Goal: Task Accomplishment & Management: Manage account settings

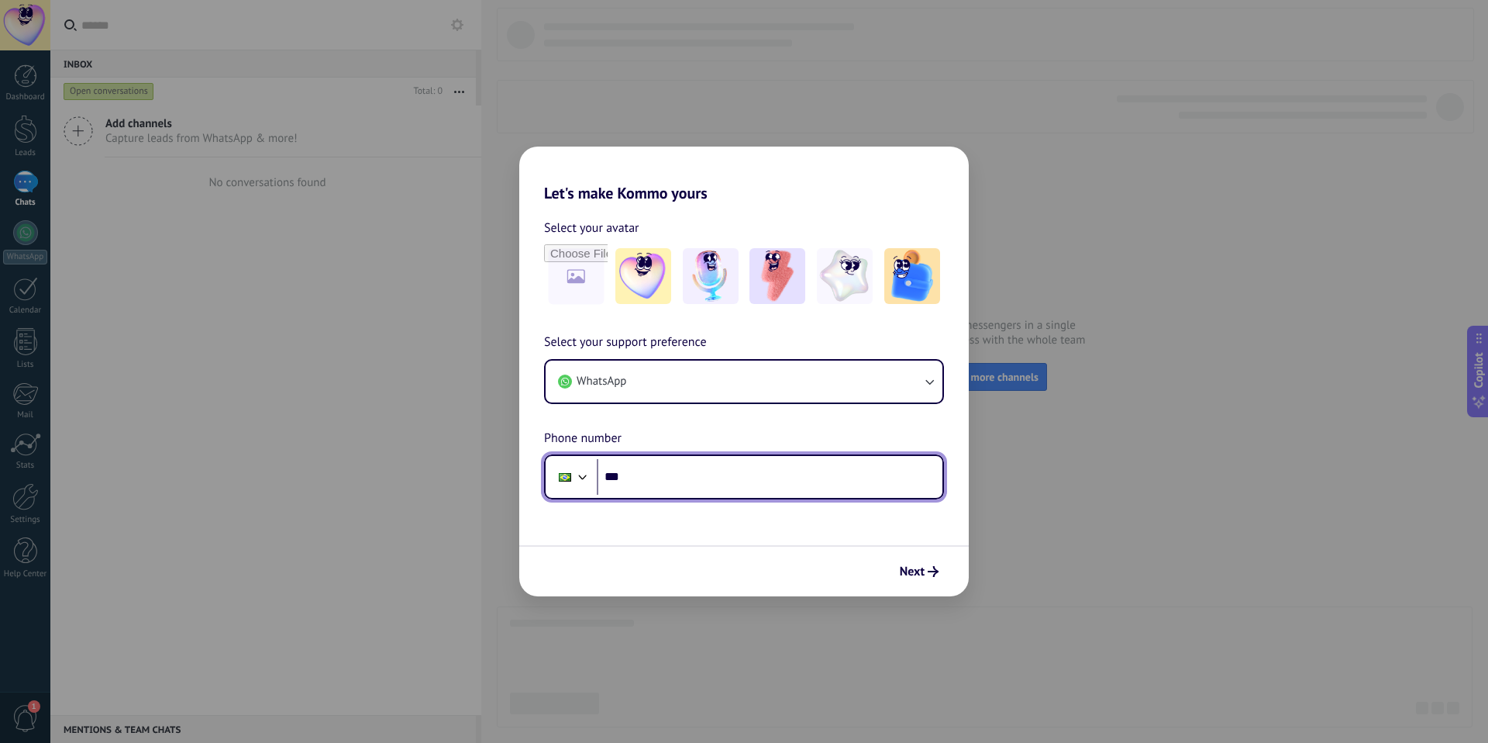
drag, startPoint x: 709, startPoint y: 475, endPoint x: 704, endPoint y: 488, distance: 14.2
click at [709, 476] on input "***" at bounding box center [770, 477] width 346 height 36
type input "**********"
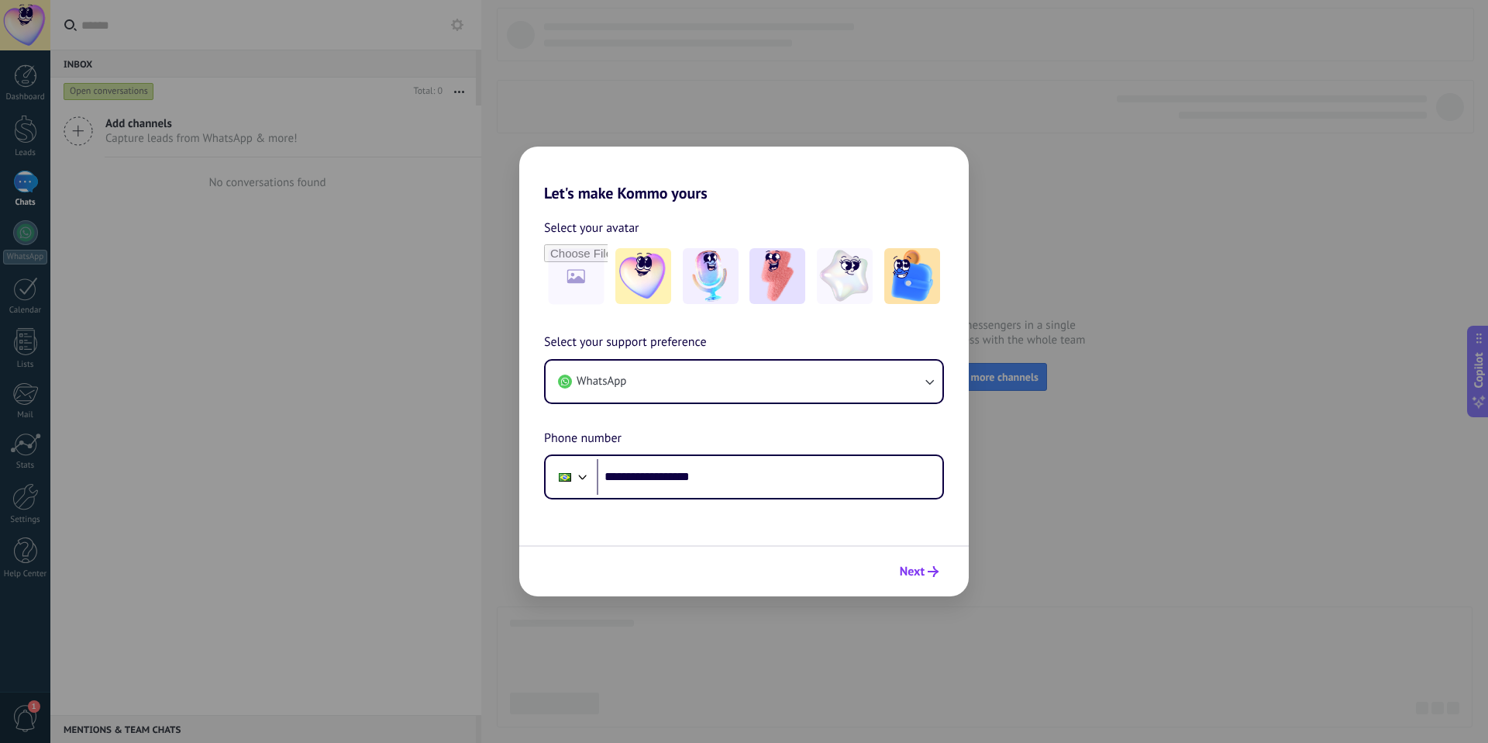
click at [900, 570] on span "Next" at bounding box center [912, 571] width 25 height 11
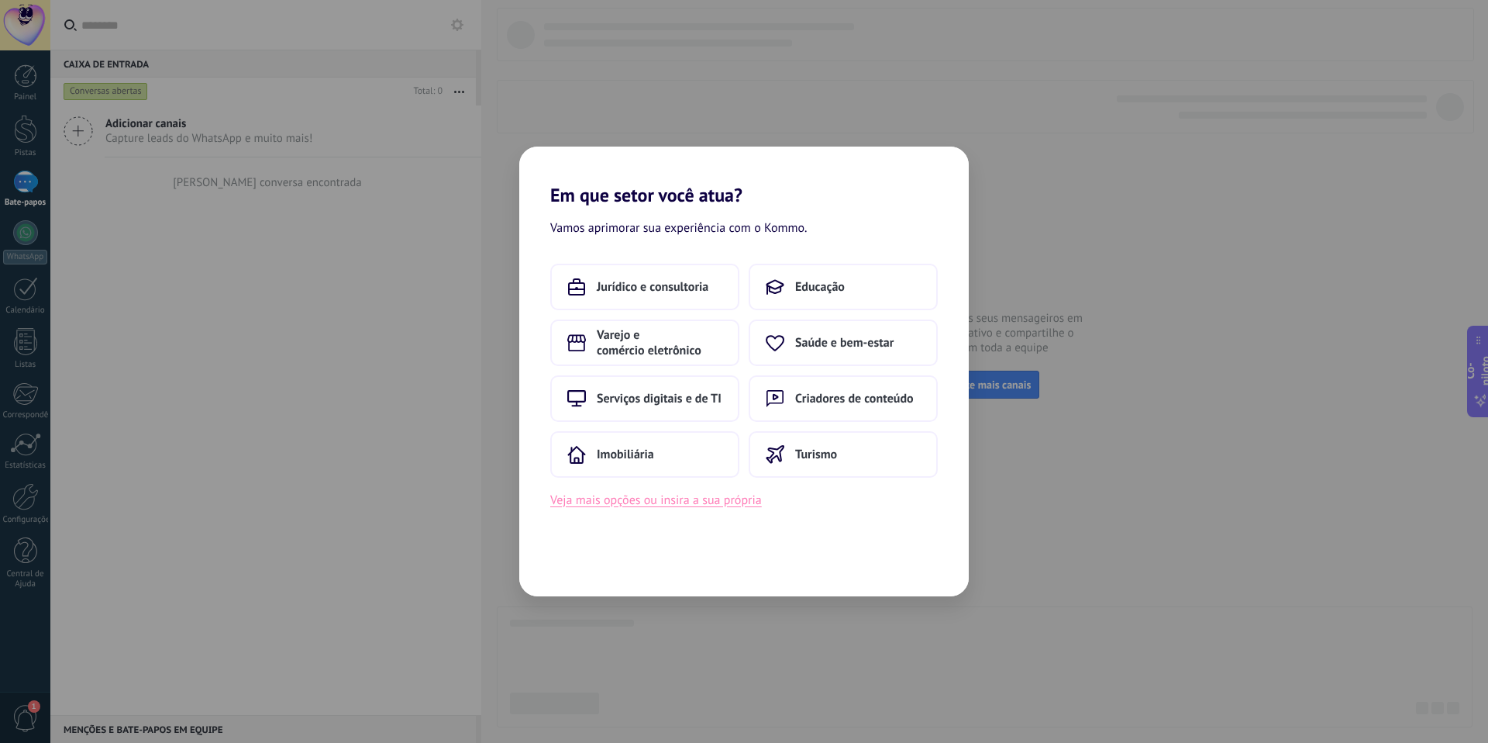
click at [691, 508] on button "Veja mais opções ou insira a sua própria" at bounding box center [656, 500] width 212 height 20
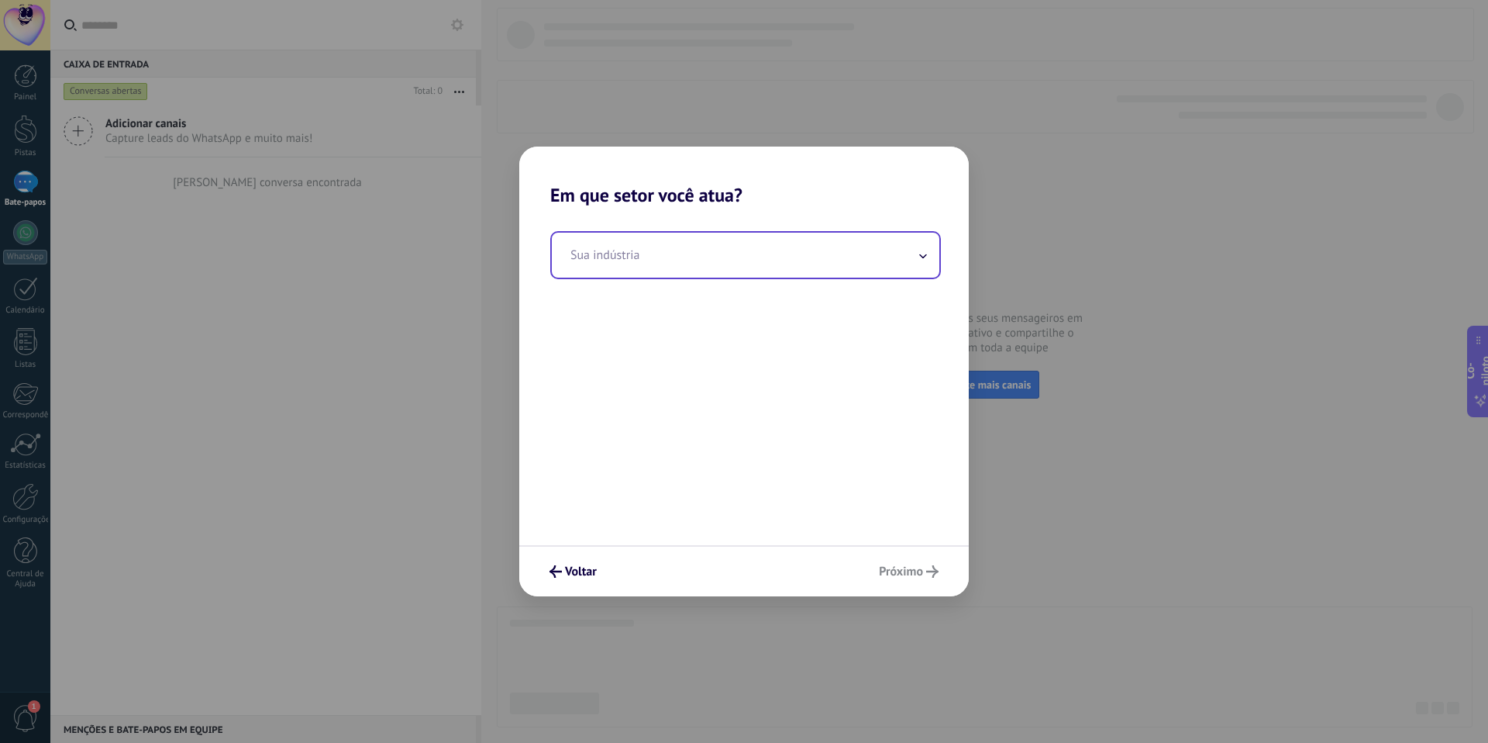
click at [859, 258] on input "text" at bounding box center [746, 255] width 388 height 45
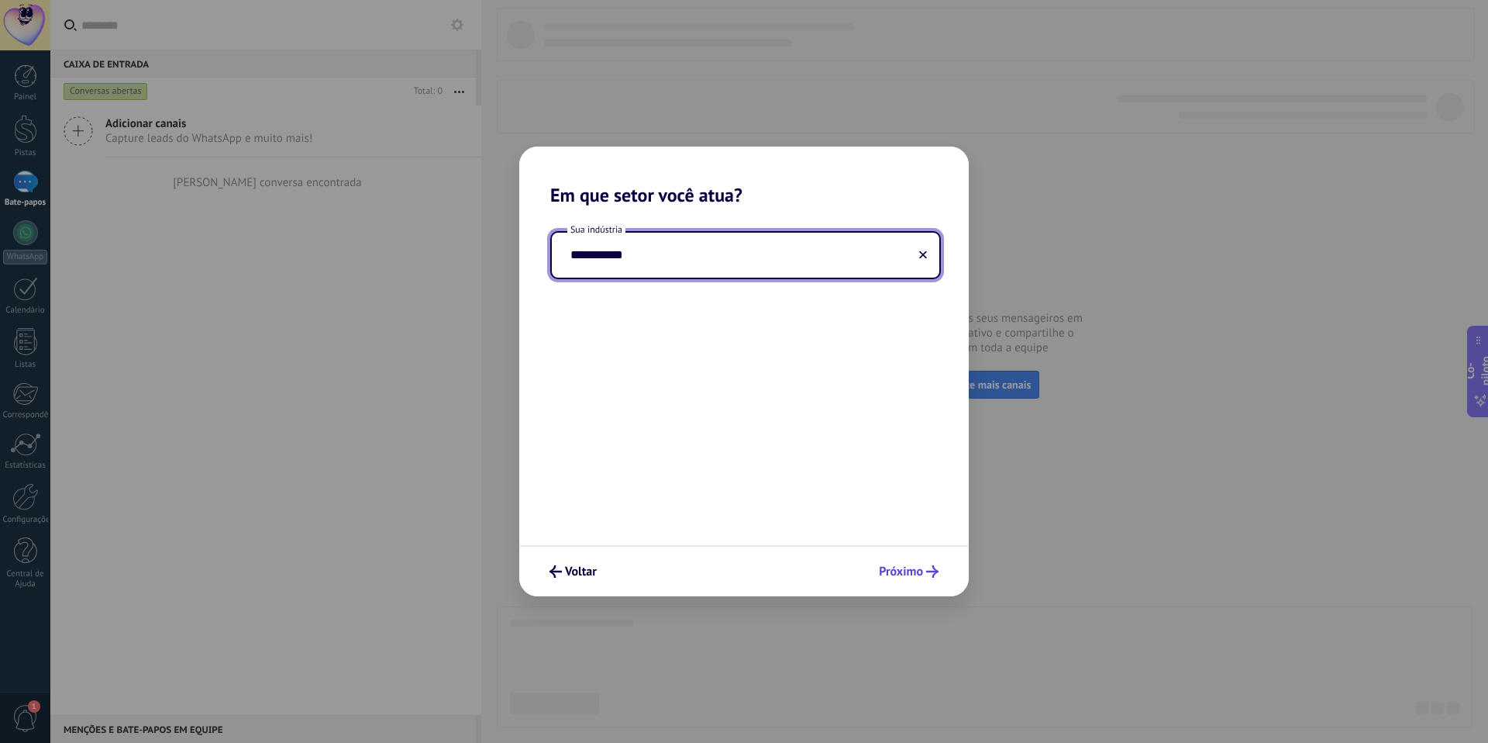
type input "**********"
click at [911, 567] on font "Próximo" at bounding box center [901, 571] width 44 height 16
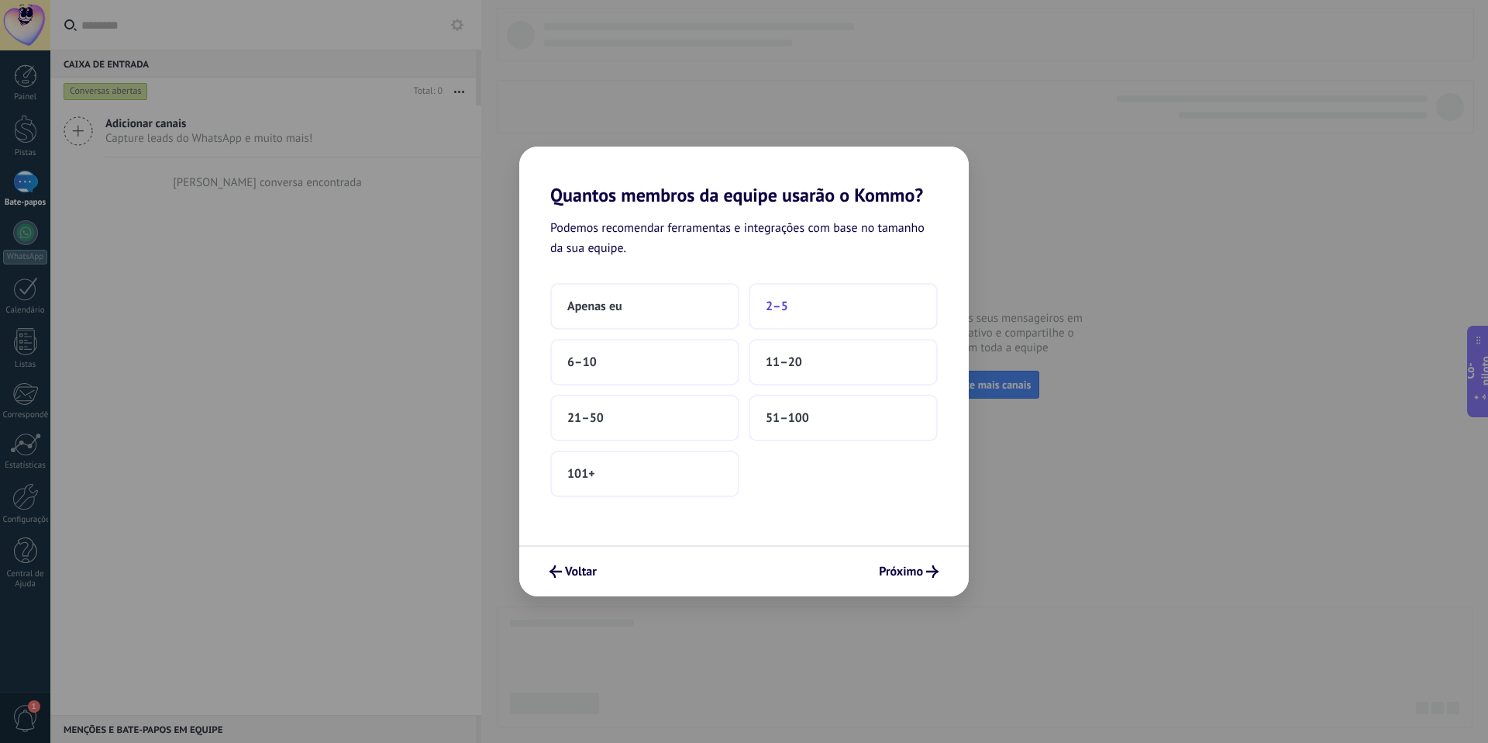
click at [877, 300] on button "2–5" at bounding box center [843, 306] width 189 height 47
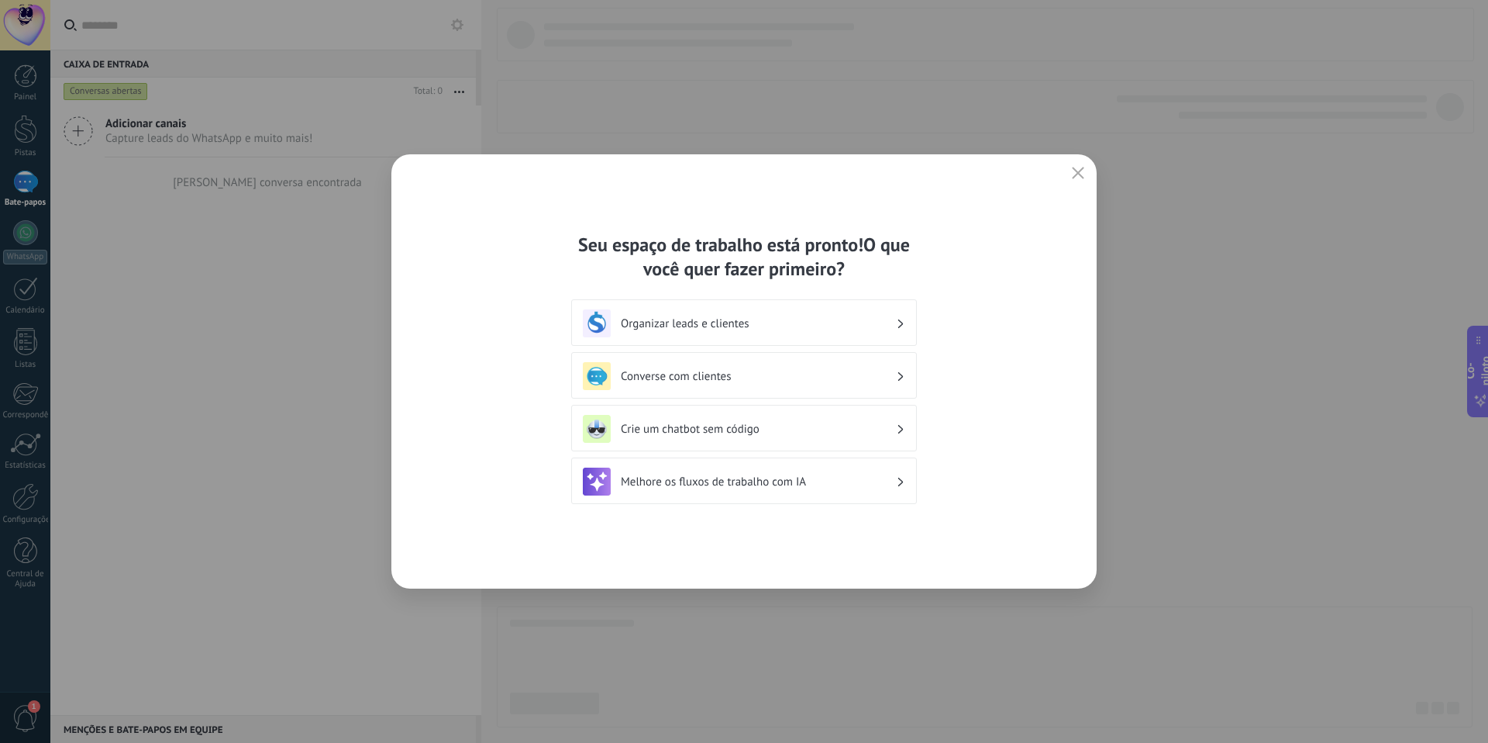
click at [1081, 177] on use "button" at bounding box center [1079, 173] width 12 height 12
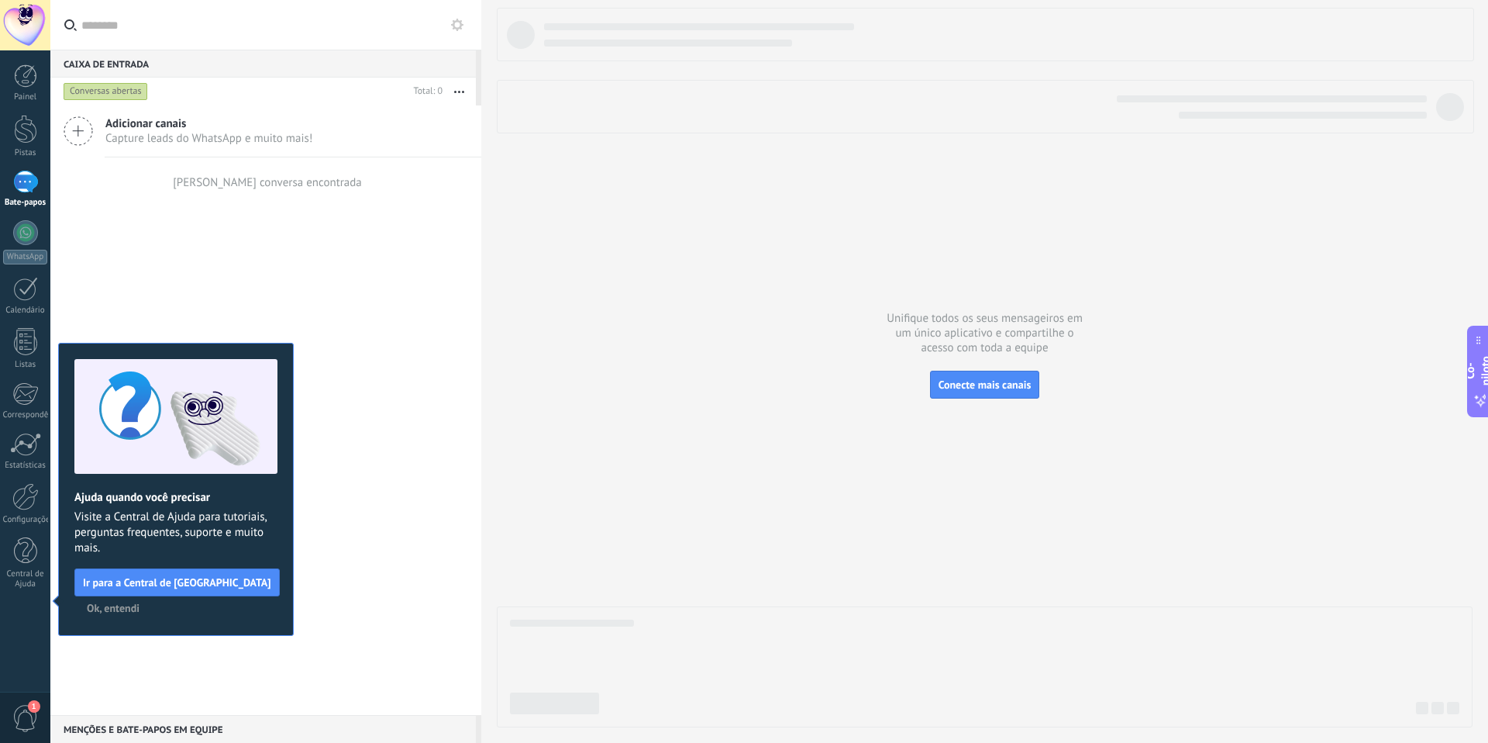
click at [110, 610] on font "Ok, entendi" at bounding box center [113, 608] width 53 height 14
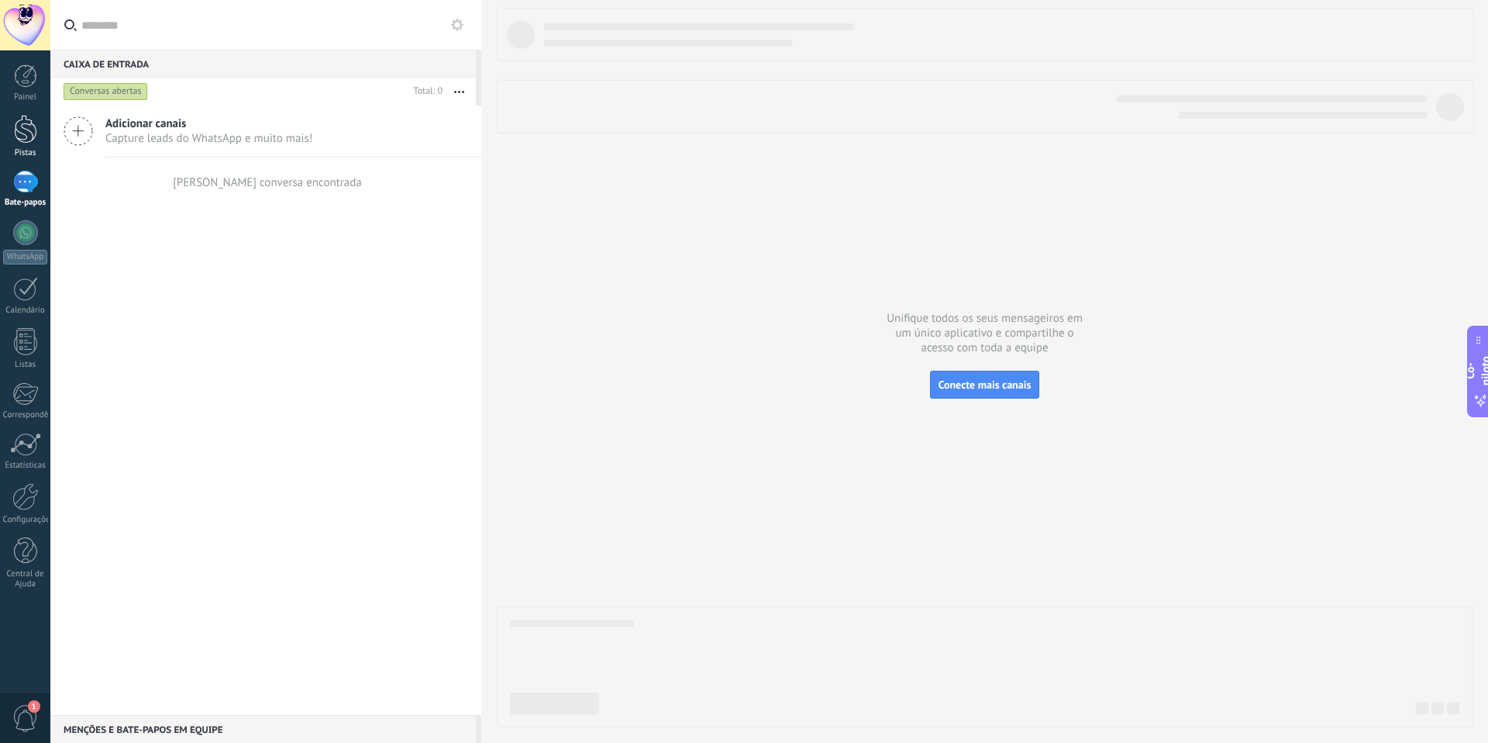
click at [18, 136] on div at bounding box center [25, 129] width 23 height 29
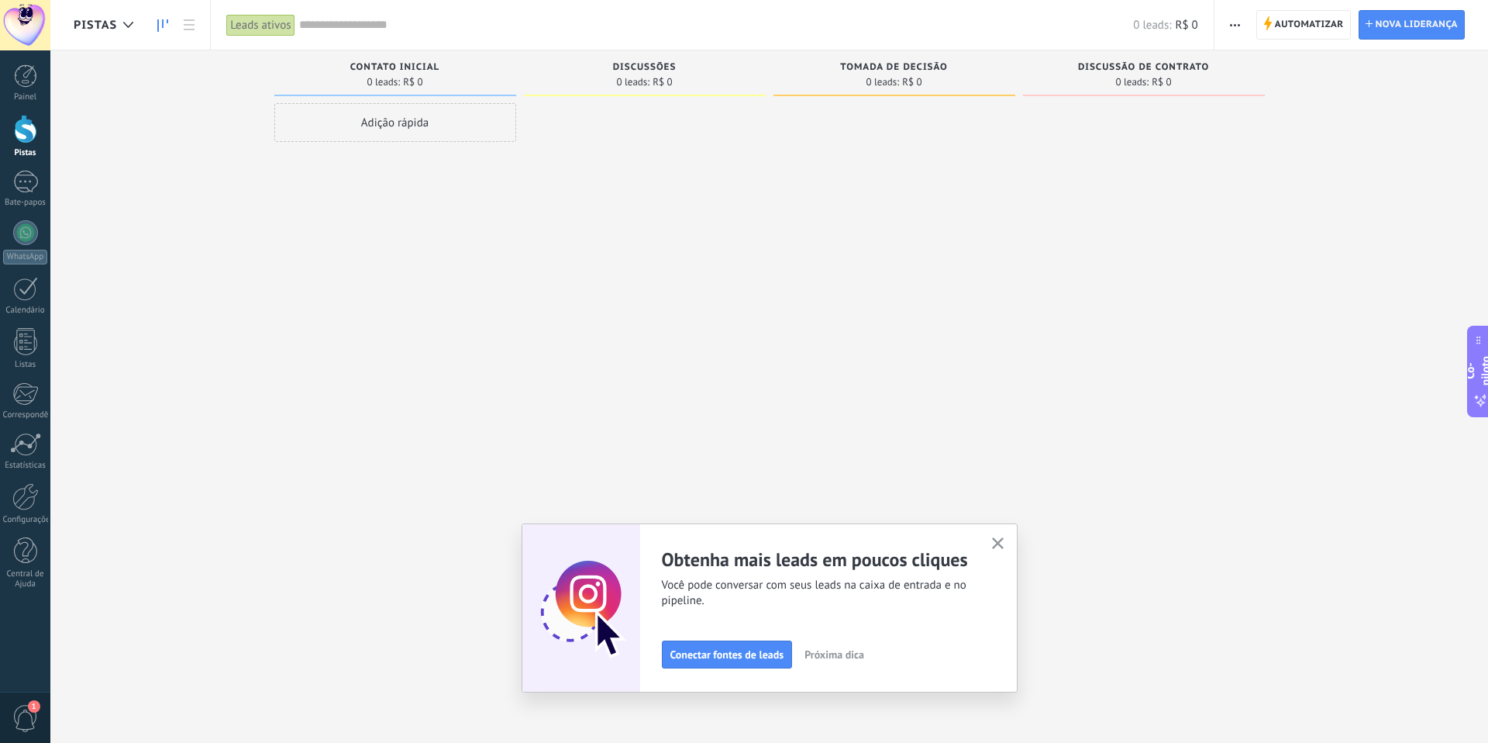
click at [1008, 546] on div "Ajuste seu fluxo de trabalho Você pode criar vários pipelines personalizados pa…" at bounding box center [770, 607] width 496 height 169
click at [1005, 547] on button "button" at bounding box center [997, 543] width 19 height 21
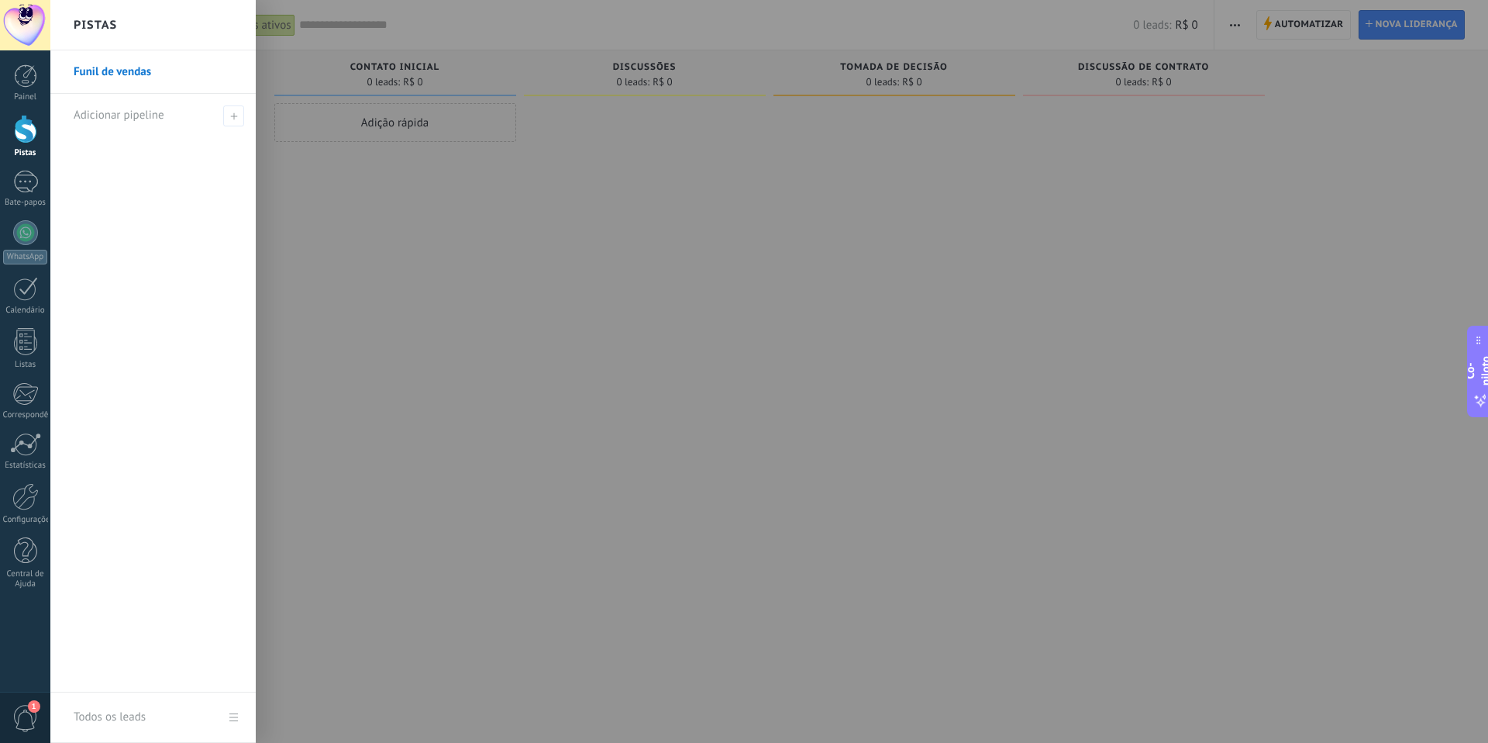
drag, startPoint x: 343, startPoint y: 379, endPoint x: 353, endPoint y: 379, distance: 10.1
click at [342, 381] on div at bounding box center [794, 371] width 1488 height 743
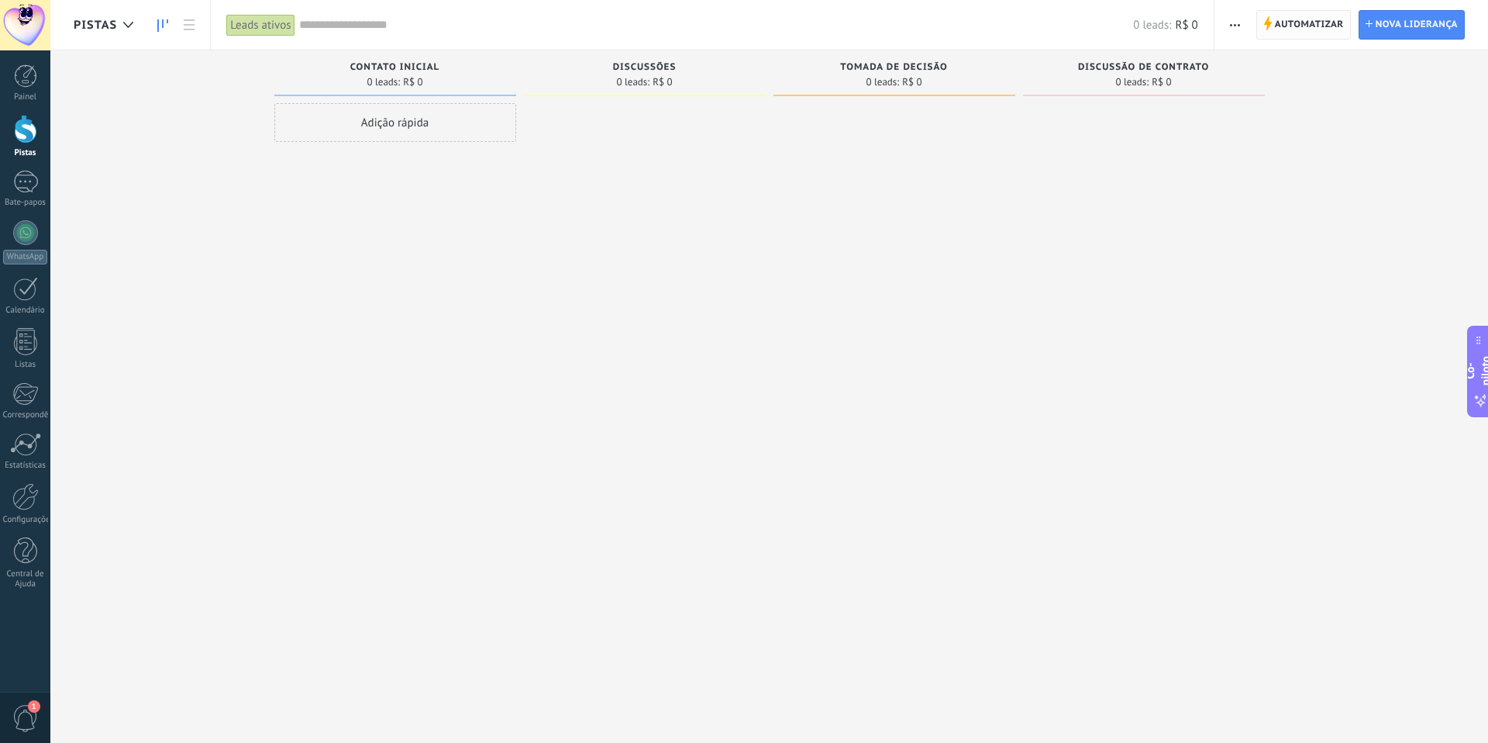
click at [1316, 33] on span "Automatizar" at bounding box center [1309, 25] width 69 height 28
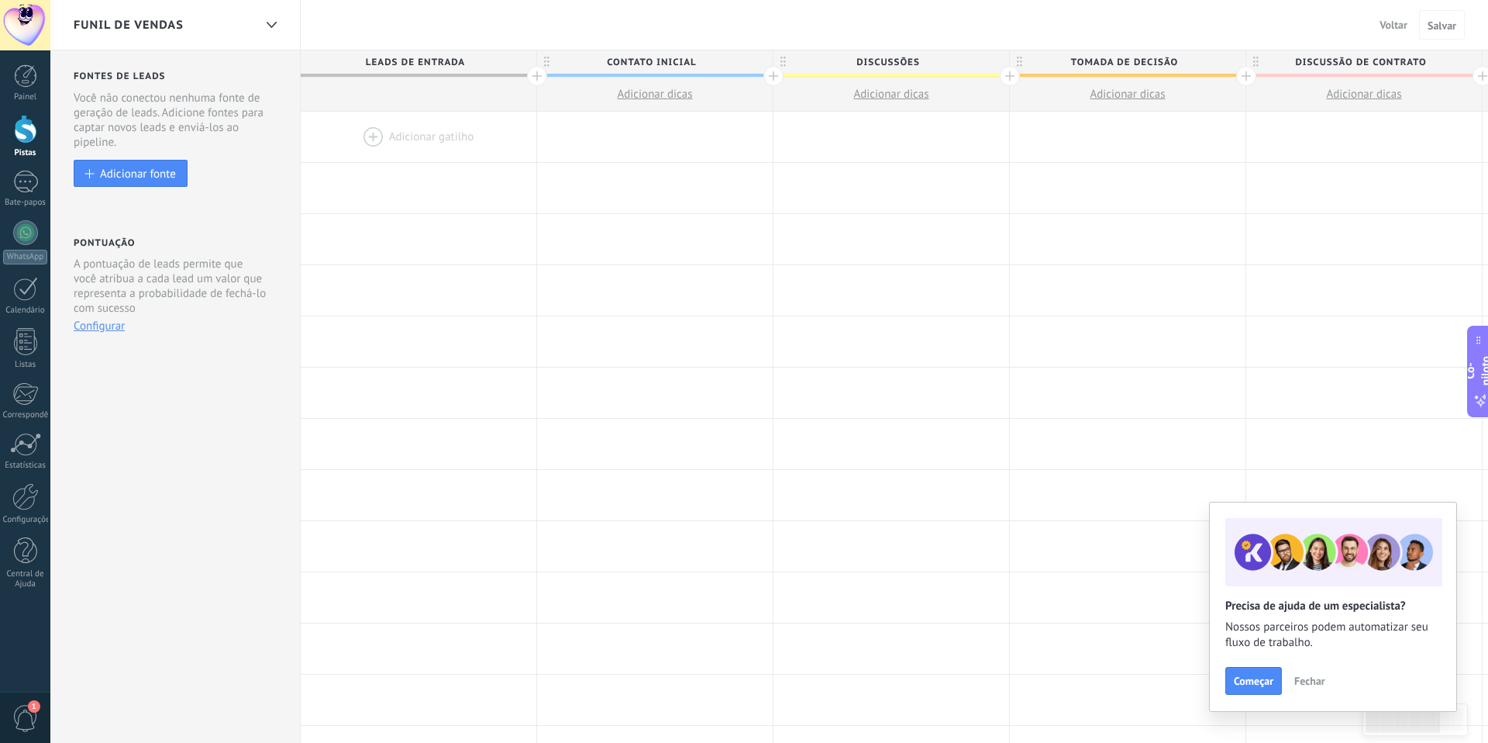
click at [1310, 680] on font "Fechar" at bounding box center [1309, 681] width 31 height 14
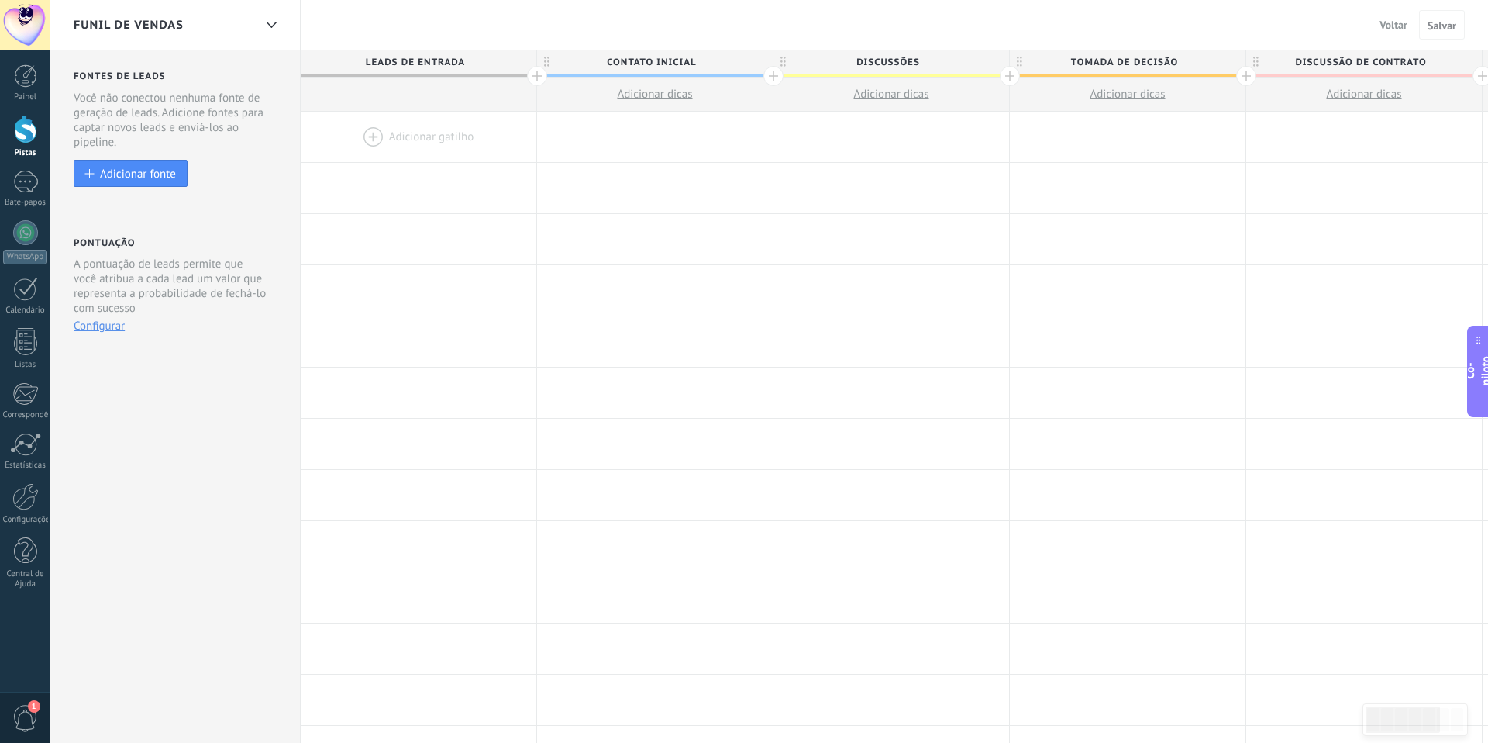
click at [106, 26] on font "Funil de vendas" at bounding box center [129, 25] width 110 height 15
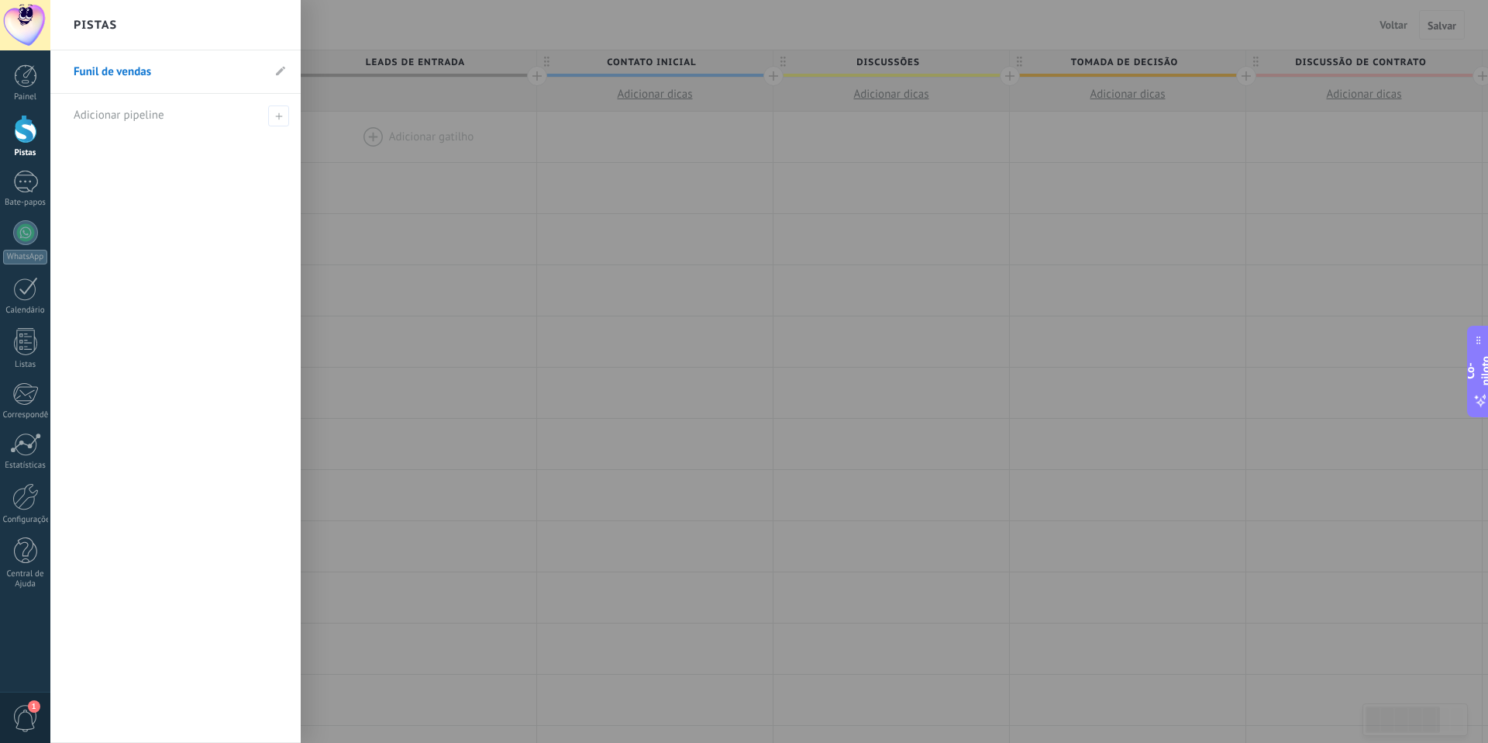
drag, startPoint x: 106, startPoint y: 26, endPoint x: 191, endPoint y: 48, distance: 87.2
click at [107, 26] on font "Pistas" at bounding box center [95, 25] width 43 height 15
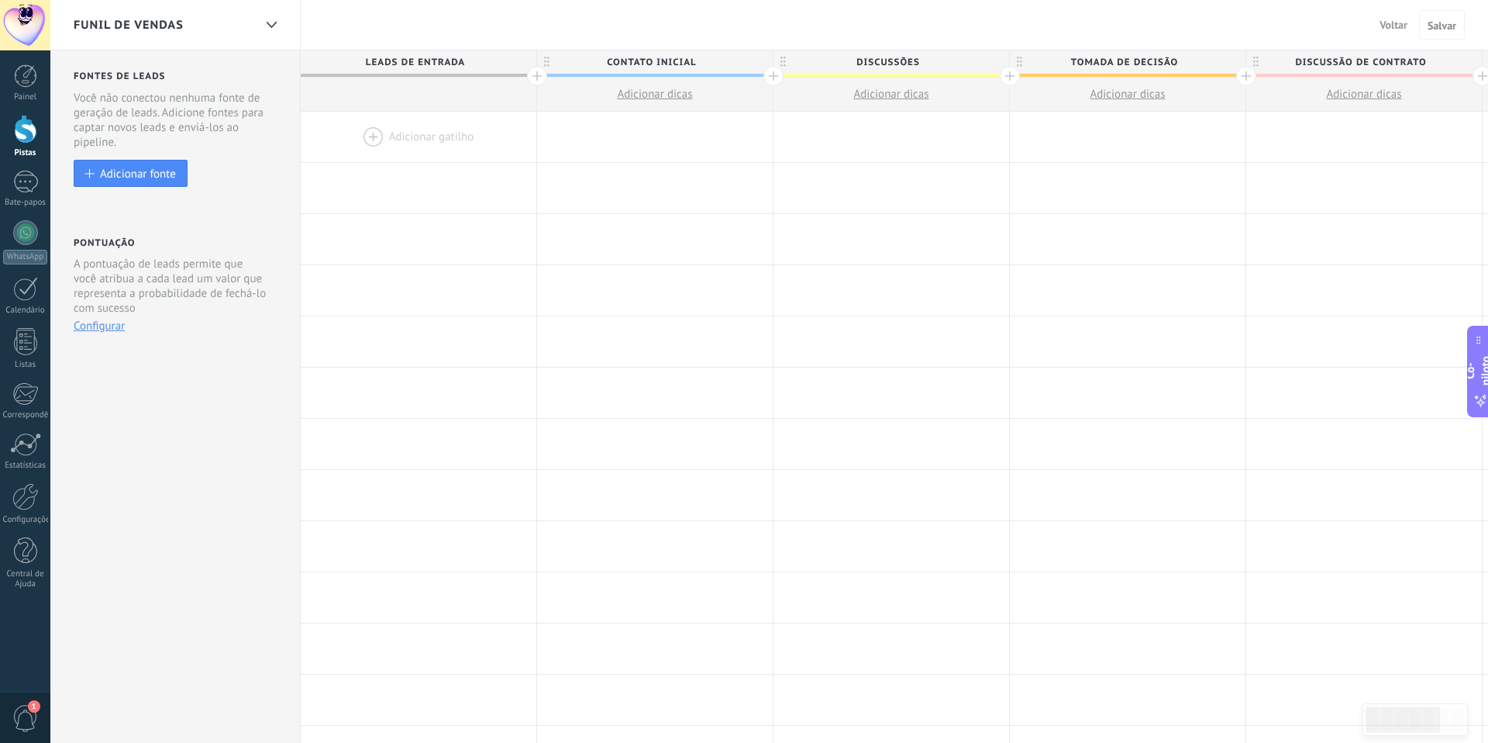
click at [700, 64] on span "Contato inicial" at bounding box center [651, 62] width 228 height 24
click at [700, 64] on input "**********" at bounding box center [651, 61] width 205 height 23
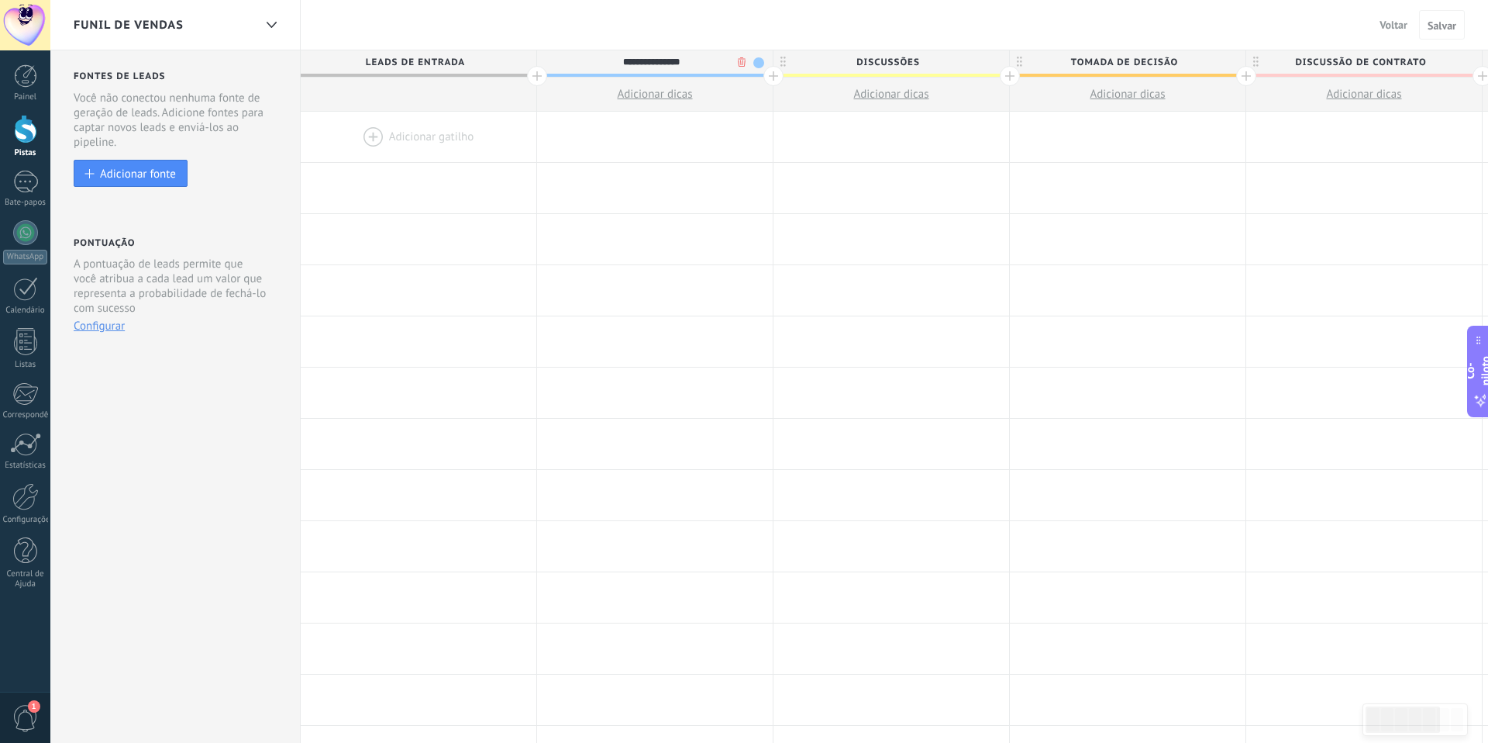
click at [700, 64] on input "**********" at bounding box center [651, 61] width 205 height 23
type input "**********"
click at [934, 58] on span "Discussões" at bounding box center [888, 62] width 228 height 24
click at [934, 58] on input "**********" at bounding box center [887, 61] width 205 height 23
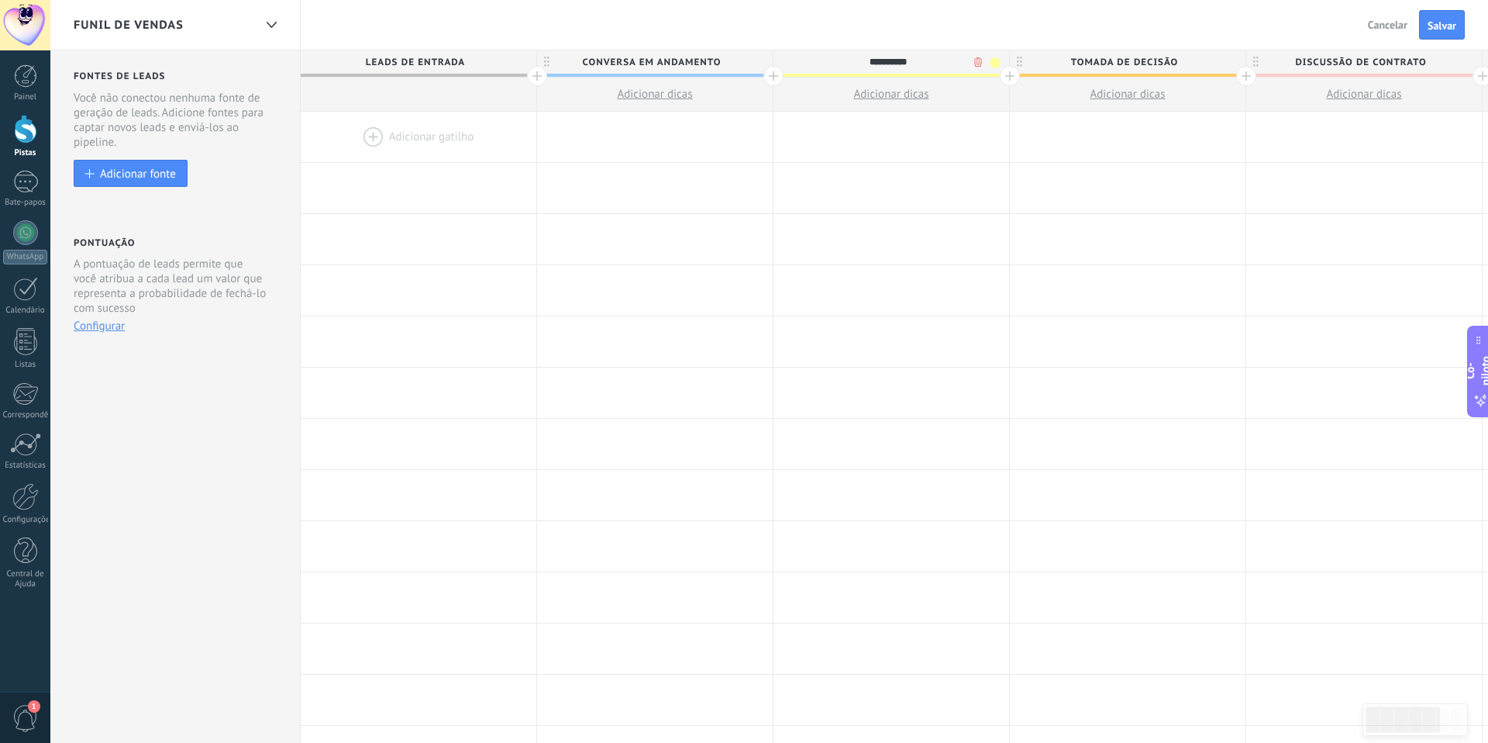
click at [934, 58] on input "**********" at bounding box center [887, 61] width 205 height 23
type input "**********"
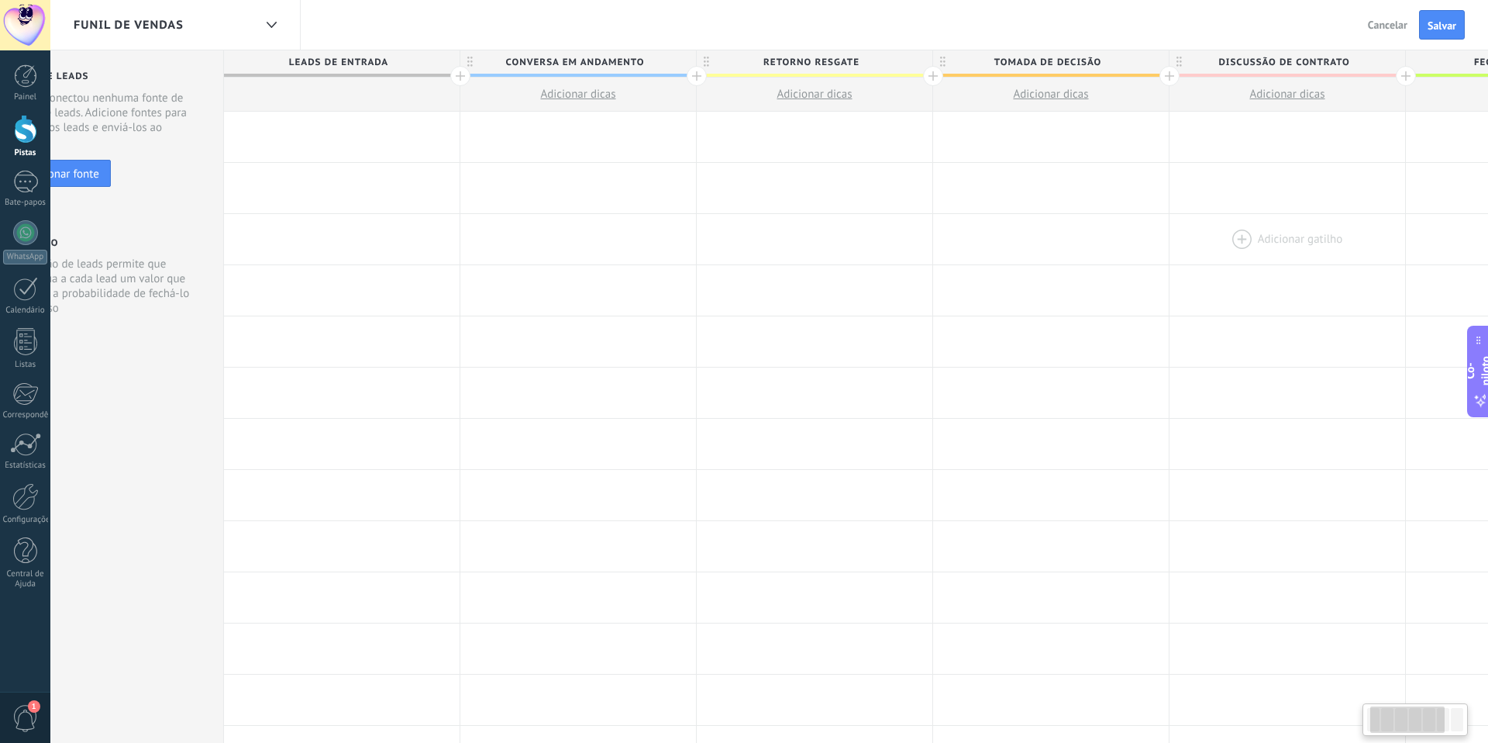
scroll to position [0, 90]
click at [1063, 63] on font "Tomada de decisão" at bounding box center [1034, 63] width 107 height 12
click at [1063, 63] on input "**********" at bounding box center [1034, 61] width 205 height 23
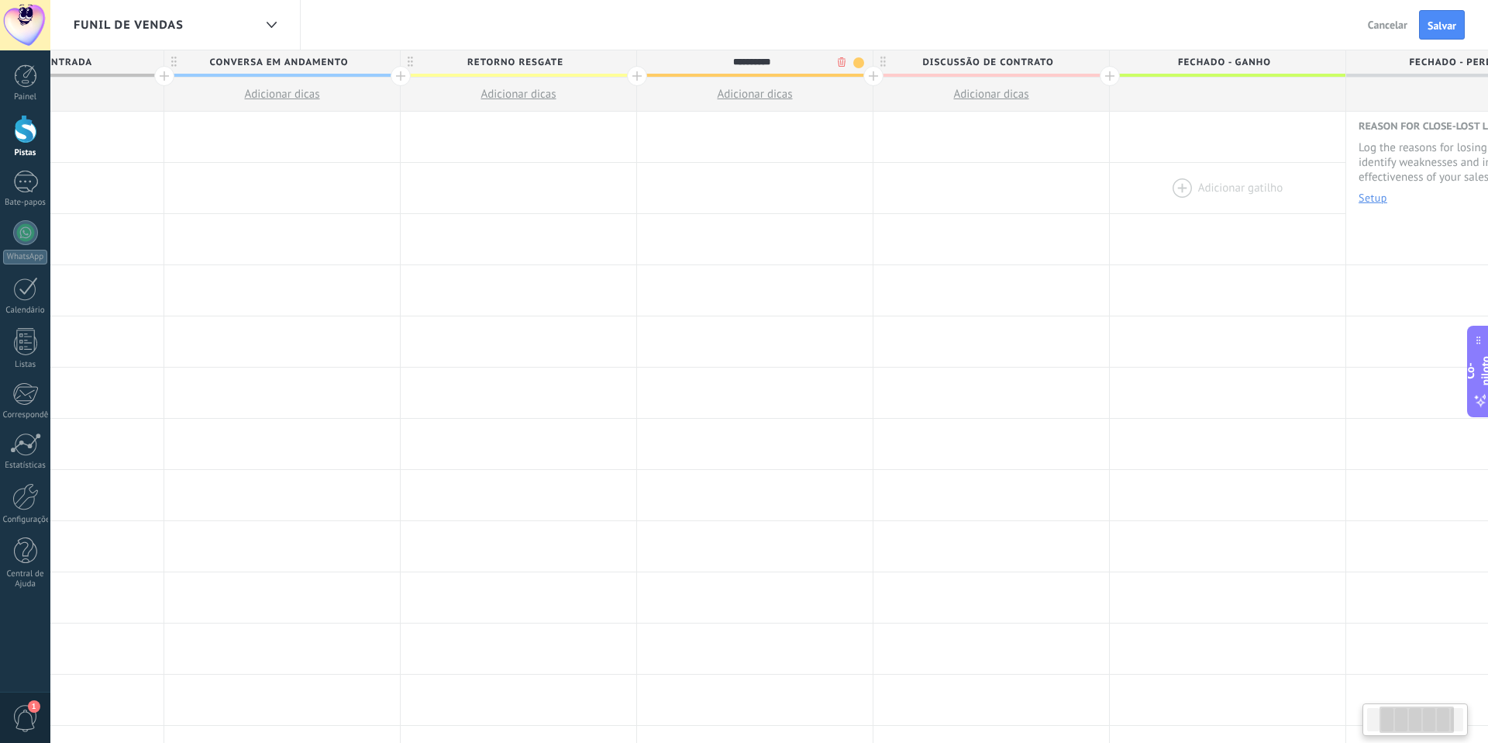
scroll to position [0, 467]
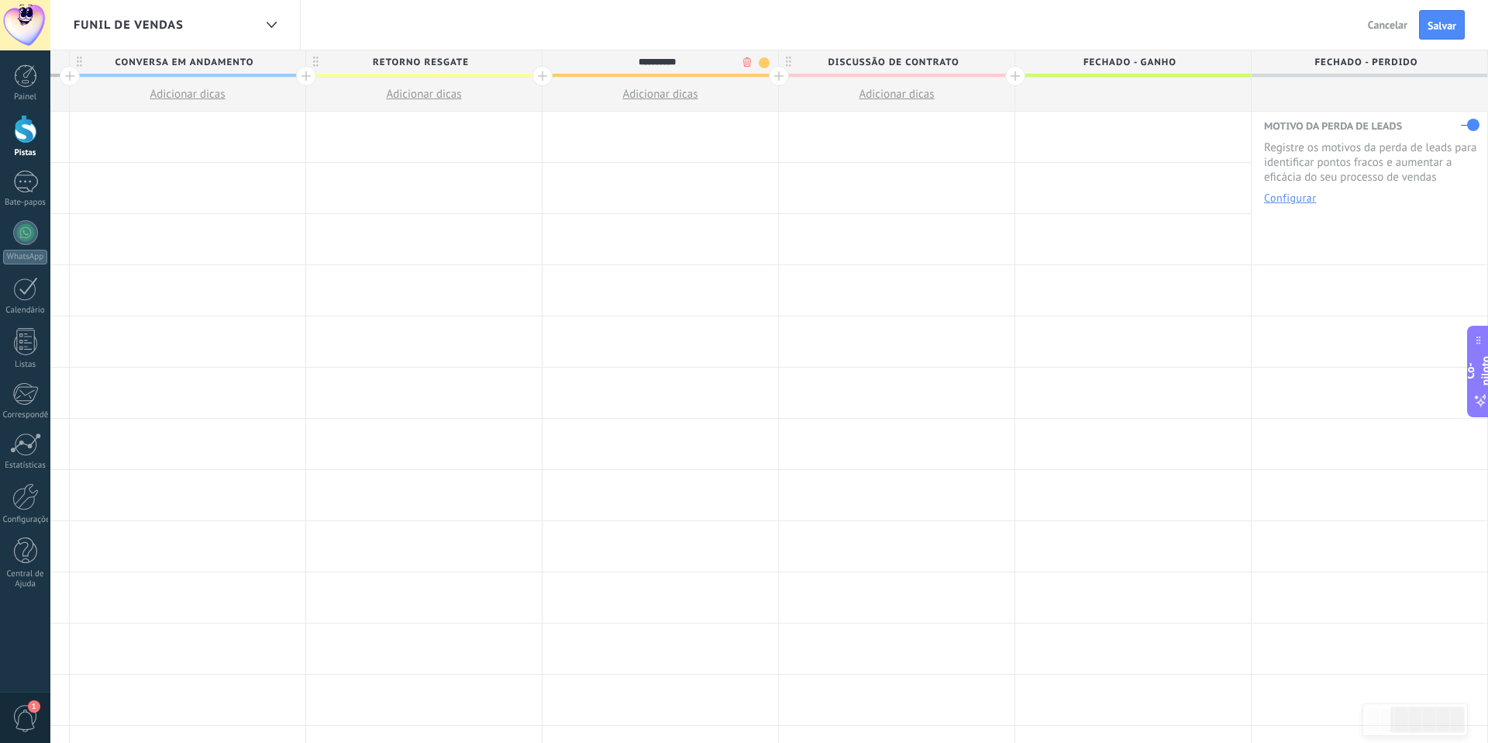
type input "**********"
click at [970, 62] on span "Discussão de contrato" at bounding box center [893, 62] width 228 height 24
click at [970, 62] on input "**********" at bounding box center [893, 61] width 205 height 23
type input "**********"
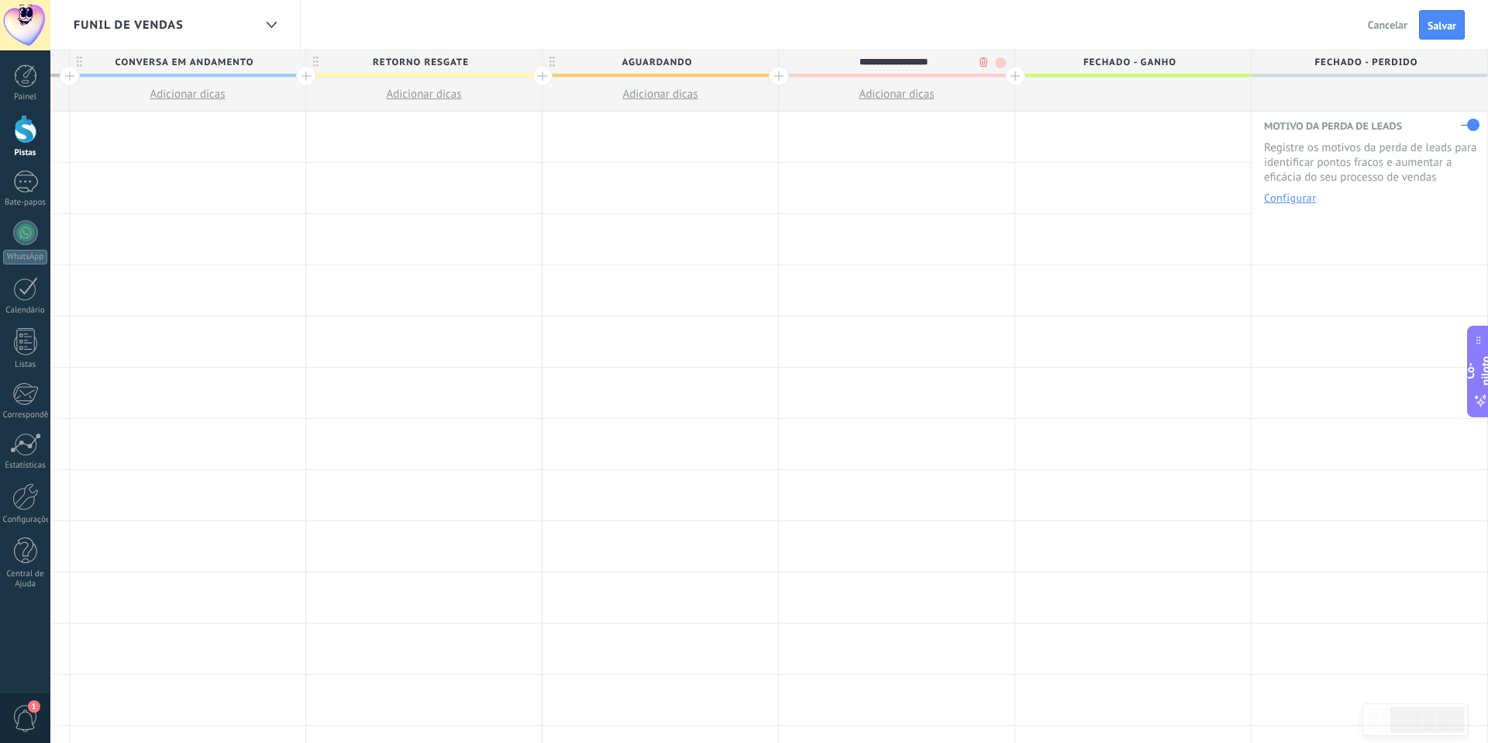
click at [1009, 78] on div at bounding box center [1015, 76] width 20 height 20
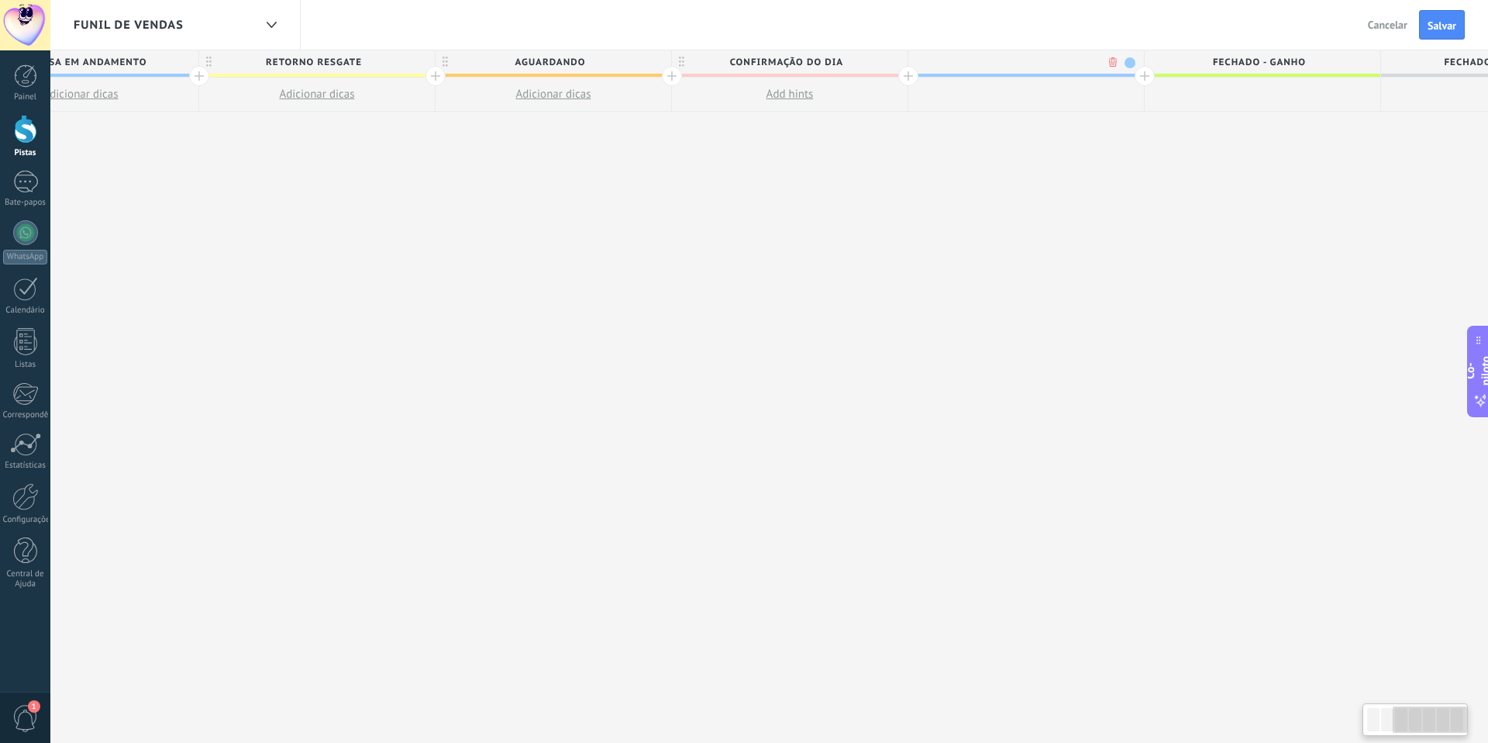
scroll to position [0, 582]
click at [994, 60] on div at bounding box center [1019, 61] width 236 height 23
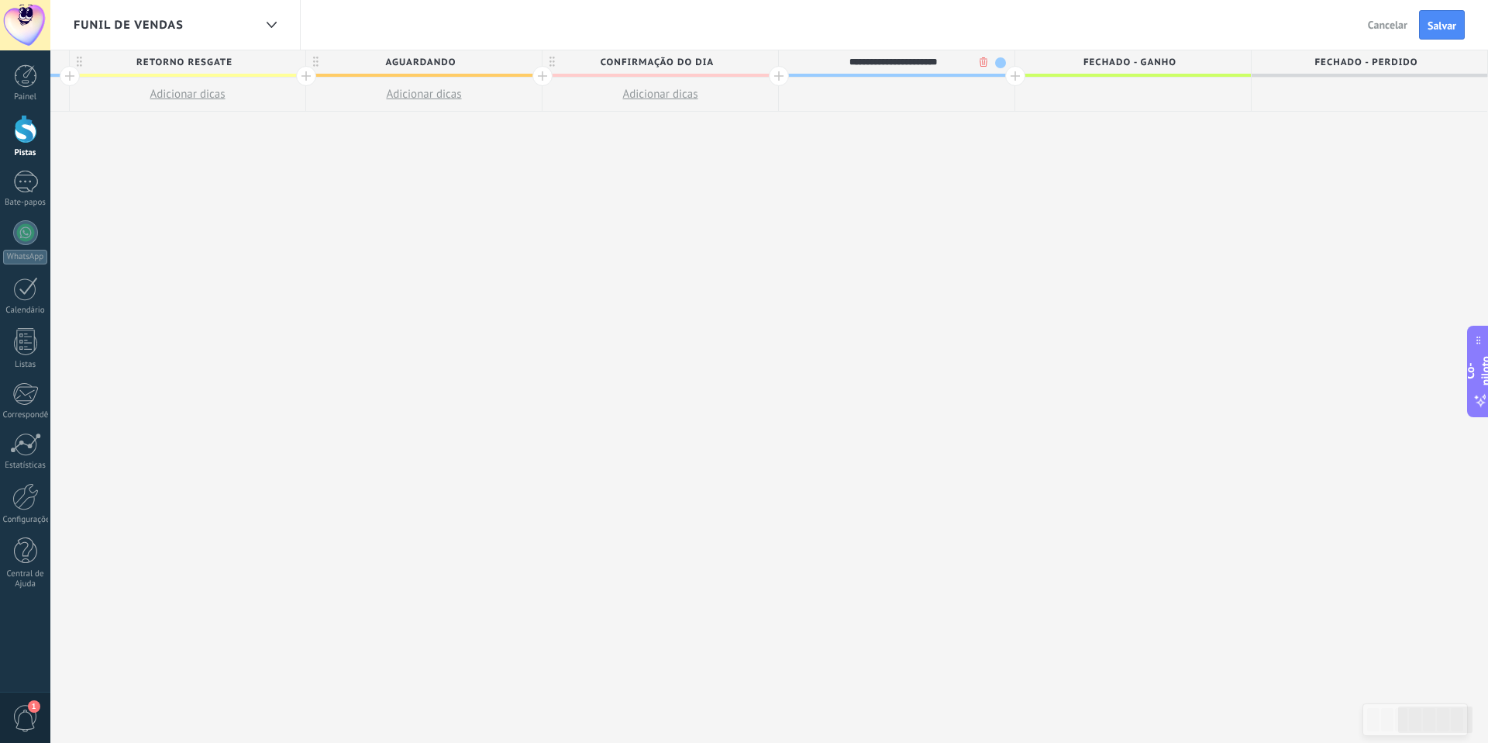
type input "**********"
click at [1018, 78] on div at bounding box center [1015, 76] width 20 height 20
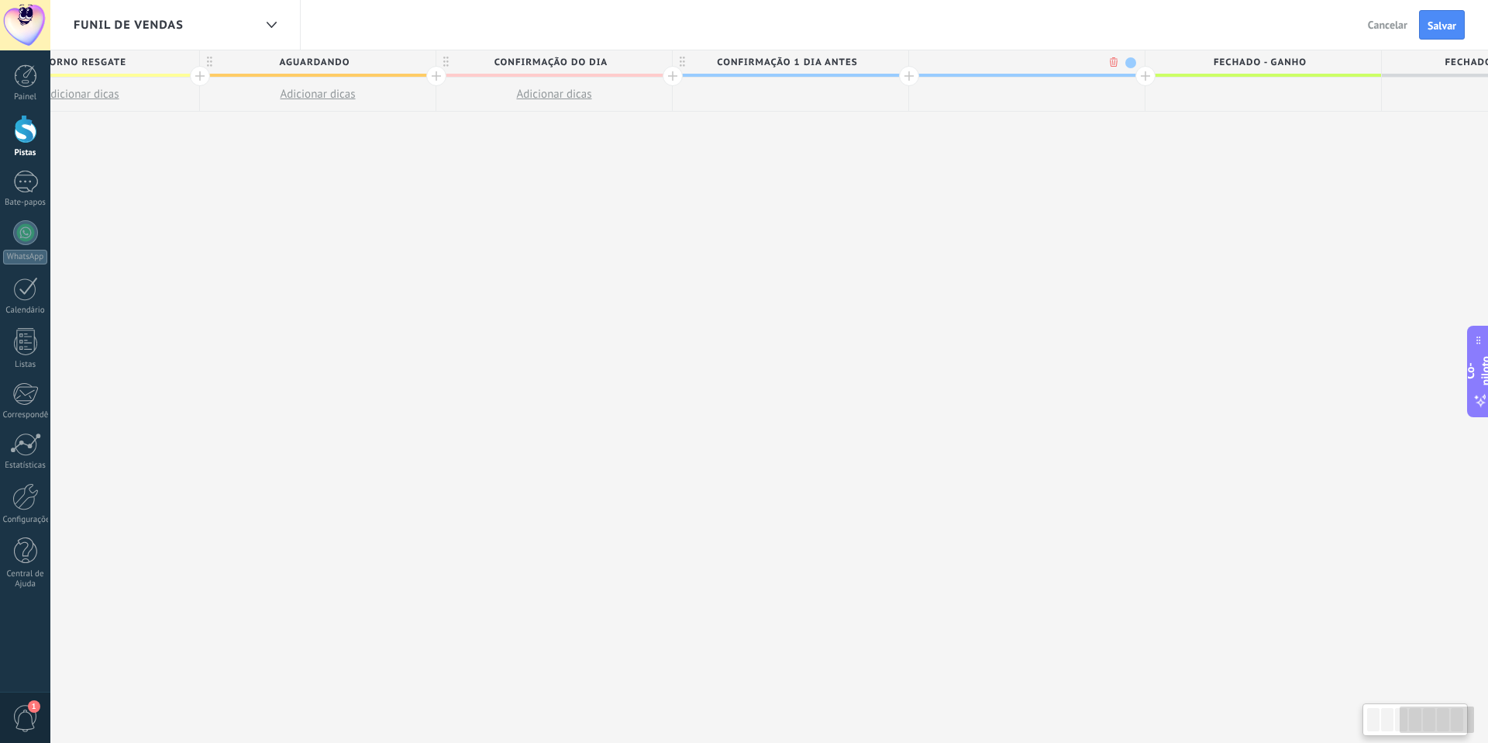
scroll to position [0, 818]
click at [1069, 63] on div at bounding box center [1019, 61] width 236 height 23
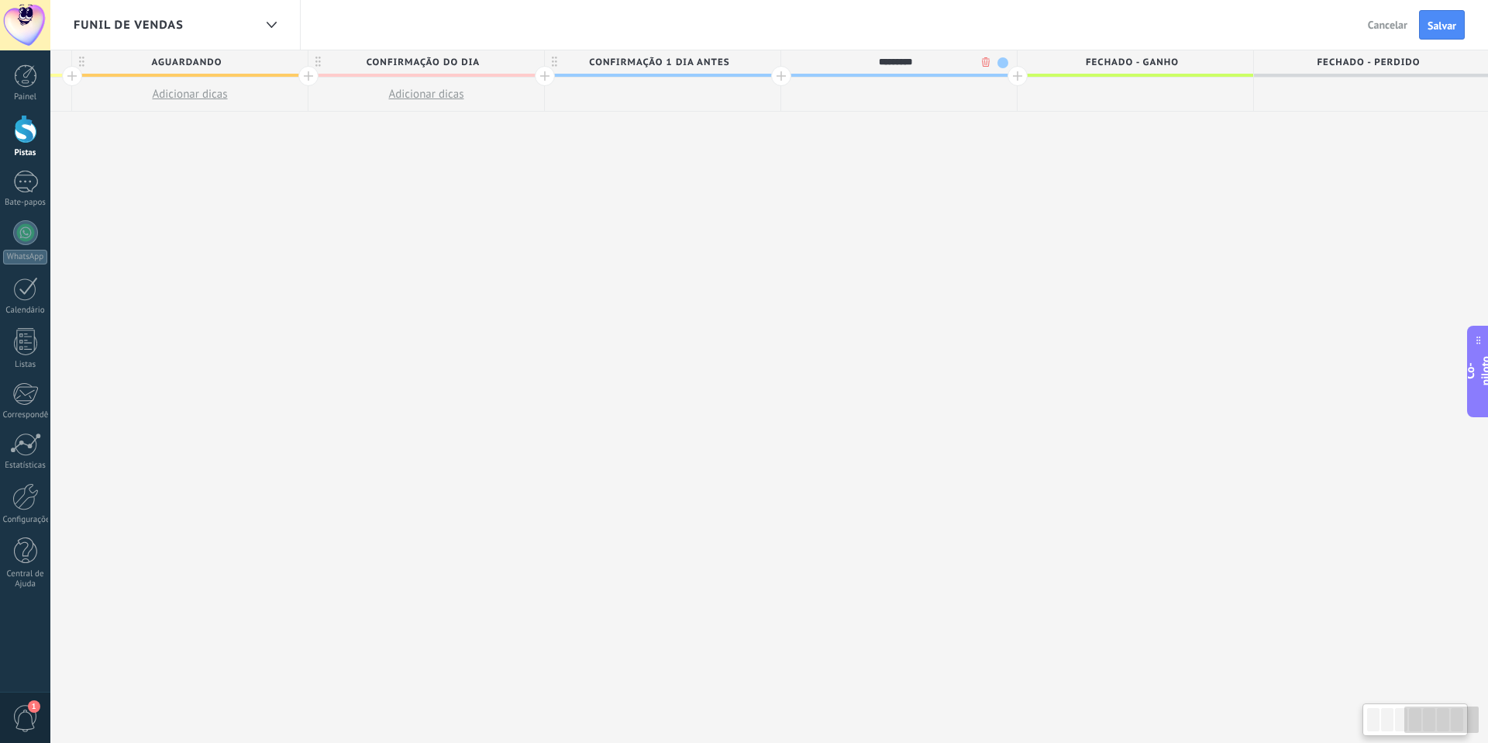
type input "*********"
drag, startPoint x: 1019, startPoint y: 78, endPoint x: 1129, endPoint y: 115, distance: 116.4
click at [1019, 78] on div at bounding box center [1018, 76] width 20 height 20
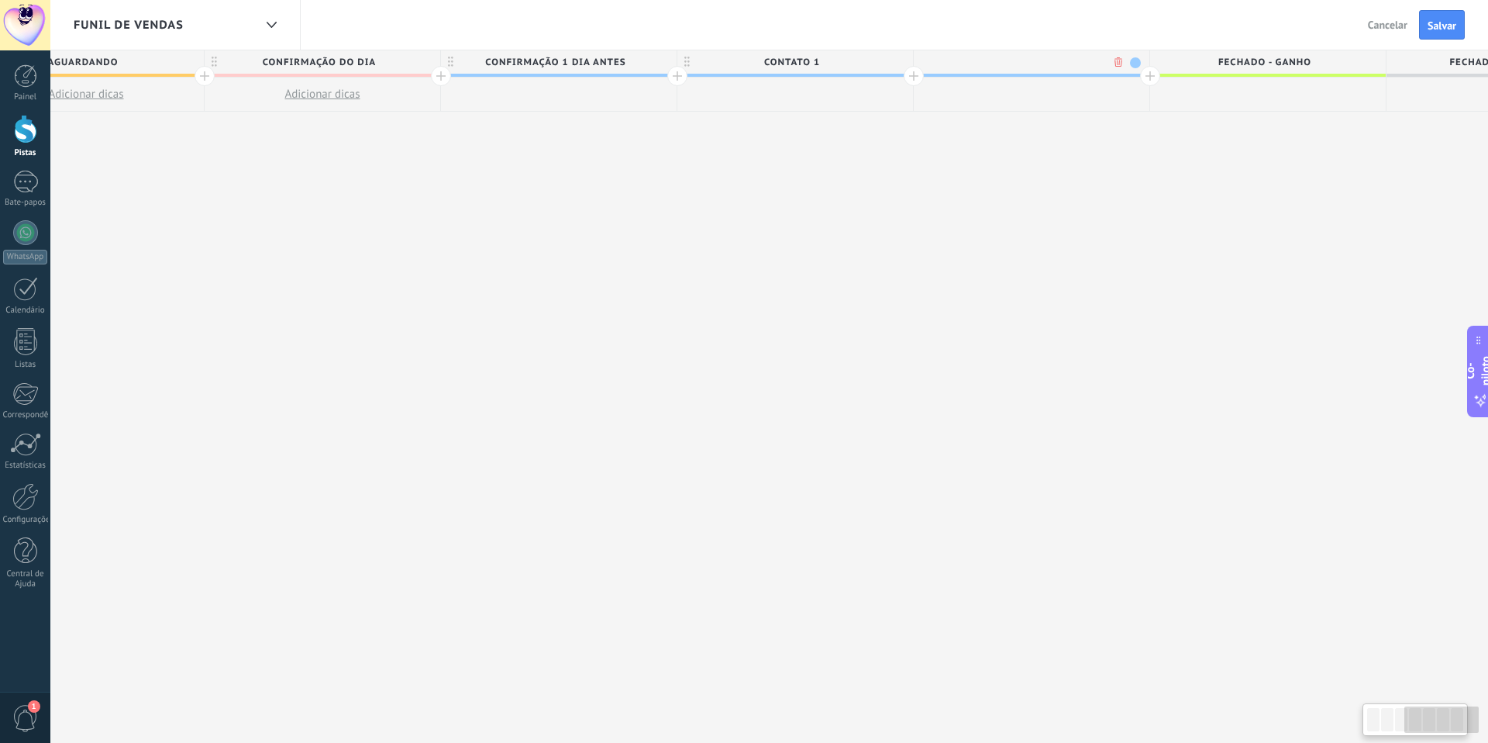
scroll to position [0, 1053]
click at [1010, 60] on div at bounding box center [1021, 61] width 236 height 23
click at [1010, 60] on input "text" at bounding box center [1017, 61] width 205 height 23
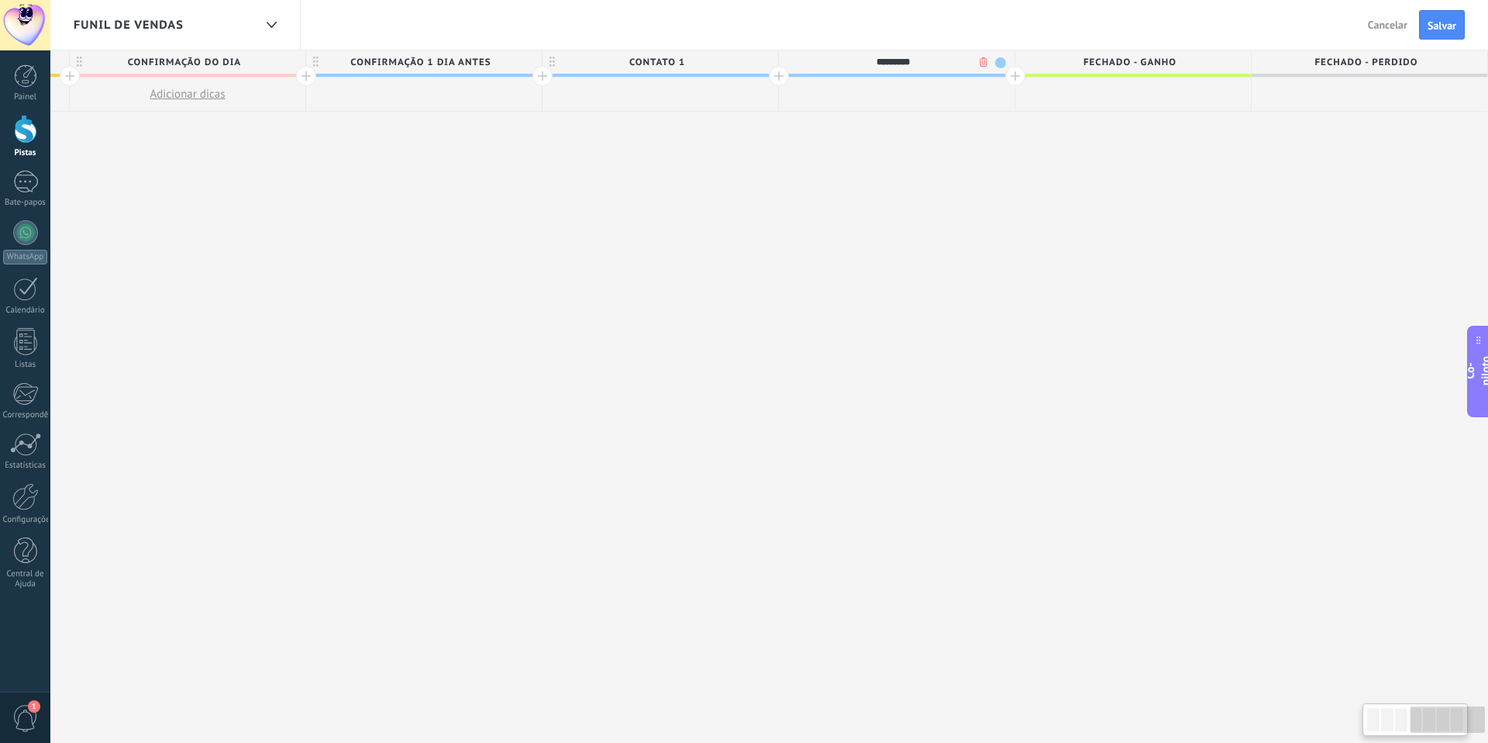
type input "*********"
click at [1011, 76] on div at bounding box center [1015, 76] width 20 height 20
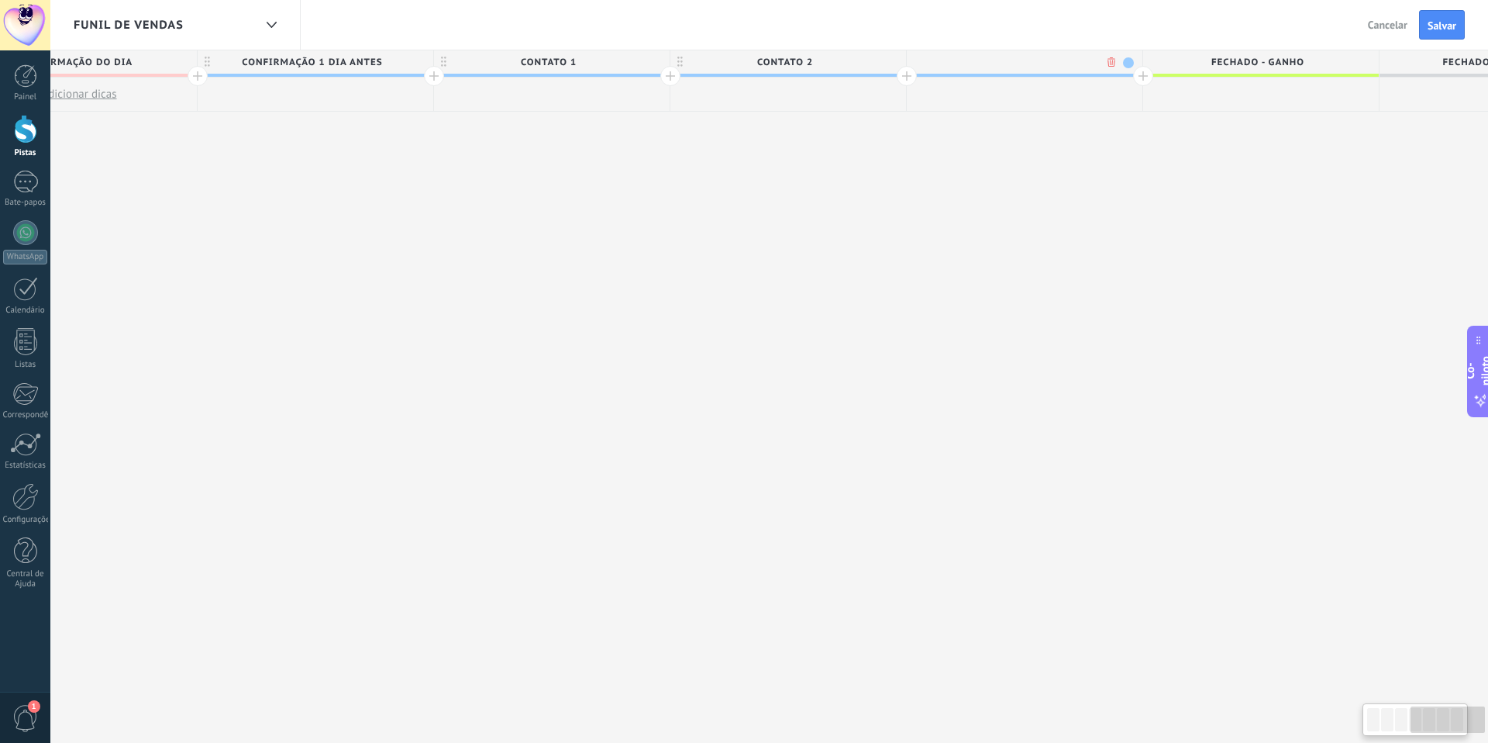
scroll to position [0, 1291]
click at [1093, 65] on div at bounding box center [1019, 61] width 236 height 23
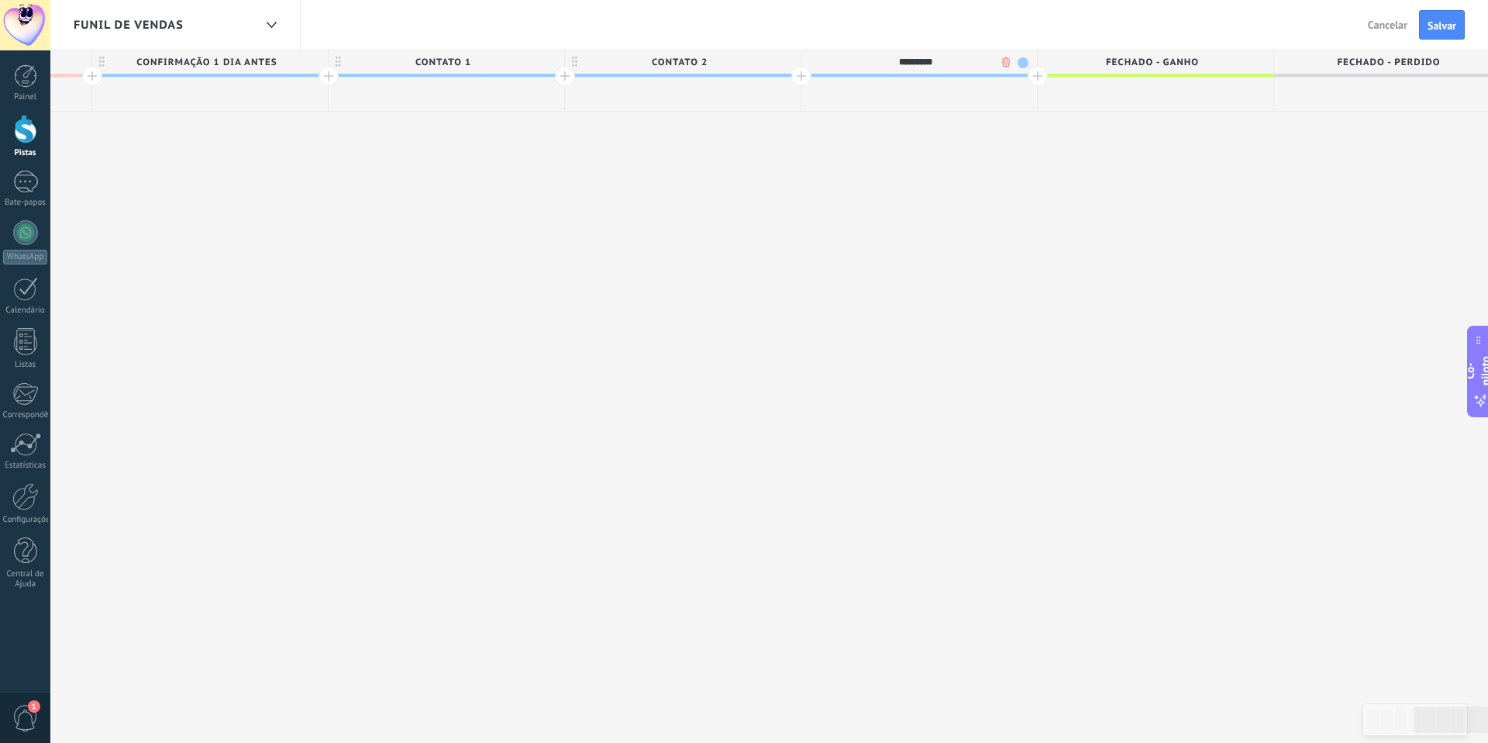
type input "*********"
click at [1040, 74] on span "Fechado - ganho" at bounding box center [1152, 62] width 228 height 24
click at [1035, 78] on div at bounding box center [1038, 76] width 20 height 20
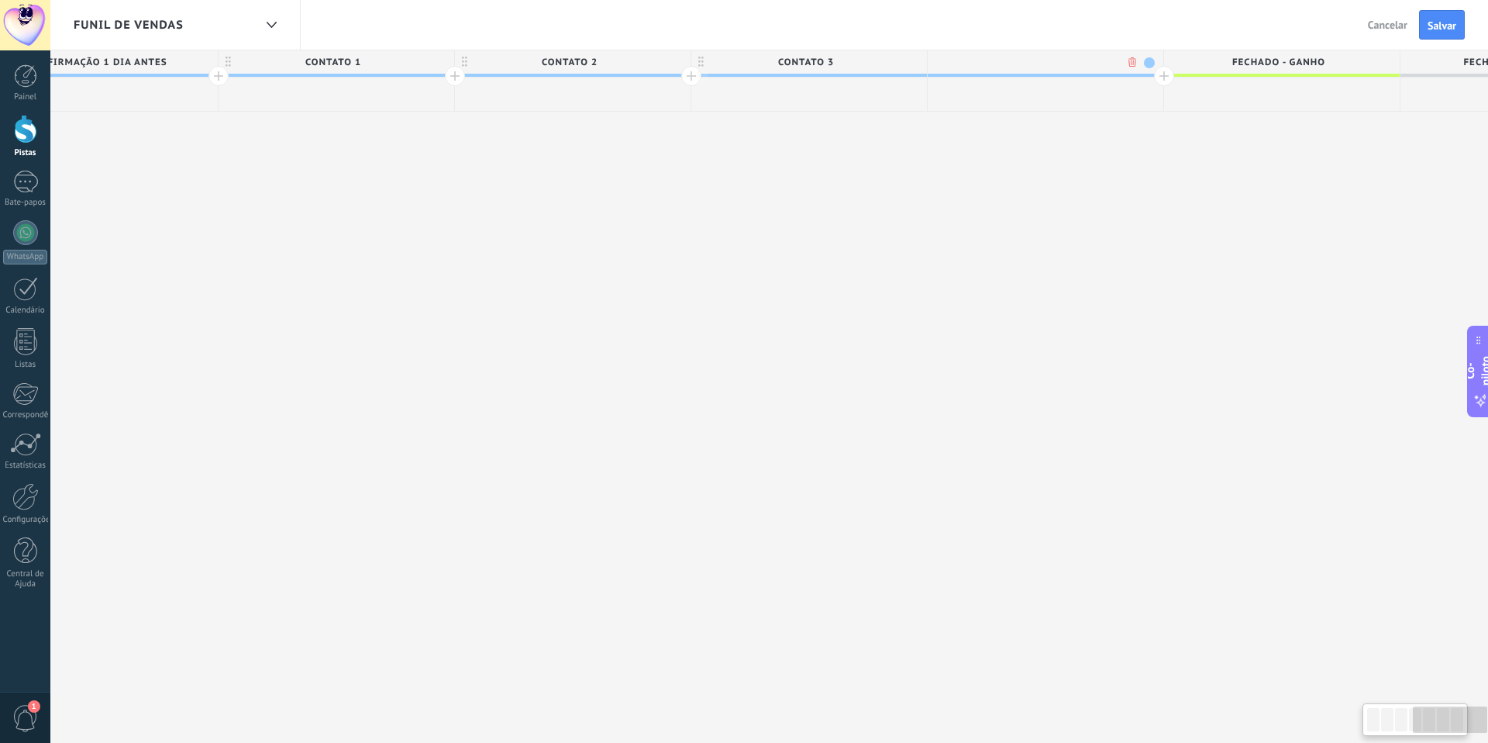
scroll to position [0, 1504]
click at [1029, 61] on div at bounding box center [1042, 61] width 236 height 23
click at [1029, 61] on input "text" at bounding box center [1038, 61] width 205 height 23
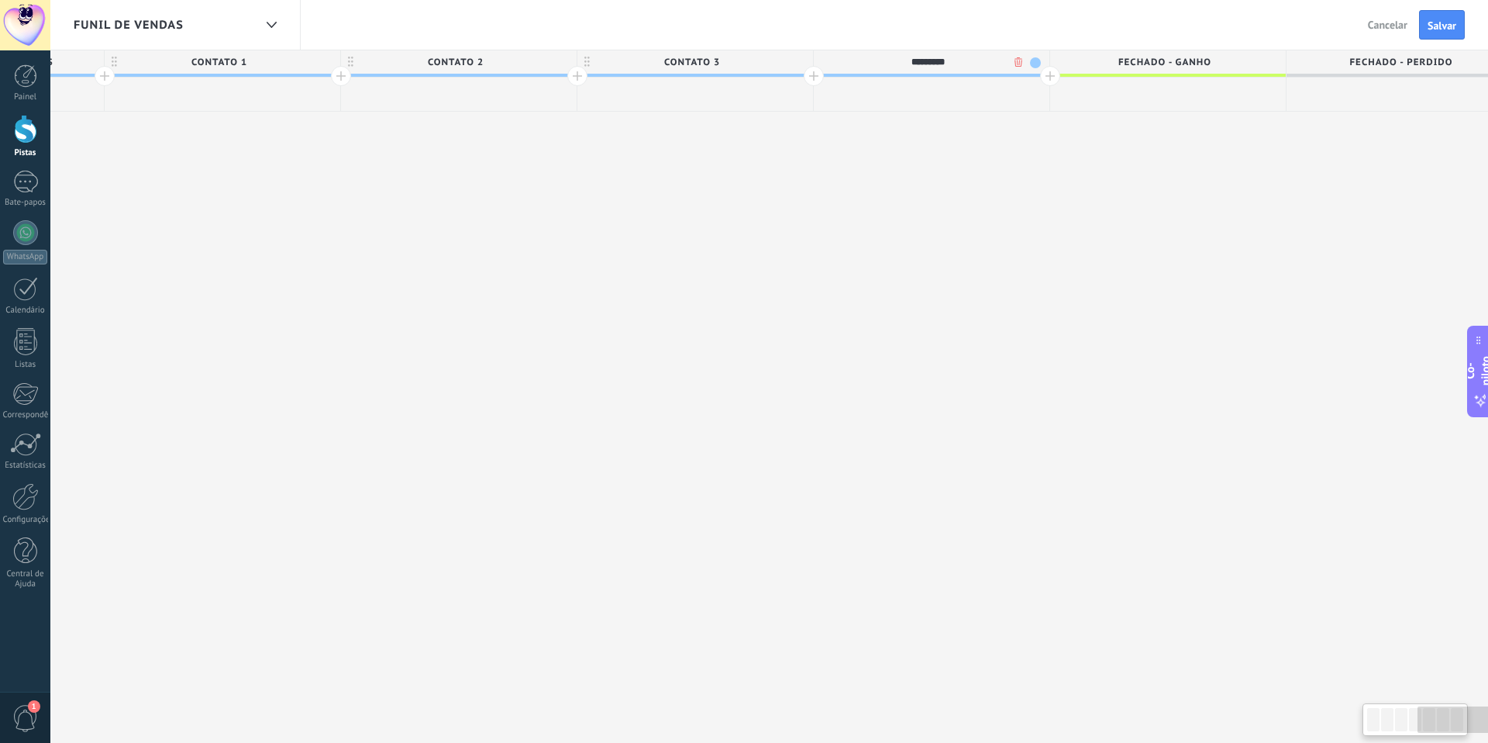
type input "*********"
click at [1050, 81] on div at bounding box center [1050, 76] width 20 height 20
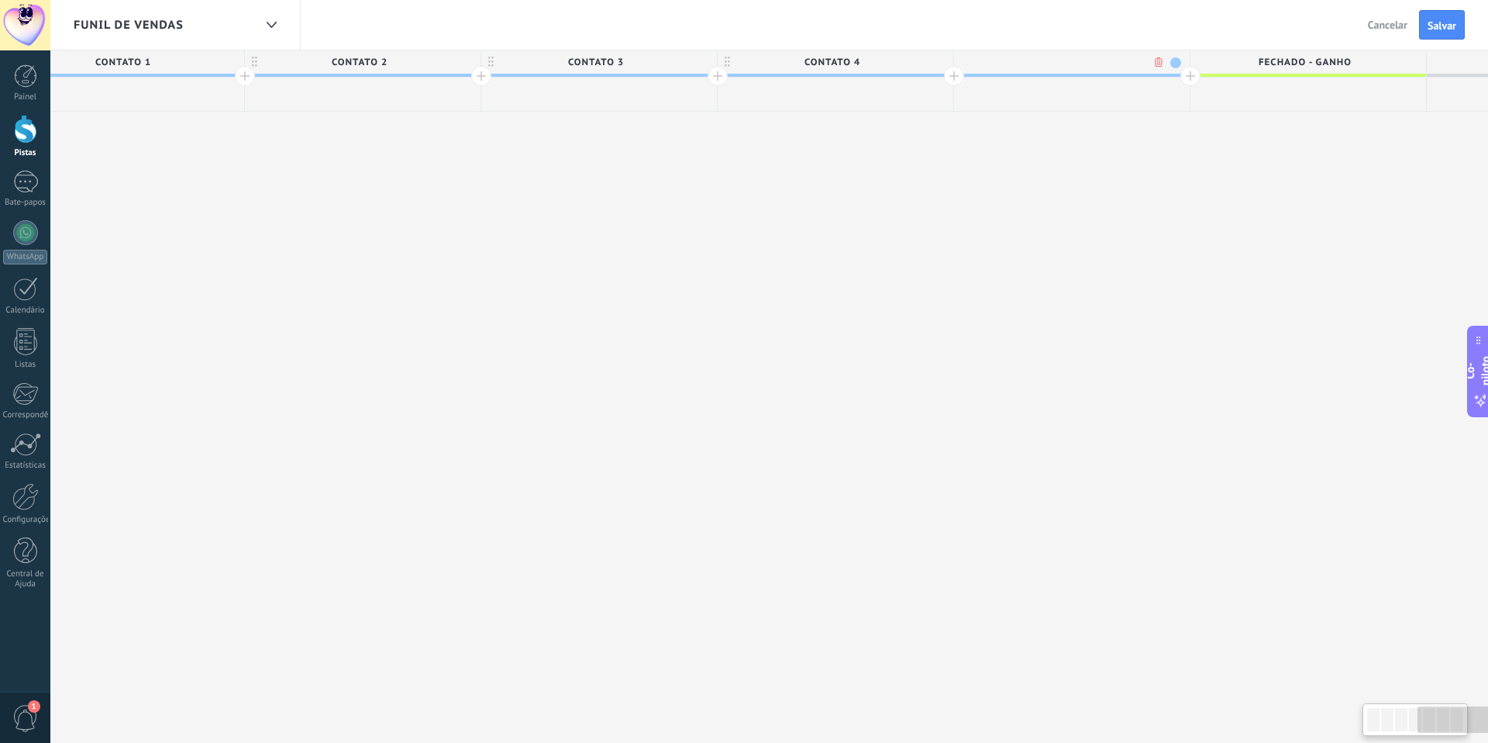
scroll to position [0, 1729]
click at [1030, 59] on div at bounding box center [1054, 61] width 236 height 23
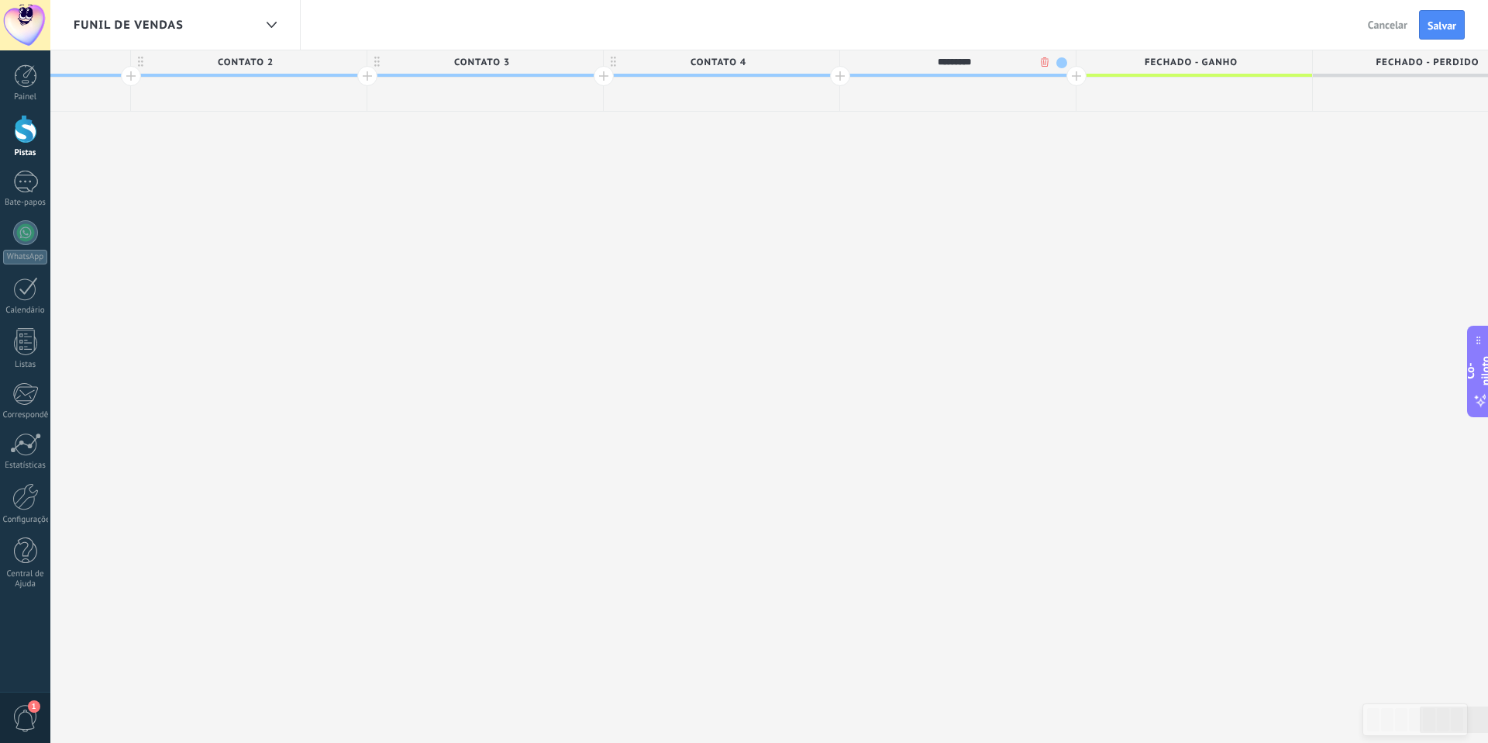
type input "*********"
click at [1075, 76] on div at bounding box center [1077, 76] width 20 height 20
click at [1075, 76] on div at bounding box center [962, 76] width 250 height 20
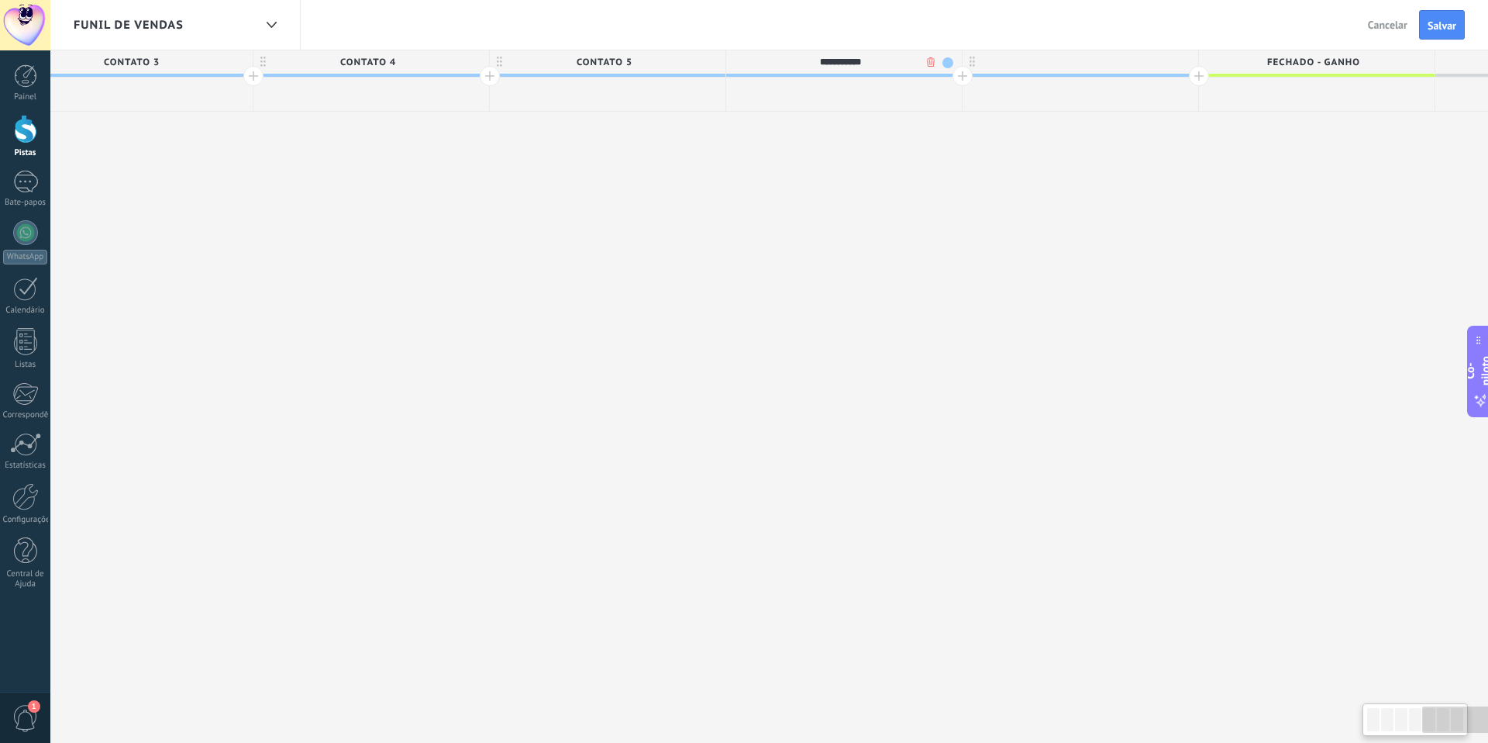
scroll to position [0, 2176]
type input "**********"
click at [1149, 60] on div at bounding box center [1080, 61] width 236 height 23
click at [1149, 60] on input "text" at bounding box center [1076, 61] width 205 height 23
type input "**********"
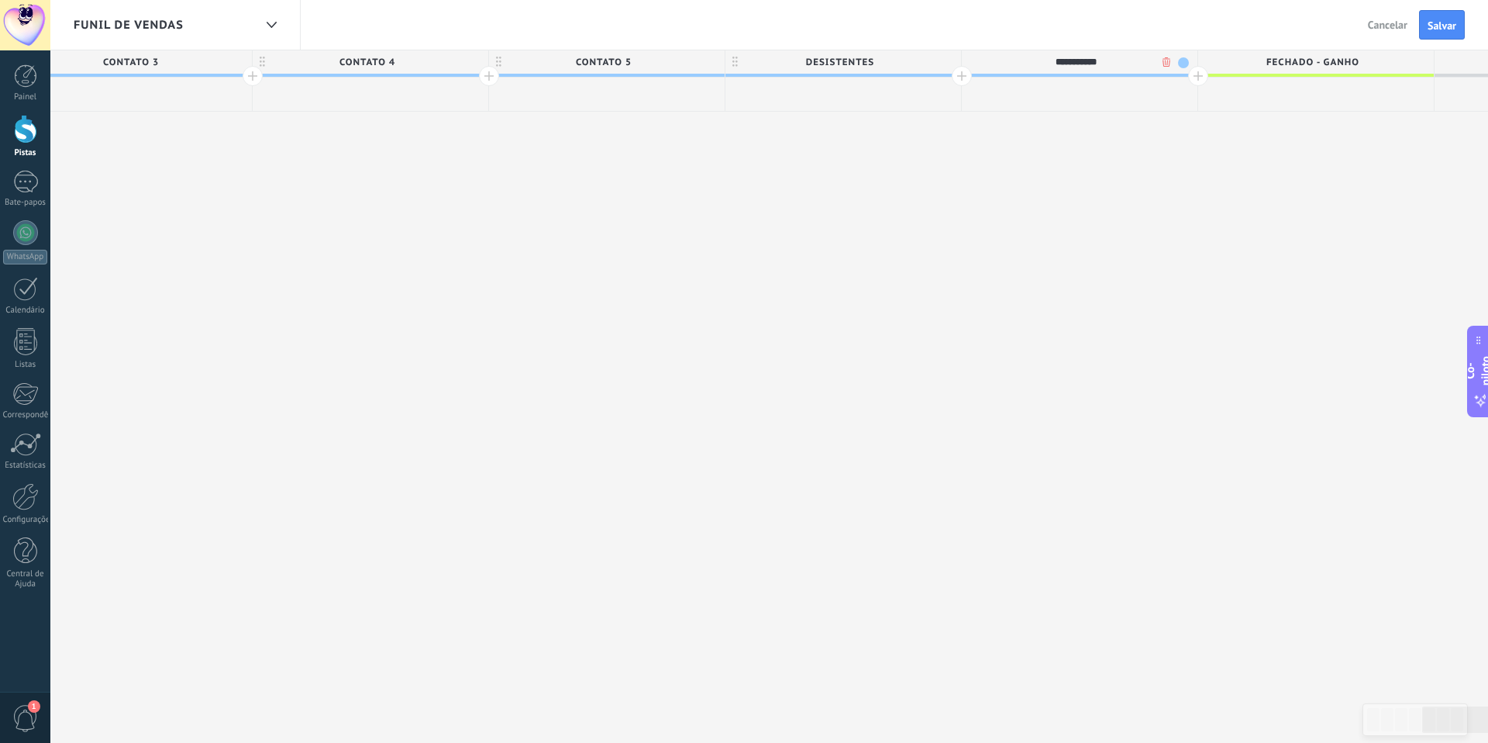
click at [1201, 76] on div at bounding box center [1198, 76] width 20 height 20
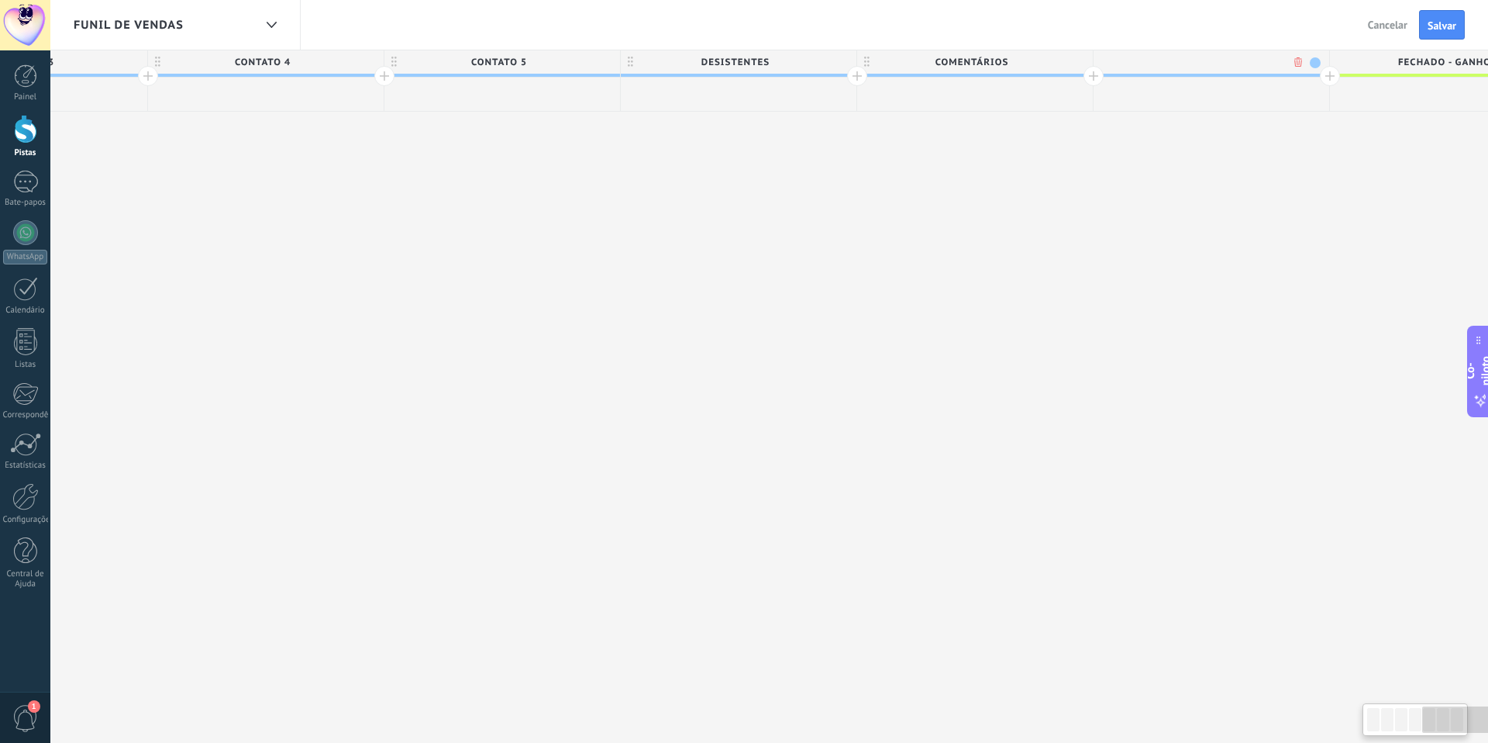
scroll to position [0, 2290]
click at [1199, 58] on div at bounding box center [1202, 61] width 236 height 23
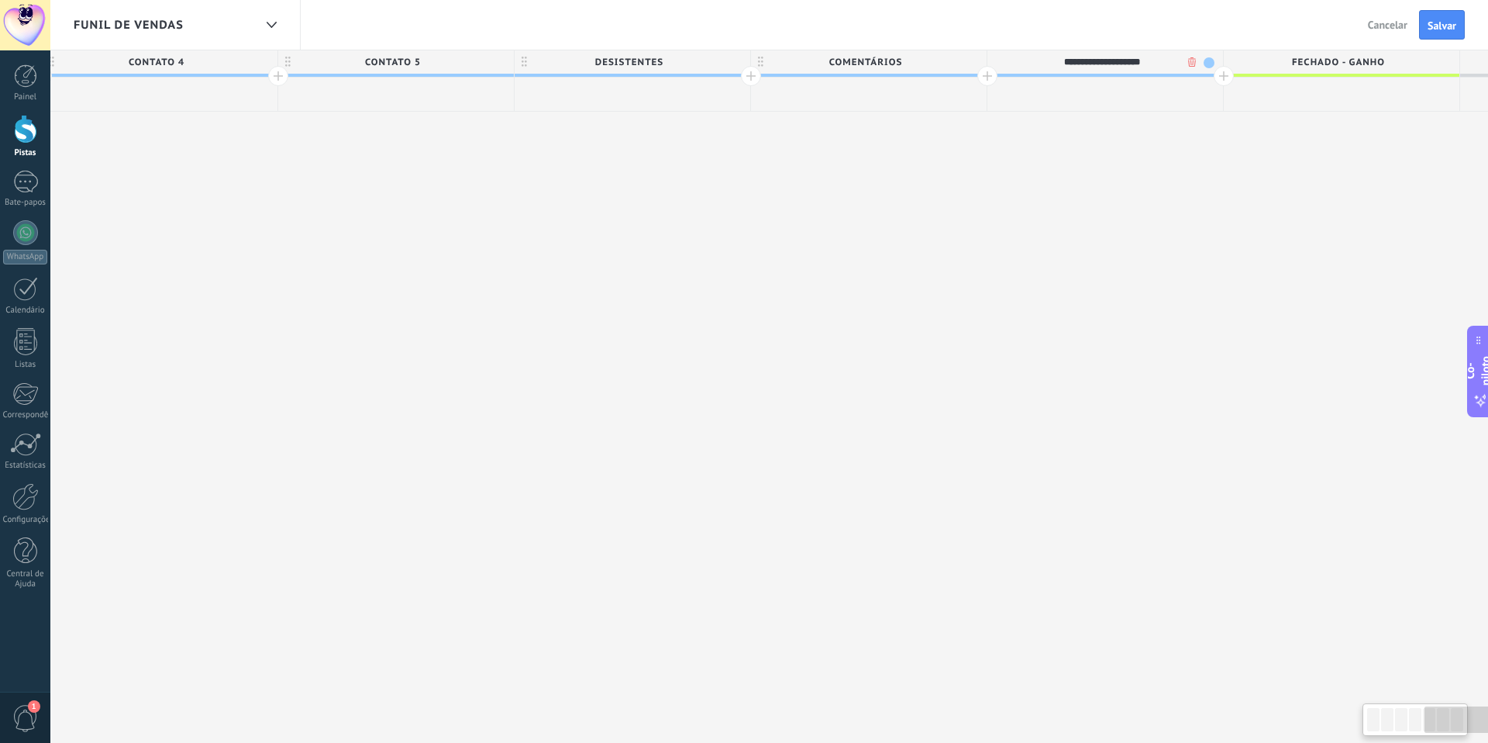
scroll to position [0, 2391]
type input "**********"
click at [1218, 77] on div at bounding box center [1219, 76] width 20 height 20
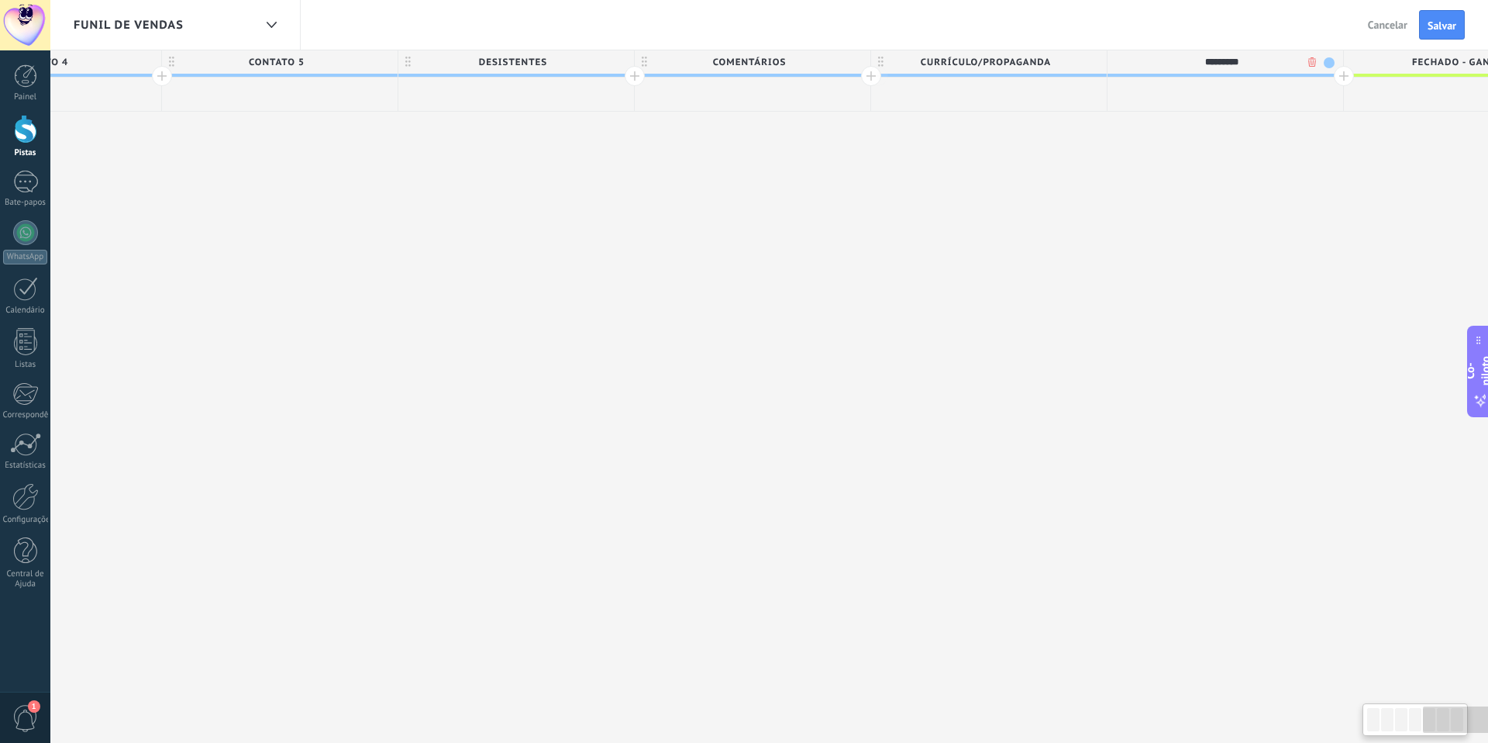
scroll to position [0, 2506]
type input "*********"
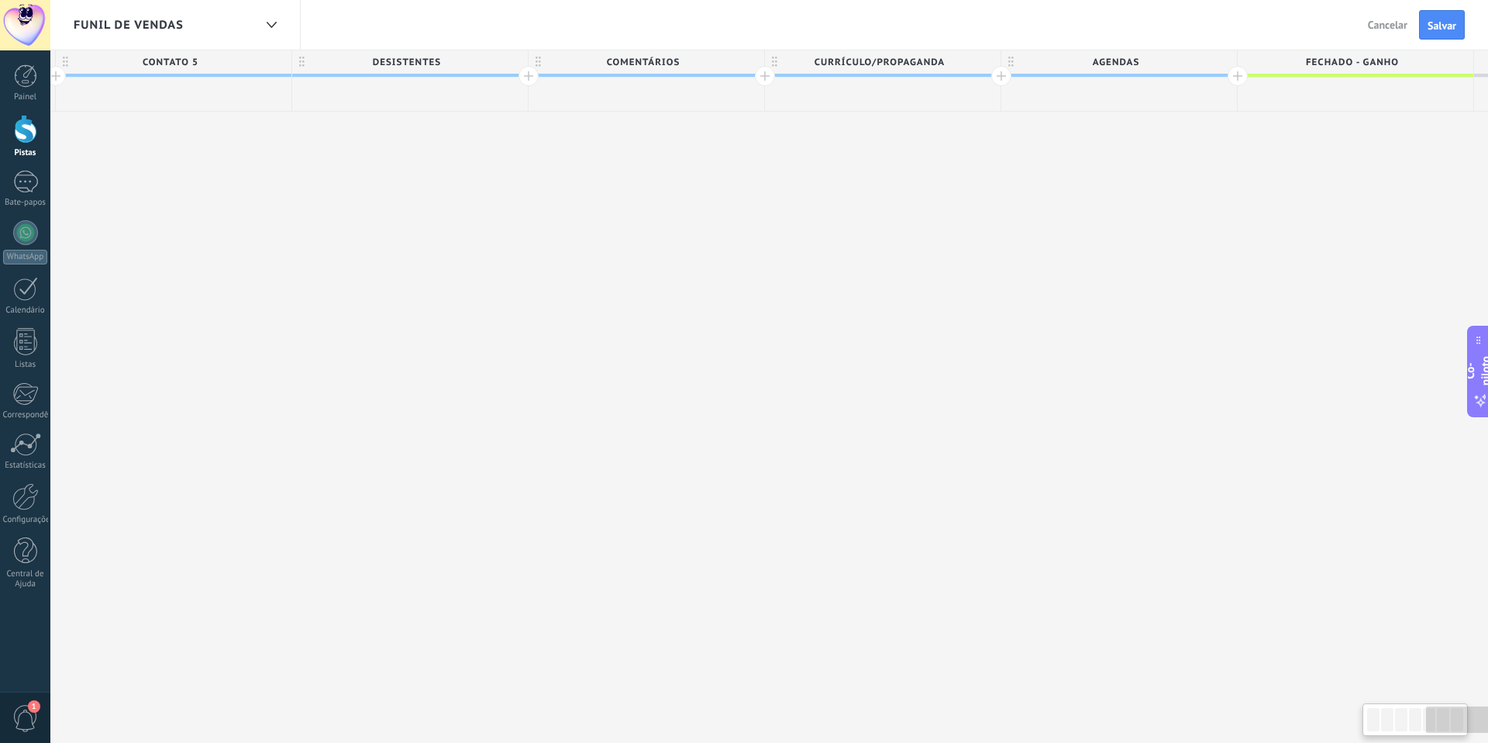
scroll to position [0, 2607]
click at [1145, 58] on span "AGENDAS" at bounding box center [1118, 62] width 228 height 24
click at [1244, 78] on div at bounding box center [1240, 76] width 20 height 20
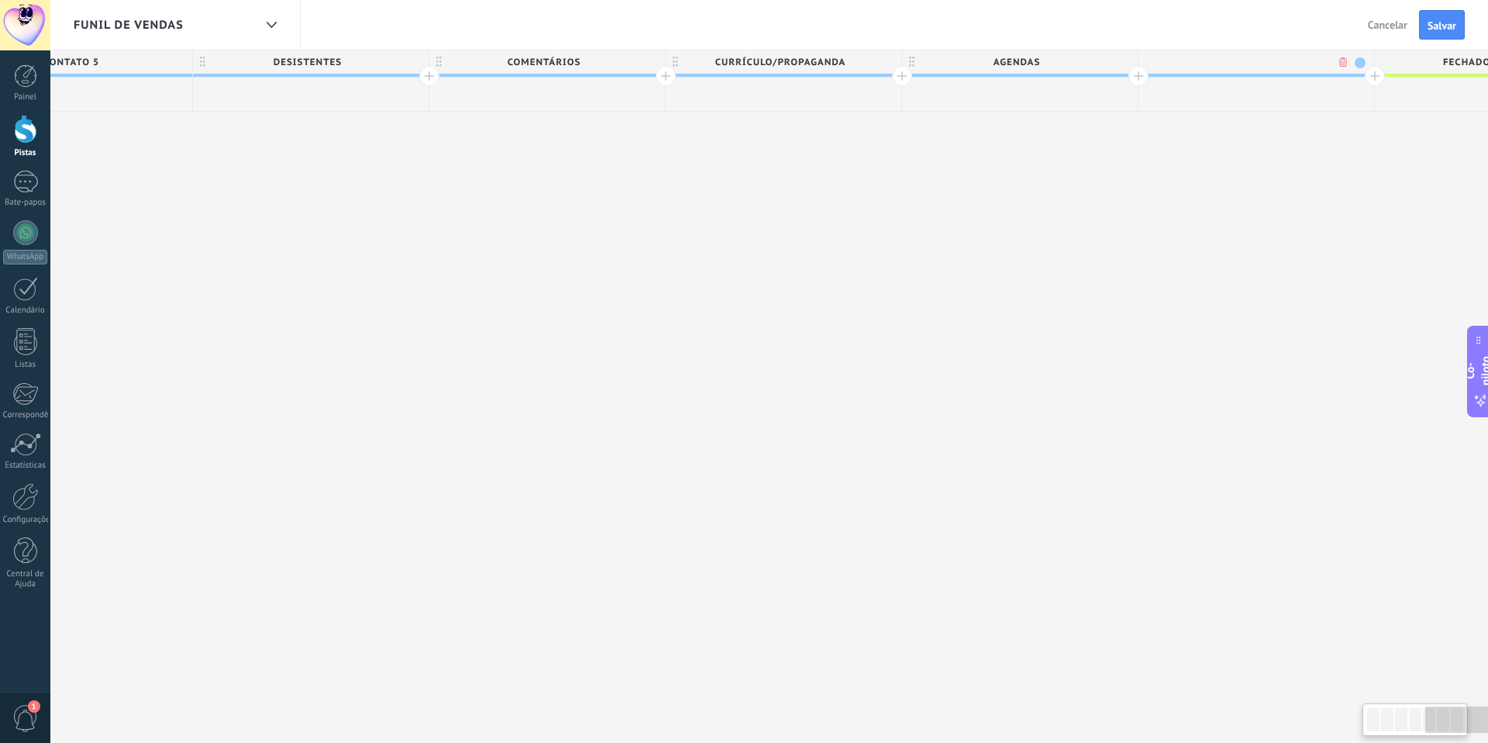
scroll to position [0, 2721]
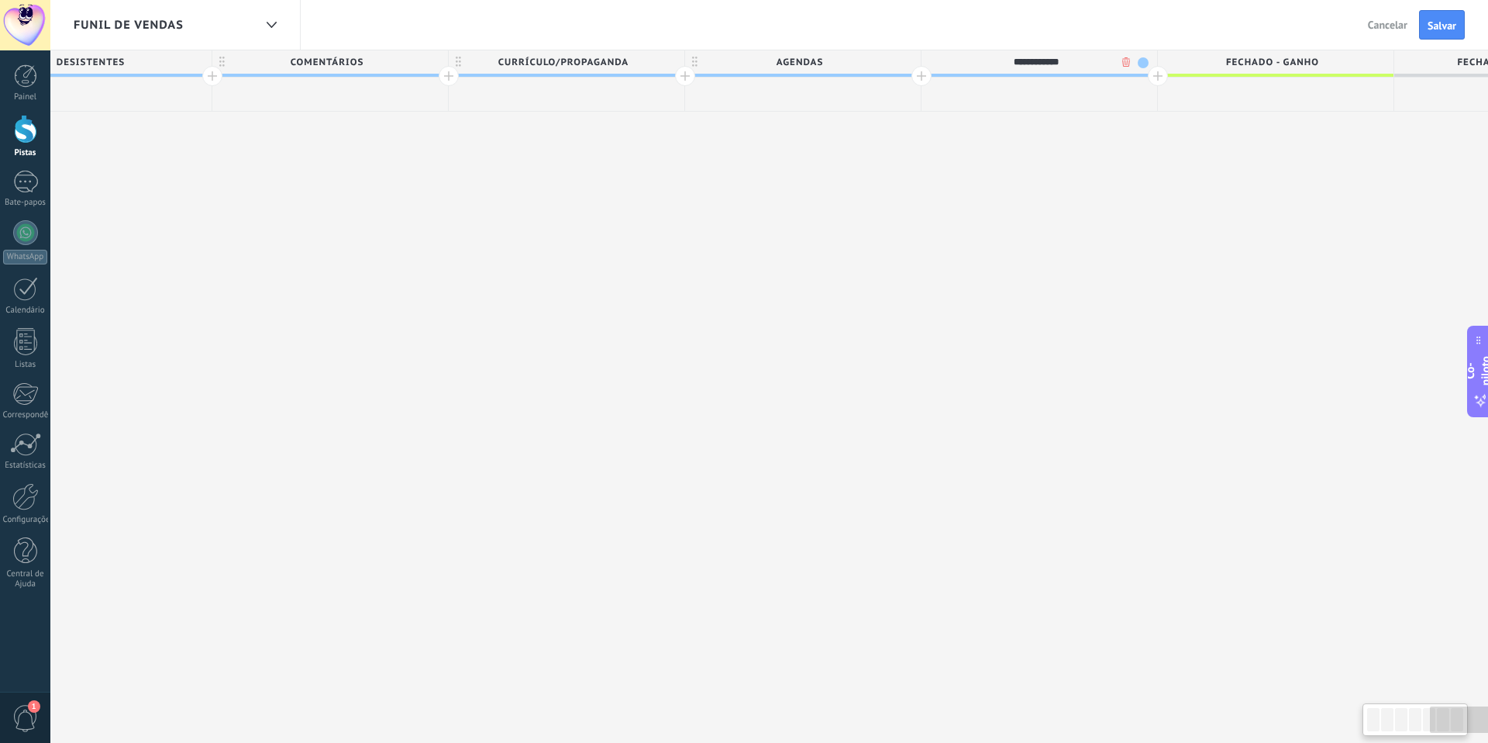
type input "**********"
click at [1149, 78] on div at bounding box center [1158, 76] width 20 height 20
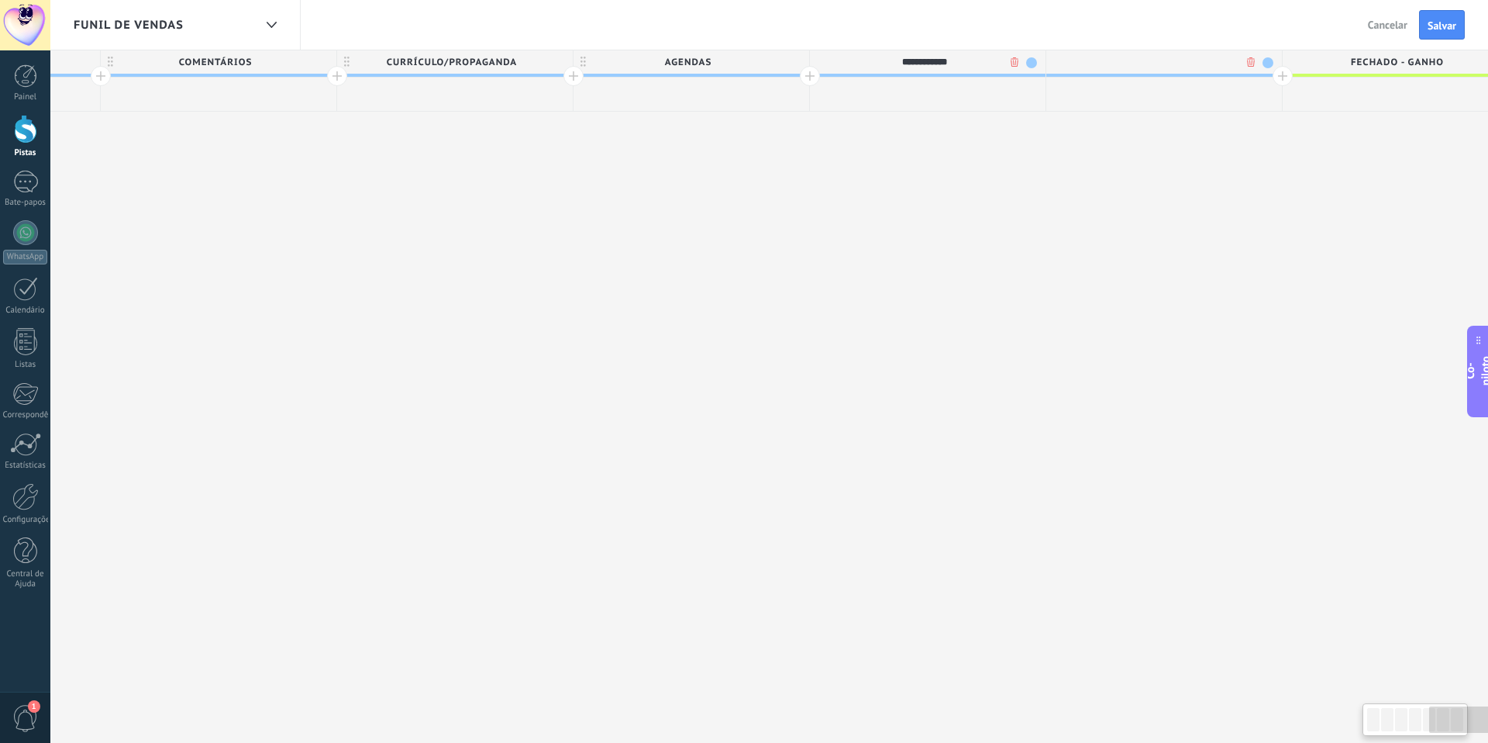
scroll to position [0, 3039]
click at [1175, 57] on div at bounding box center [1162, 61] width 236 height 23
type input "**********"
click at [1284, 74] on span "Fechado - ganho" at bounding box center [1394, 62] width 228 height 24
click at [1269, 74] on div at bounding box center [1271, 76] width 20 height 20
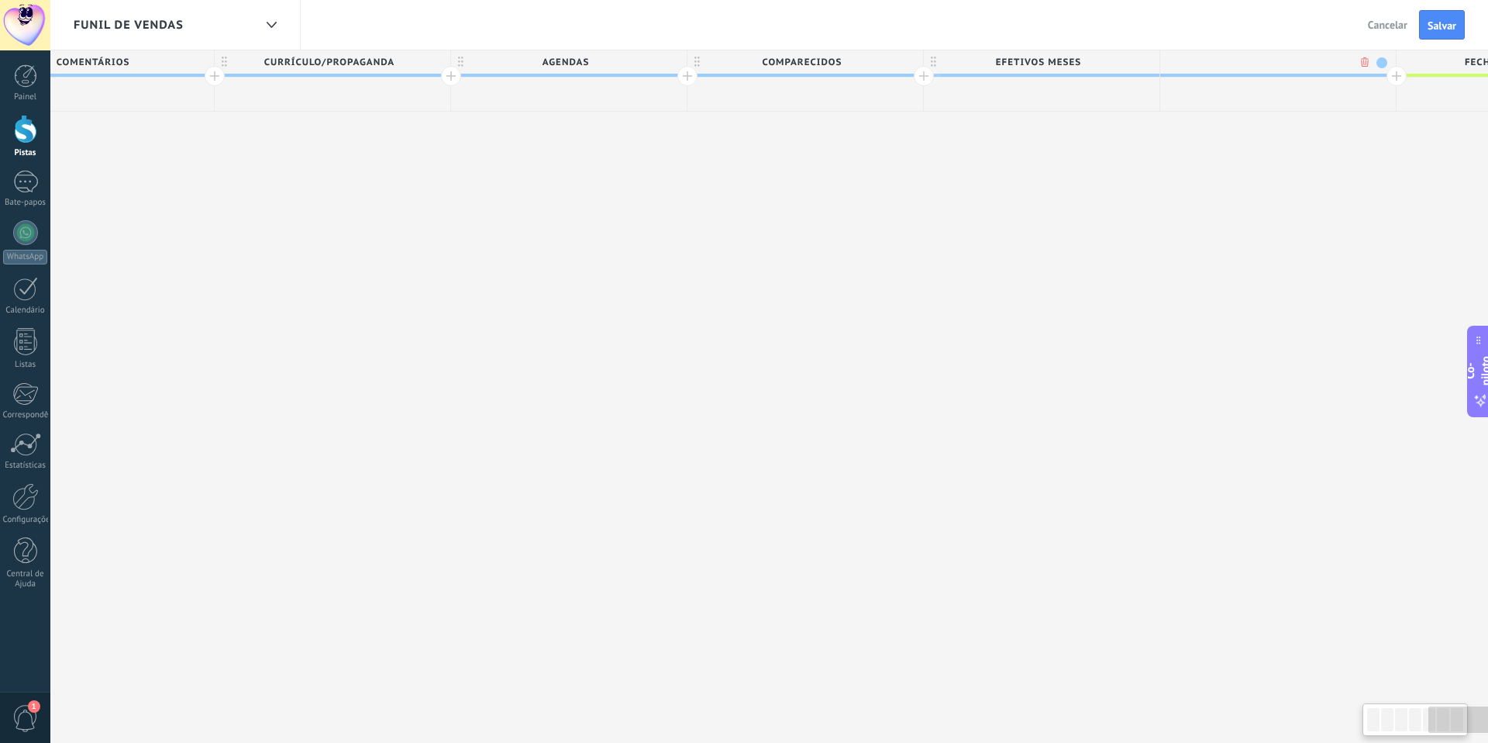
scroll to position [0, 3163]
click at [1280, 64] on div at bounding box center [1274, 61] width 236 height 23
type input "**********"
click at [1378, 62] on span at bounding box center [1378, 62] width 11 height 11
click at [1394, 85] on span at bounding box center [1391, 85] width 14 height 15
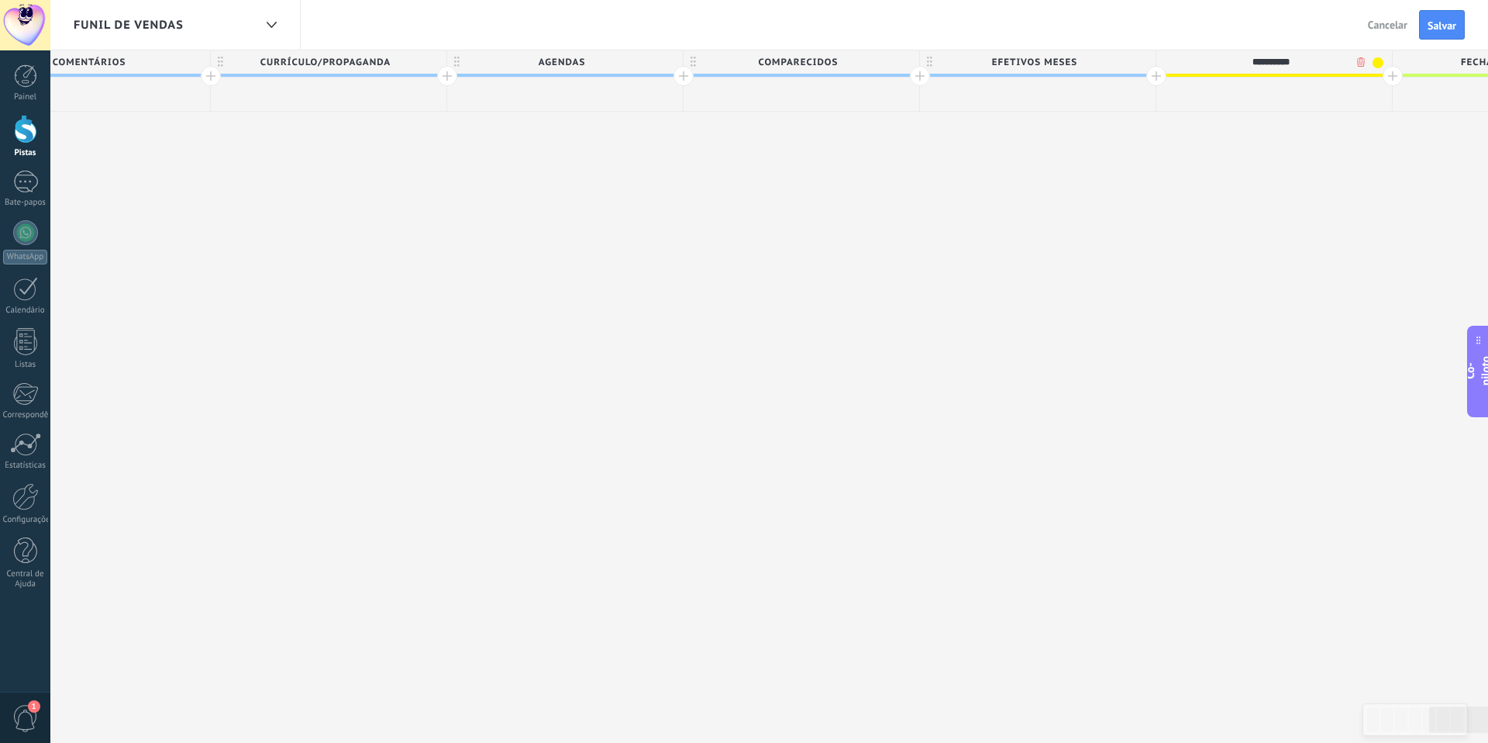
scroll to position [0, 3164]
click at [1130, 57] on span "Efetivos meses" at bounding box center [1033, 62] width 228 height 24
click at [1137, 59] on span at bounding box center [1141, 62] width 11 height 11
click at [1153, 107] on span at bounding box center [1154, 108] width 14 height 15
click at [856, 61] on span "COMPARECIDOS" at bounding box center [797, 62] width 228 height 24
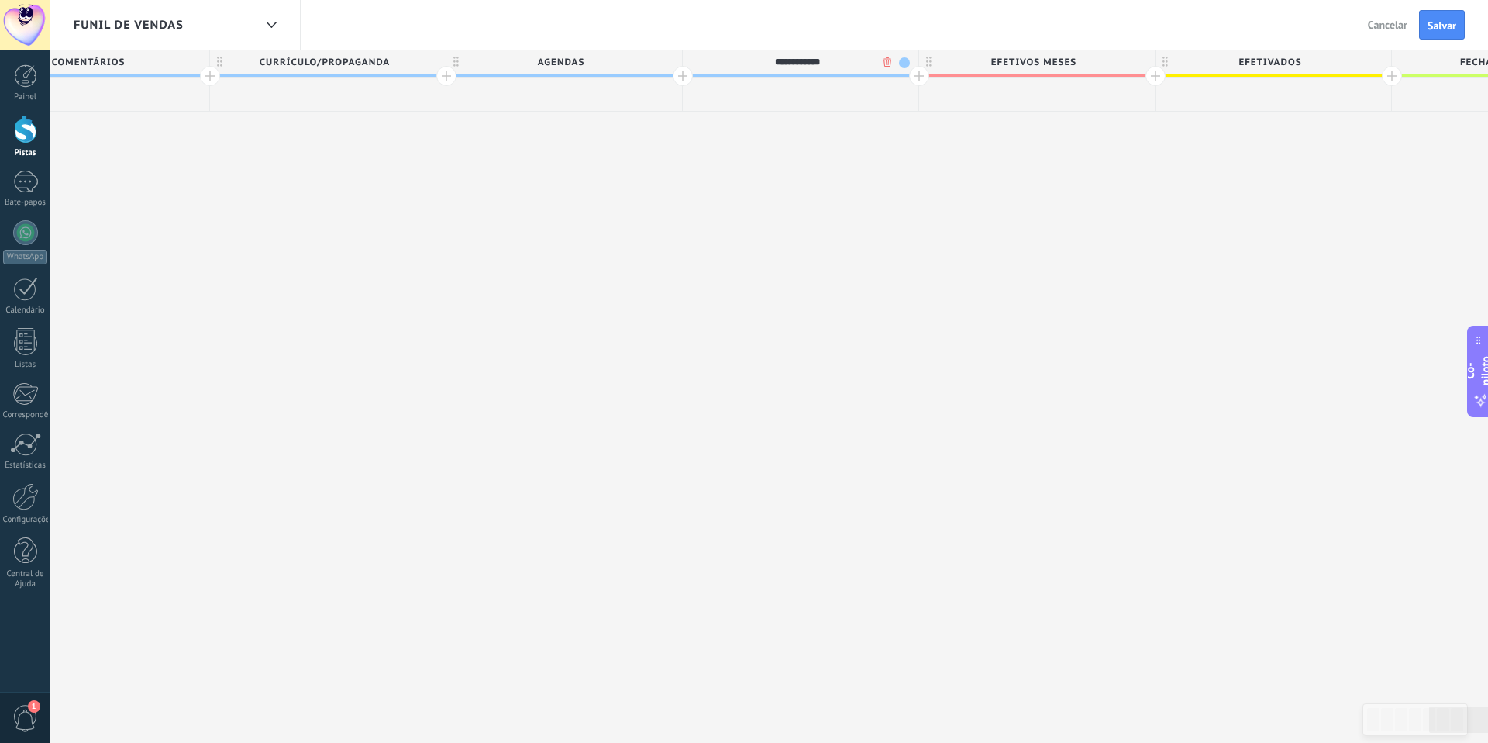
click at [901, 64] on span at bounding box center [904, 62] width 11 height 11
click at [983, 129] on span at bounding box center [983, 130] width 14 height 15
click at [634, 57] on span "AGENDAS" at bounding box center [560, 62] width 228 height 24
click at [671, 62] on span at bounding box center [668, 62] width 11 height 11
click at [678, 129] on span at bounding box center [681, 130] width 14 height 15
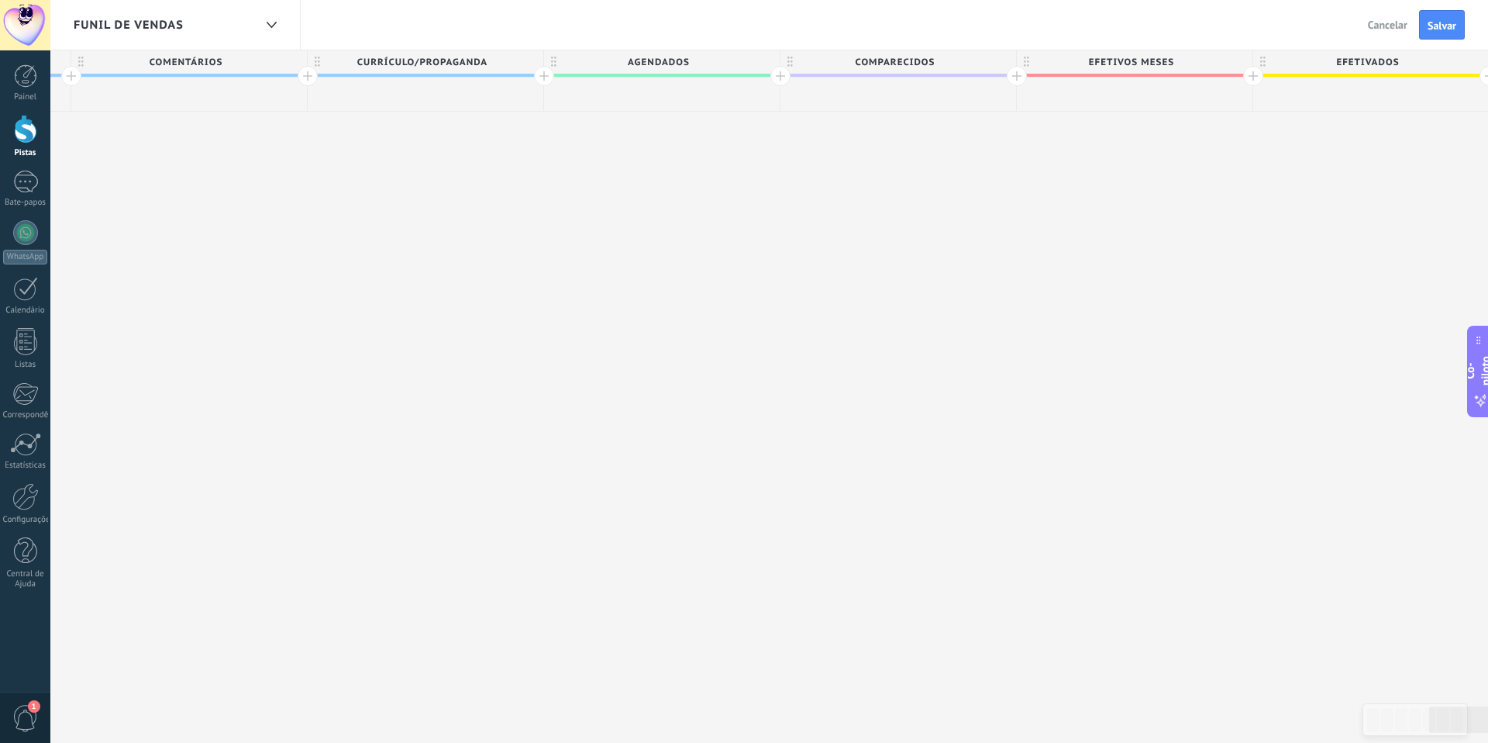
scroll to position [0, 3049]
click at [510, 65] on span "CURRÍCULO/PROPAGANDA" at bounding box center [439, 62] width 228 height 24
click at [549, 64] on span at bounding box center [546, 62] width 11 height 11
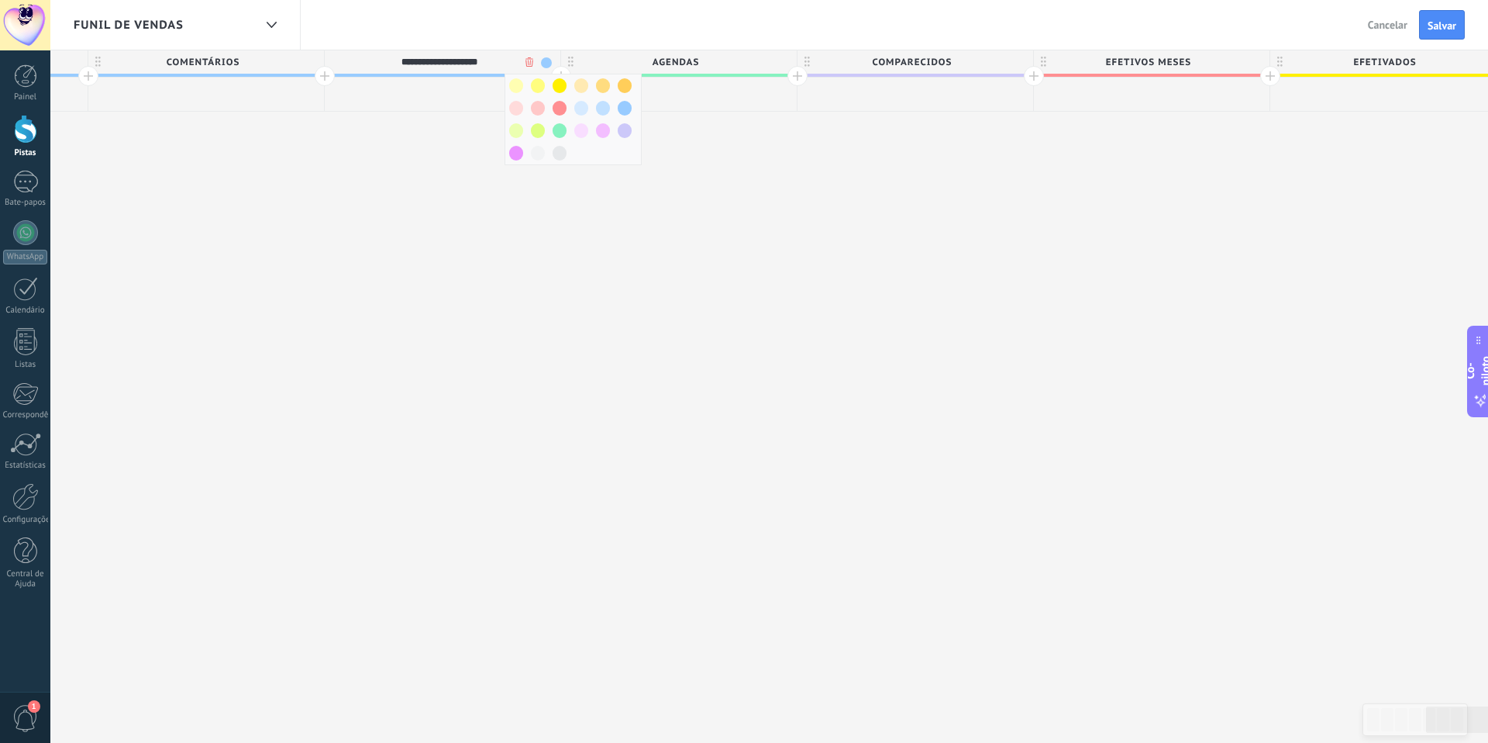
drag, startPoint x: 555, startPoint y: 156, endPoint x: 497, endPoint y: 144, distance: 59.3
click at [555, 156] on span at bounding box center [560, 153] width 14 height 15
click at [277, 60] on span "COMENTÁRIOS" at bounding box center [202, 62] width 228 height 24
click at [313, 61] on span at bounding box center [310, 62] width 11 height 11
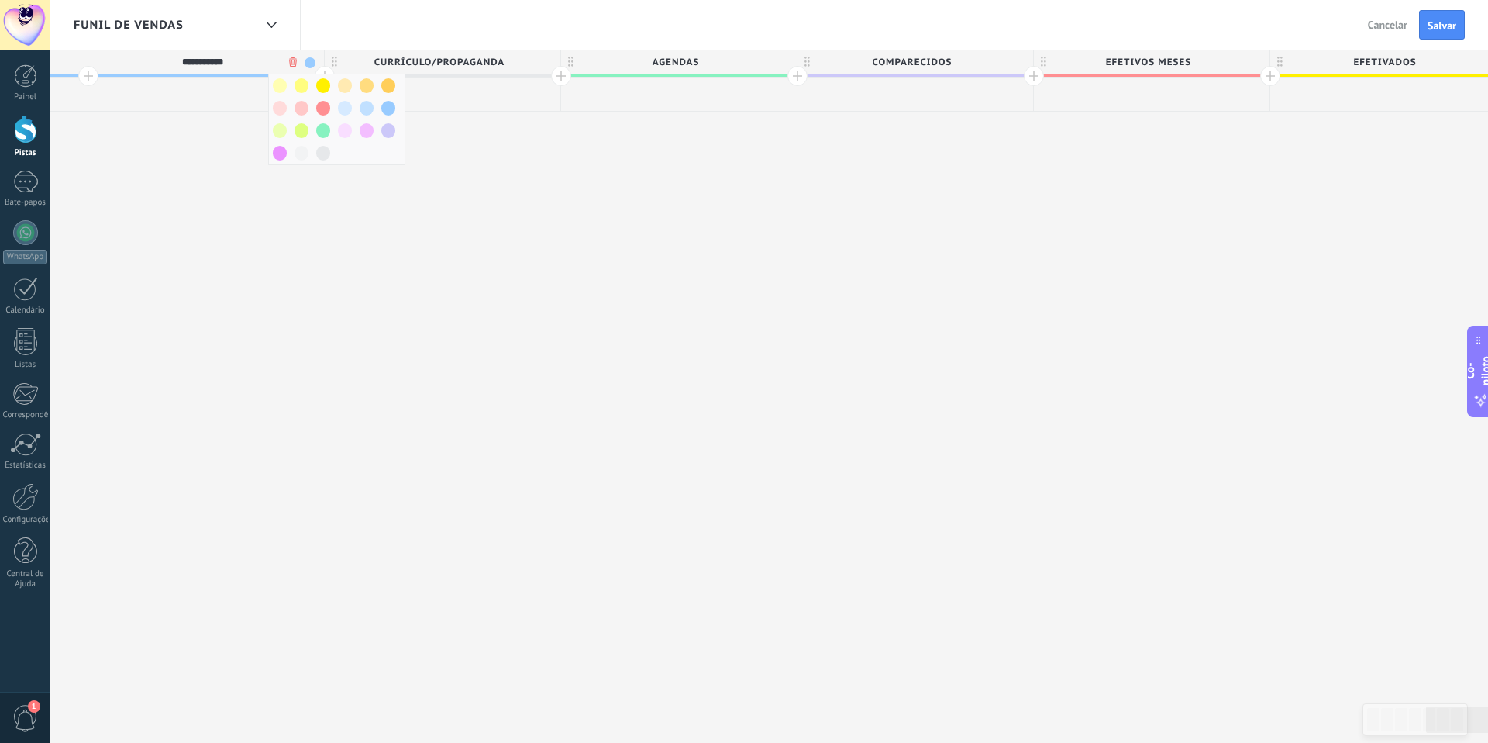
click at [305, 151] on span at bounding box center [302, 153] width 14 height 15
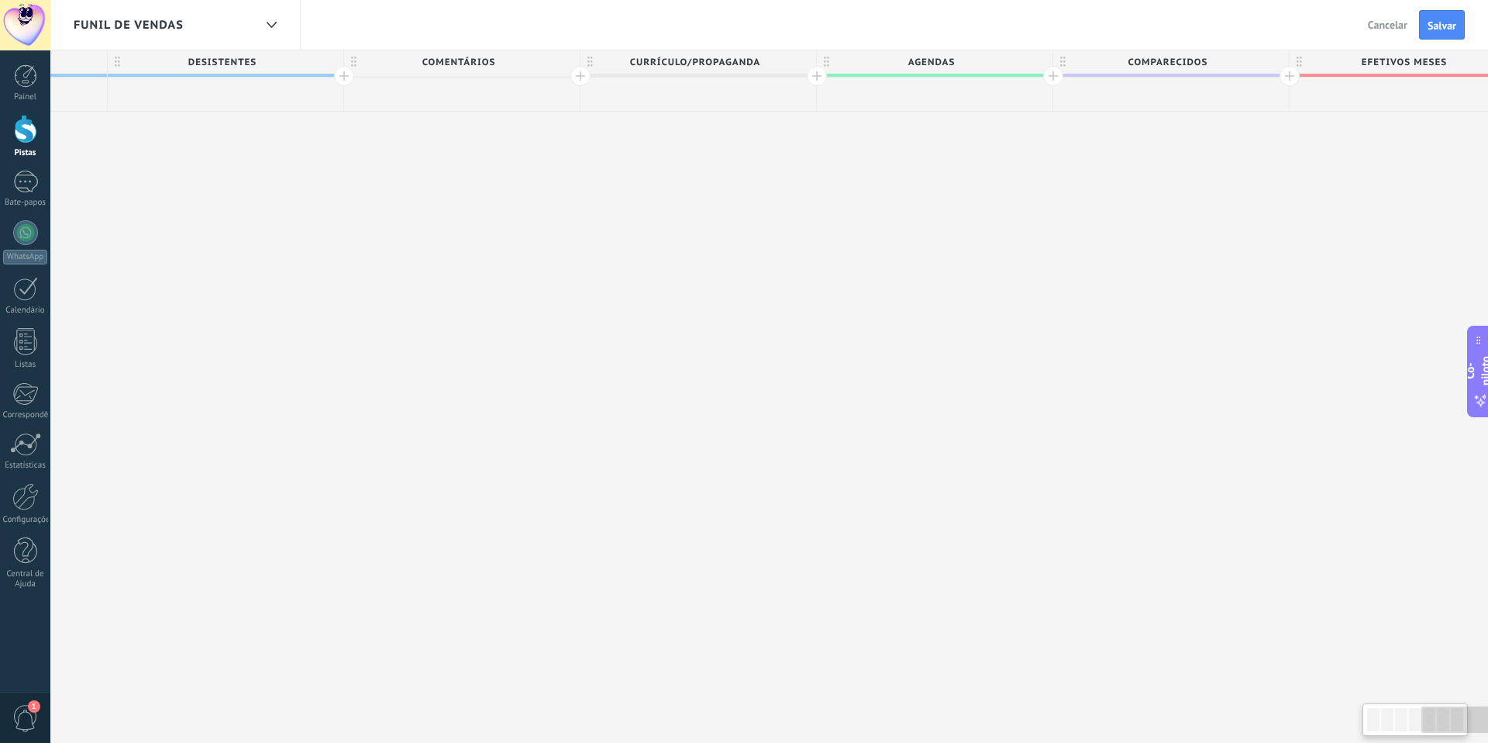
scroll to position [0, 2788]
click at [281, 57] on span "DESISTENTES" at bounding box center [227, 62] width 228 height 24
click at [336, 64] on span at bounding box center [334, 62] width 11 height 11
click at [394, 107] on span at bounding box center [391, 108] width 14 height 15
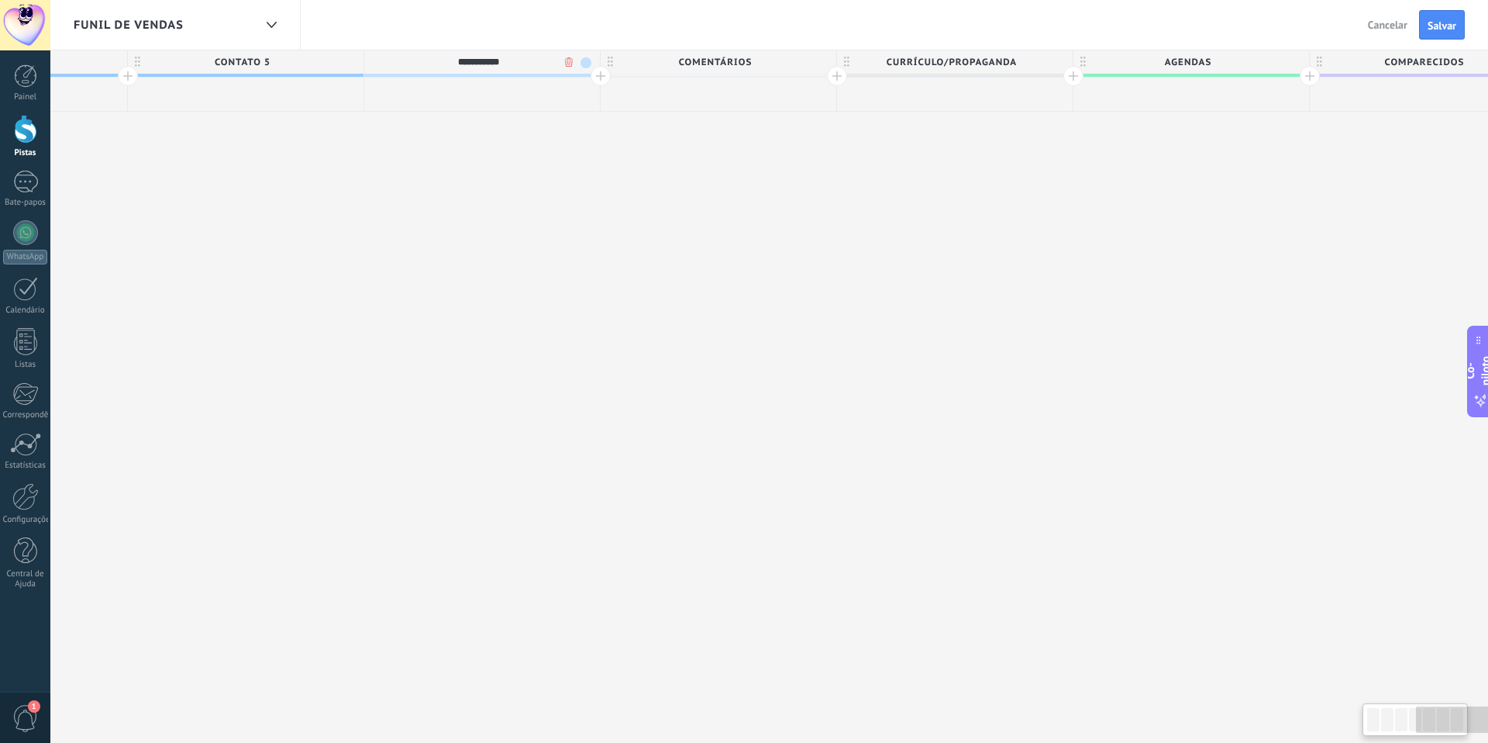
scroll to position [0, 2533]
click at [319, 66] on span "CONTATO 5" at bounding box center [246, 62] width 228 height 24
click at [355, 64] on span "CONTATO 5" at bounding box center [246, 62] width 228 height 24
click at [356, 64] on span at bounding box center [353, 62] width 11 height 11
click at [429, 88] on span at bounding box center [432, 85] width 14 height 15
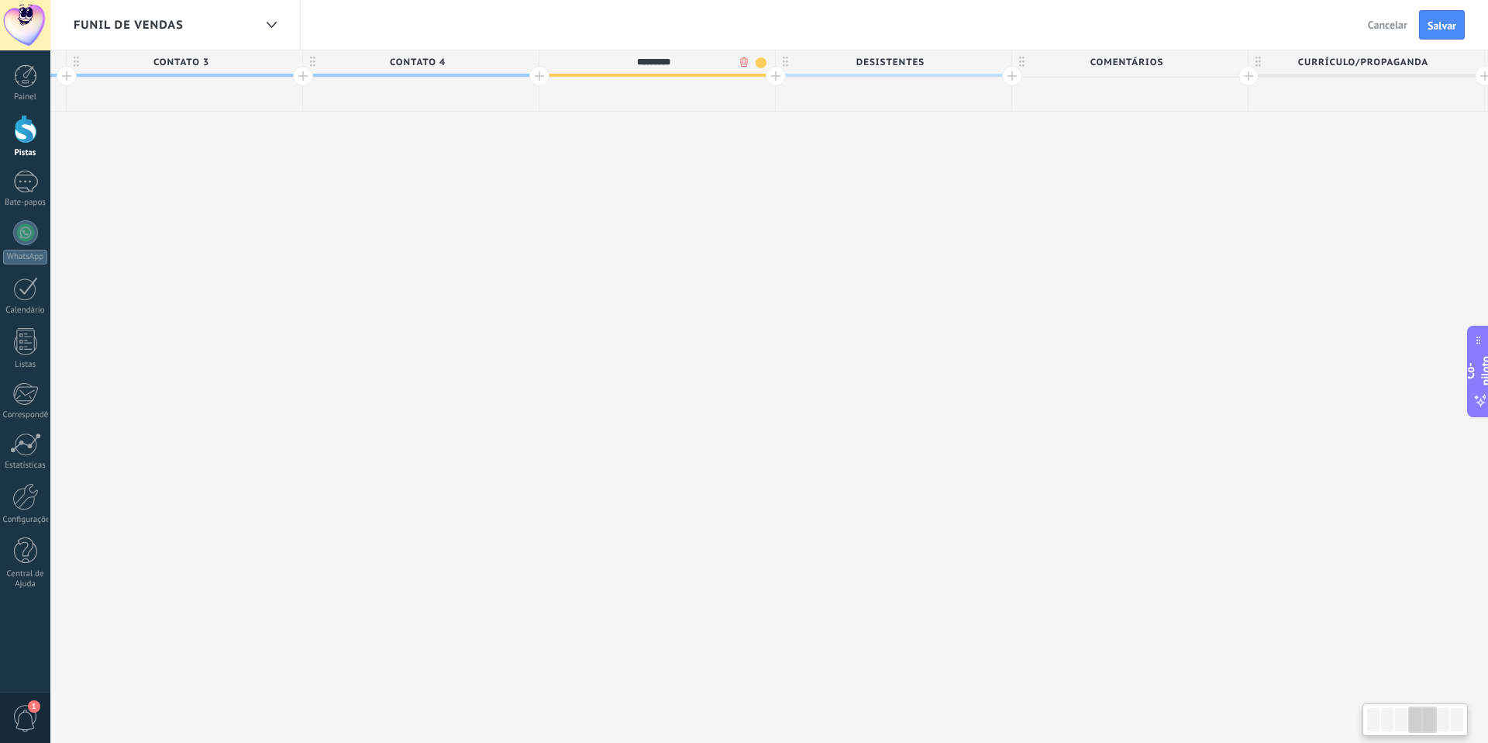
scroll to position [0, 2100]
click at [484, 64] on span "CONTATO 4" at bounding box center [442, 62] width 228 height 24
click at [549, 66] on span at bounding box center [549, 62] width 11 height 11
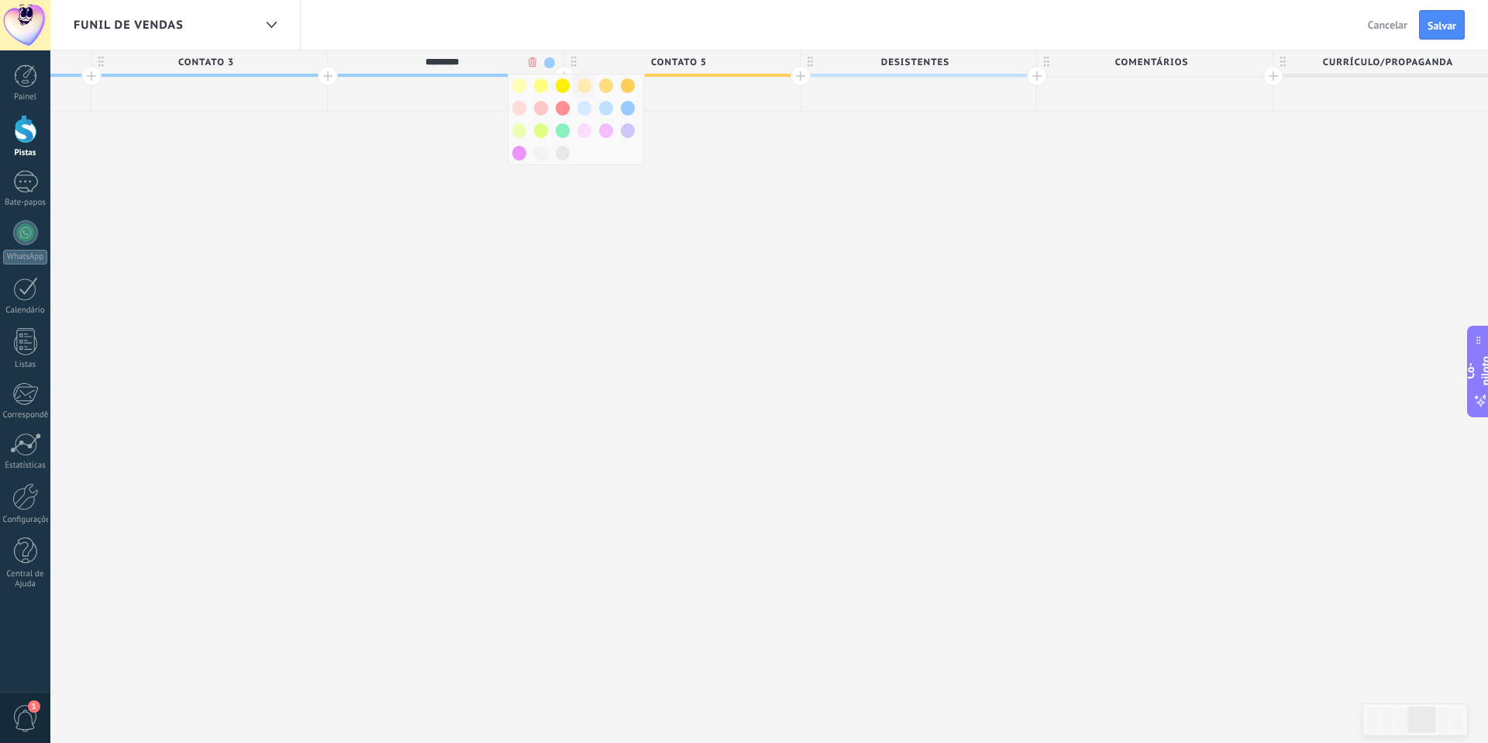
click at [579, 87] on span at bounding box center [584, 85] width 14 height 15
click at [303, 64] on span "CONTATO 3" at bounding box center [205, 62] width 228 height 24
click at [315, 61] on span at bounding box center [313, 62] width 11 height 11
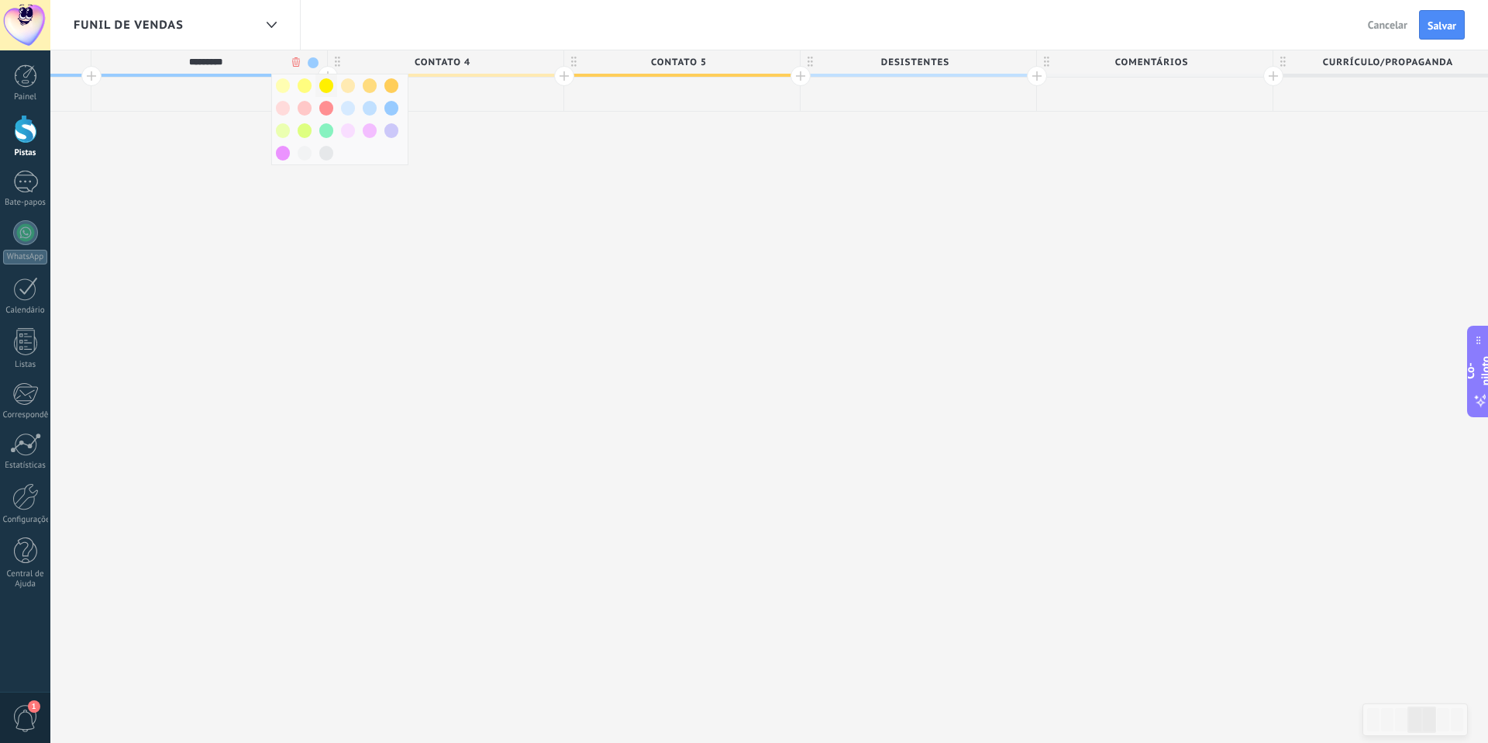
click at [330, 91] on span at bounding box center [326, 85] width 14 height 15
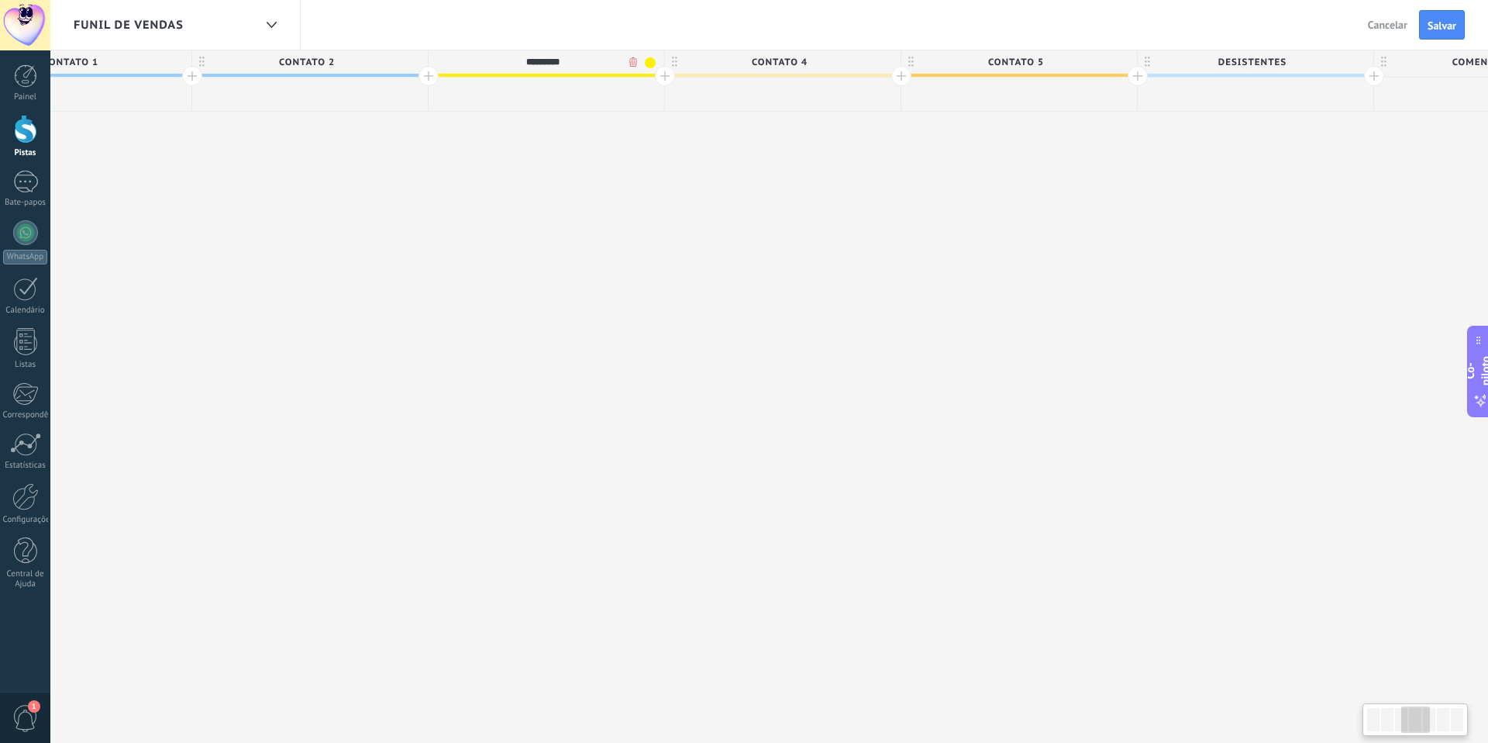
scroll to position [0, 1736]
click at [360, 63] on font "CONTATO 2" at bounding box center [334, 63] width 56 height 12
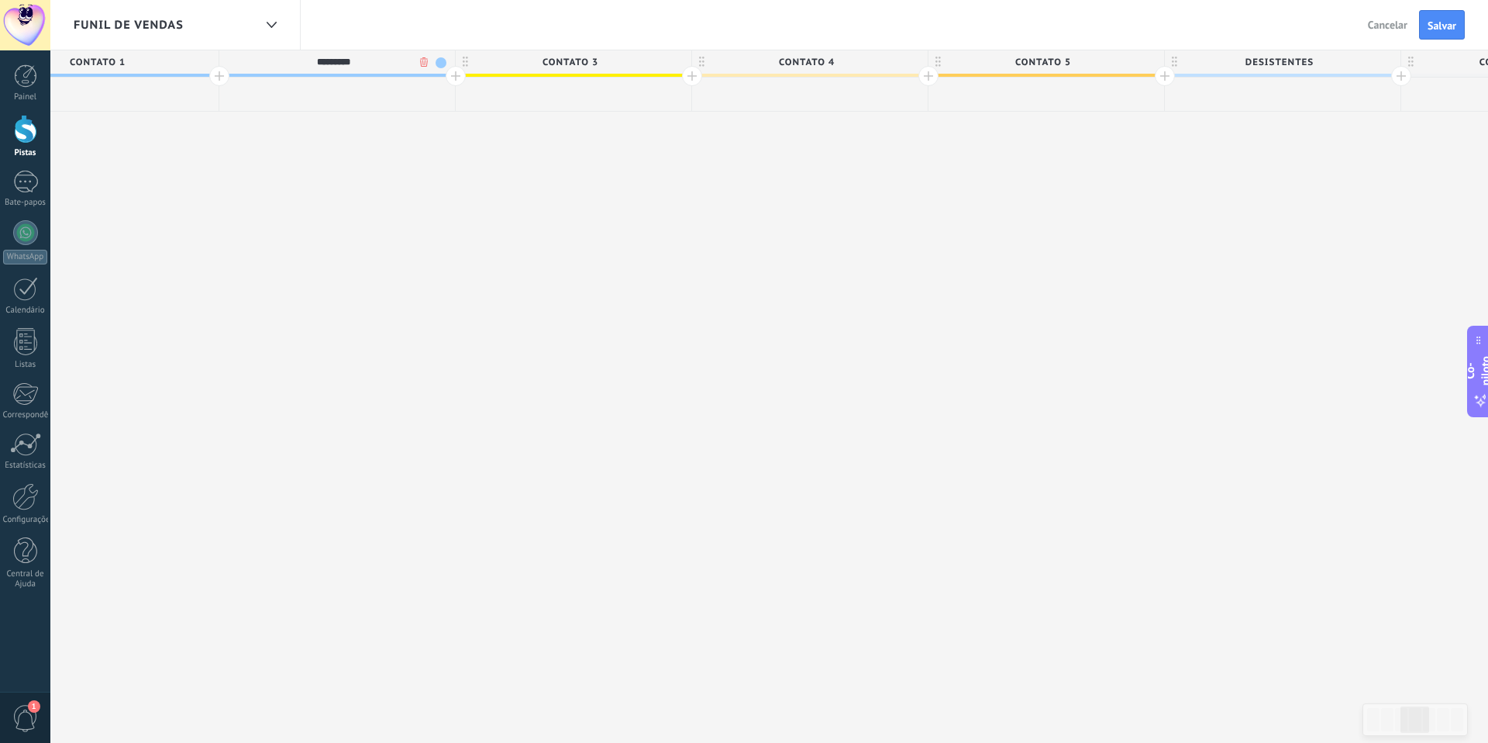
click at [437, 64] on span at bounding box center [441, 62] width 11 height 11
drag, startPoint x: 517, startPoint y: 84, endPoint x: 494, endPoint y: 86, distance: 23.4
click at [517, 84] on span at bounding box center [519, 85] width 14 height 15
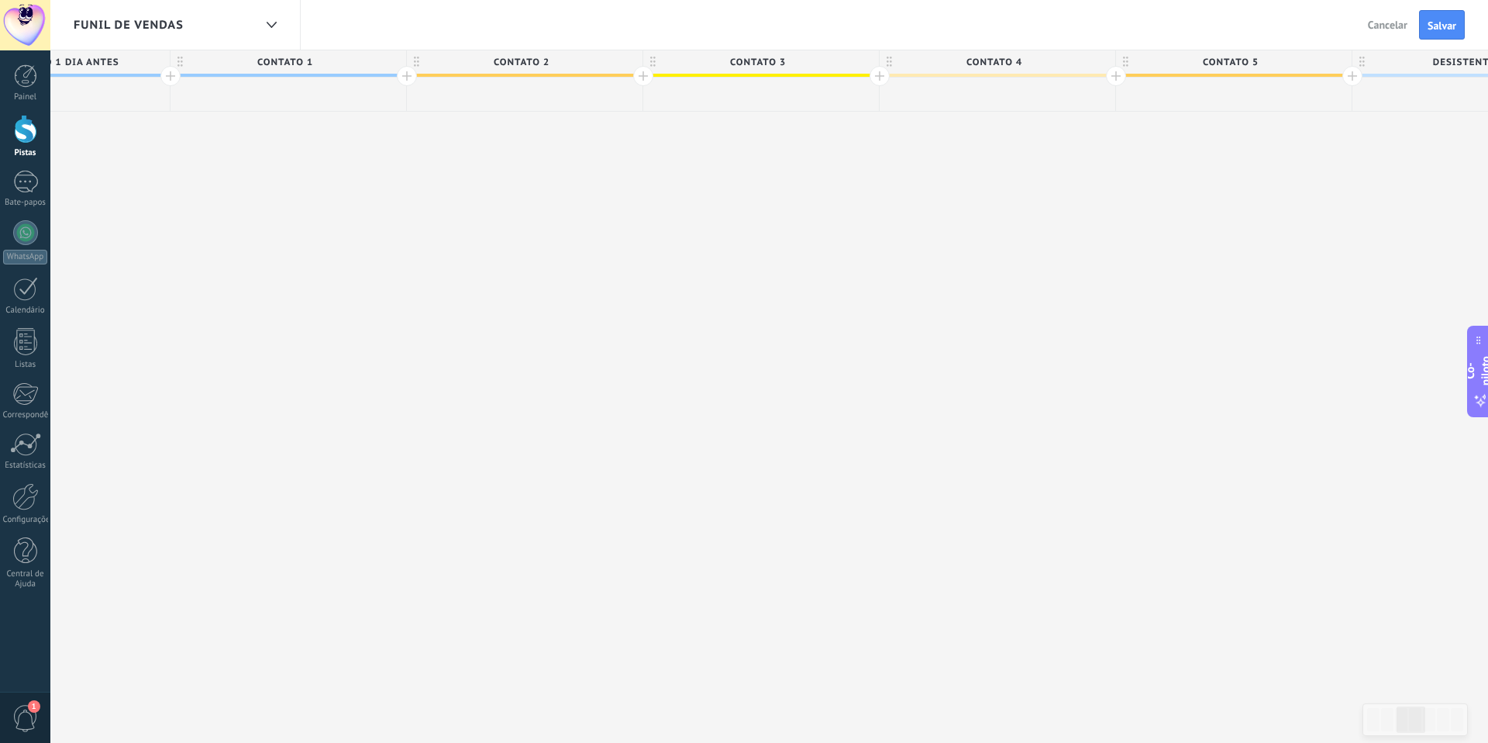
scroll to position [0, 1548]
click at [1449, 26] on font "Salvar" at bounding box center [1442, 26] width 29 height 14
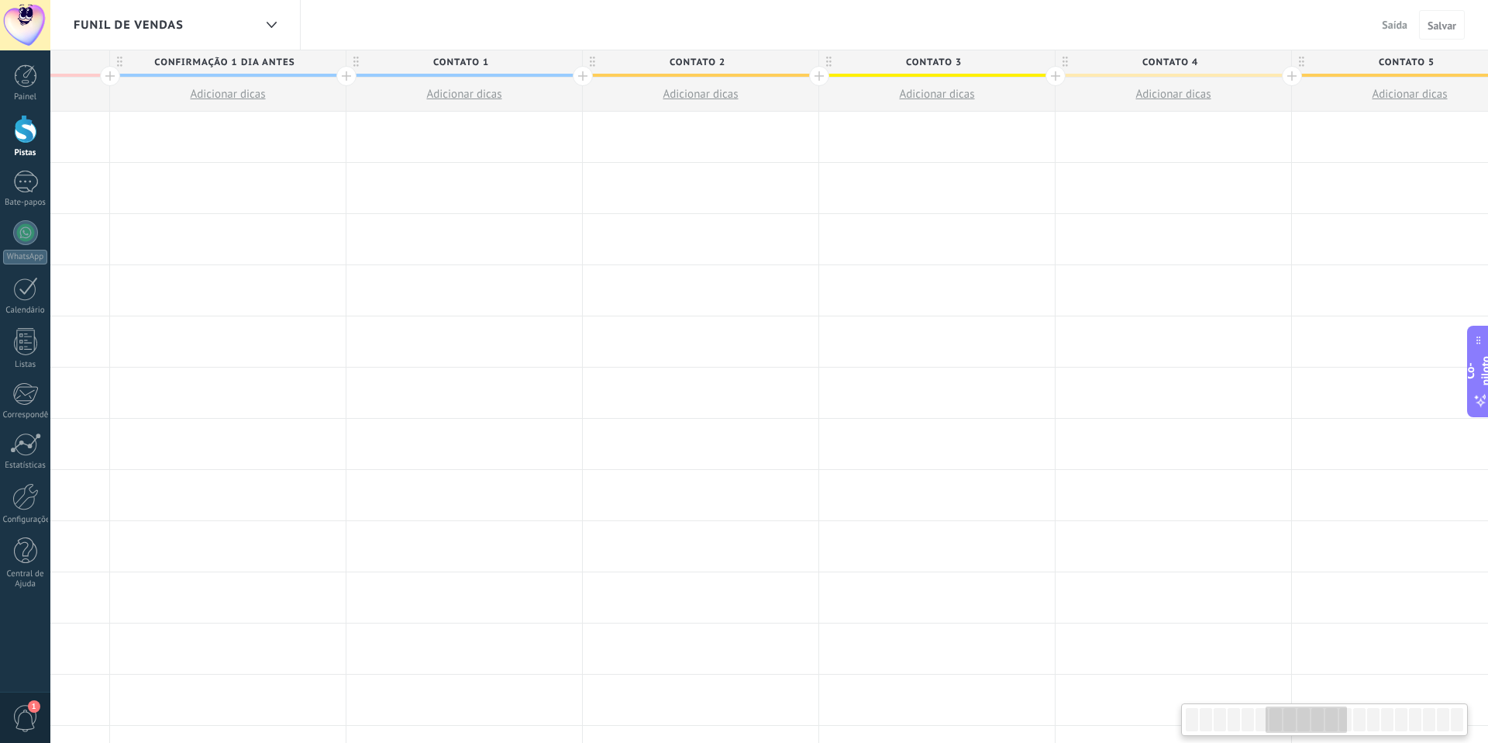
scroll to position [0, 1470]
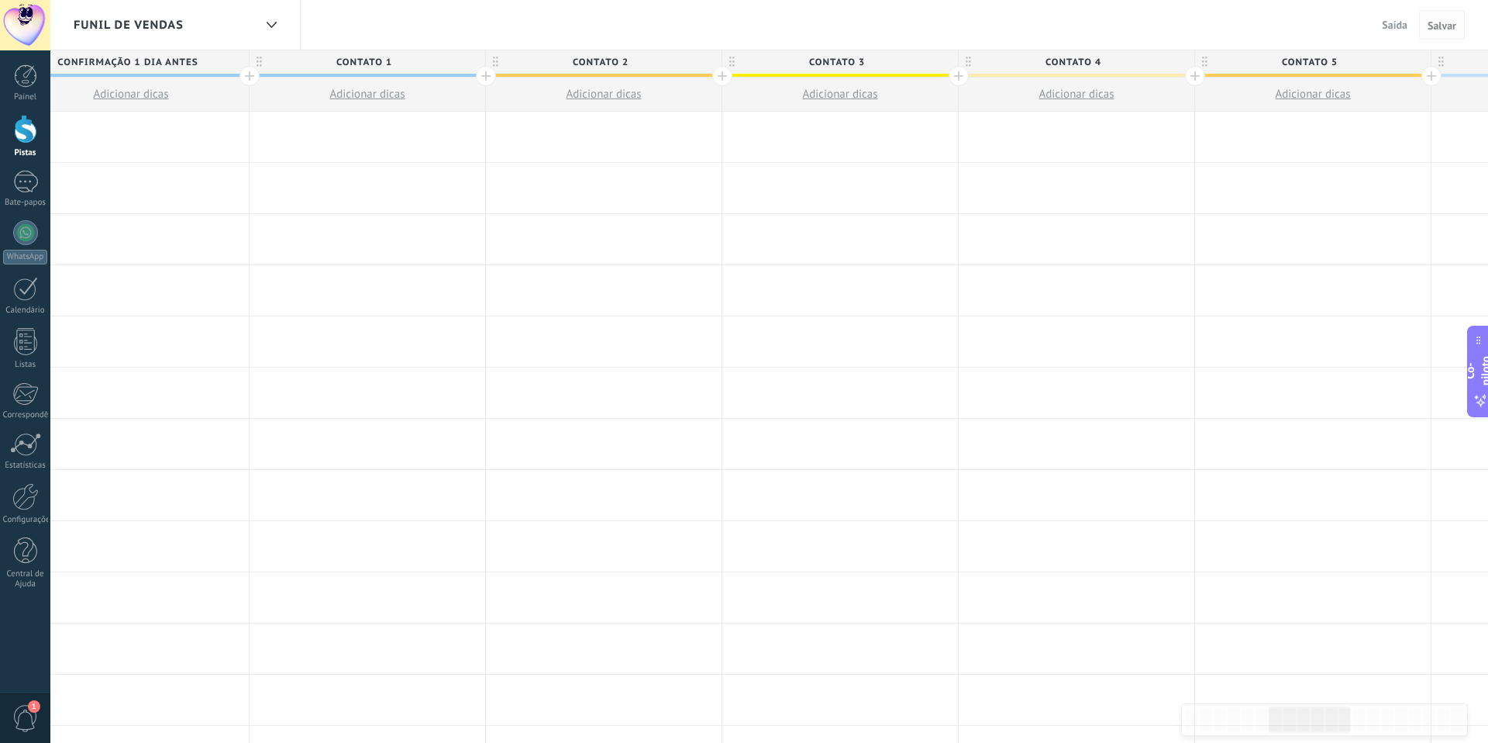
click at [1424, 31] on button "Salvar" at bounding box center [1442, 24] width 46 height 29
click at [1432, 29] on font "Salvar" at bounding box center [1442, 26] width 29 height 14
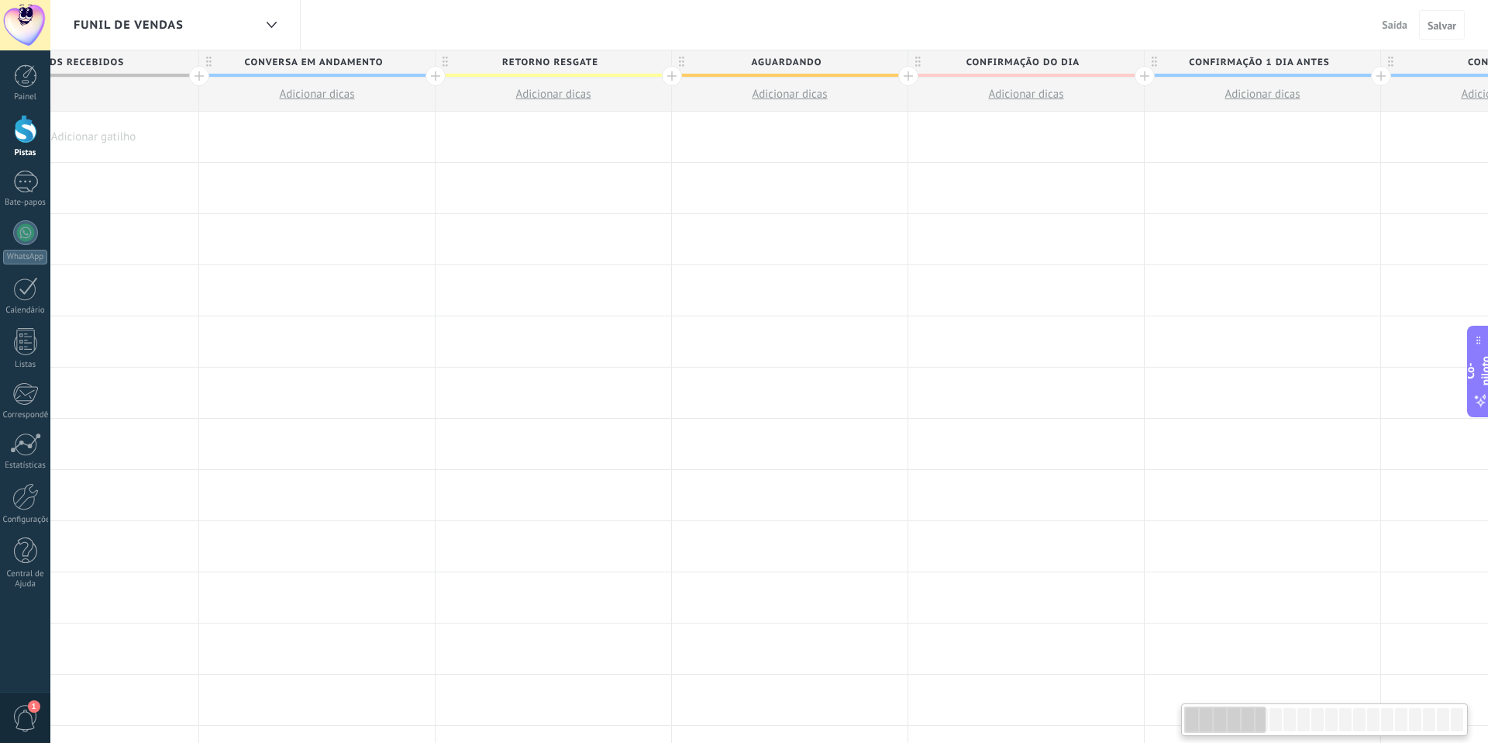
scroll to position [0, 0]
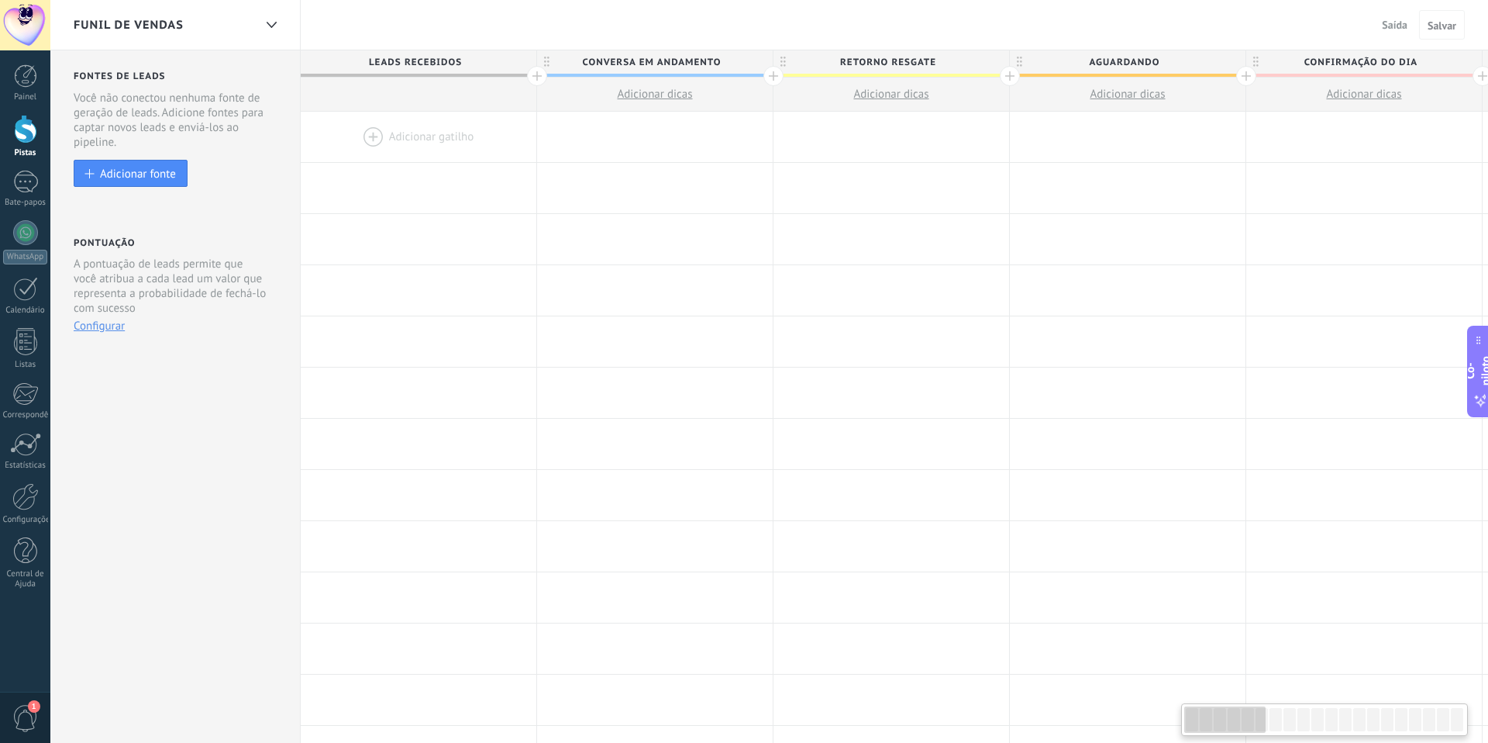
click at [207, 28] on div "Funil de vendas" at bounding box center [164, 25] width 180 height 50
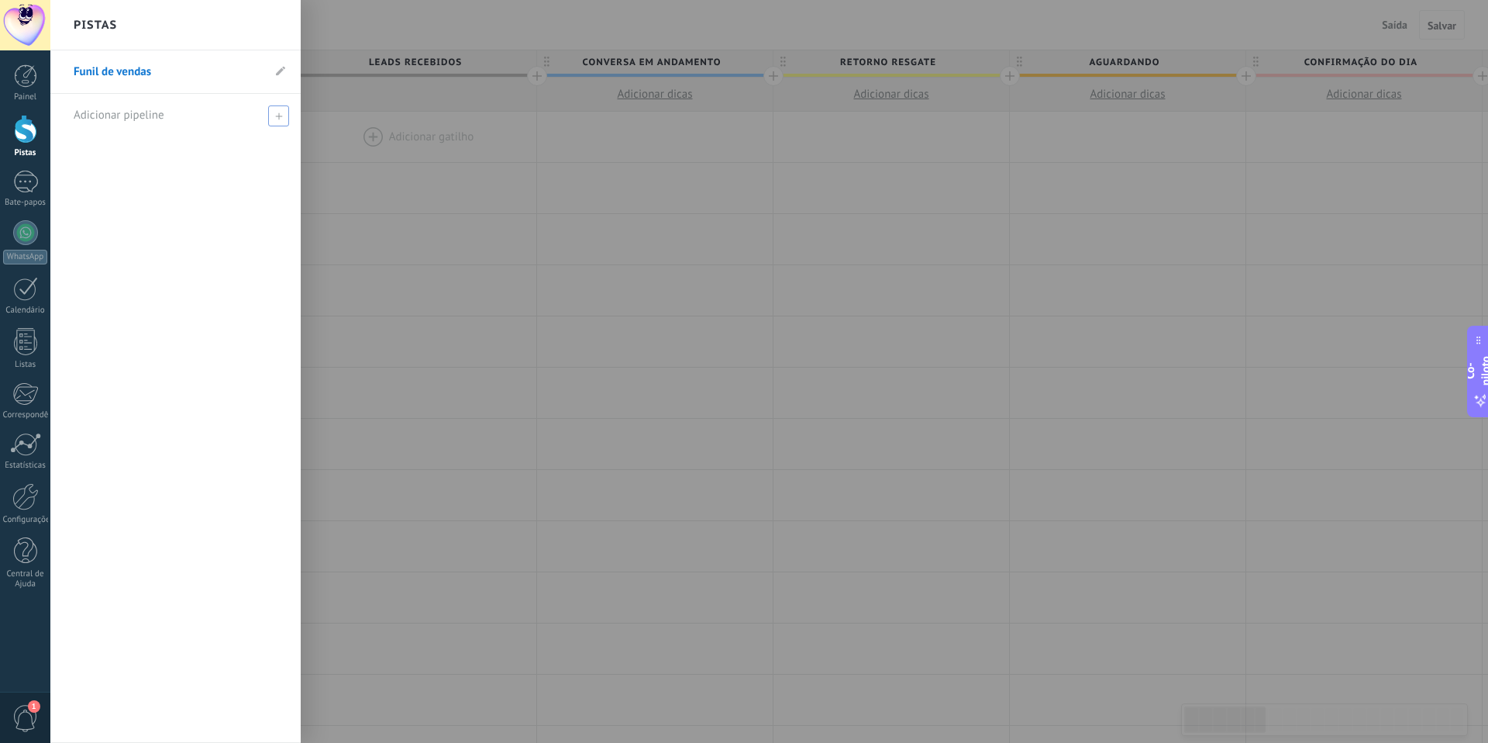
click at [181, 115] on div "Adicionar pipeline" at bounding box center [180, 115] width 212 height 43
type input "*"
type input "**********"
click at [277, 114] on span at bounding box center [281, 115] width 14 height 11
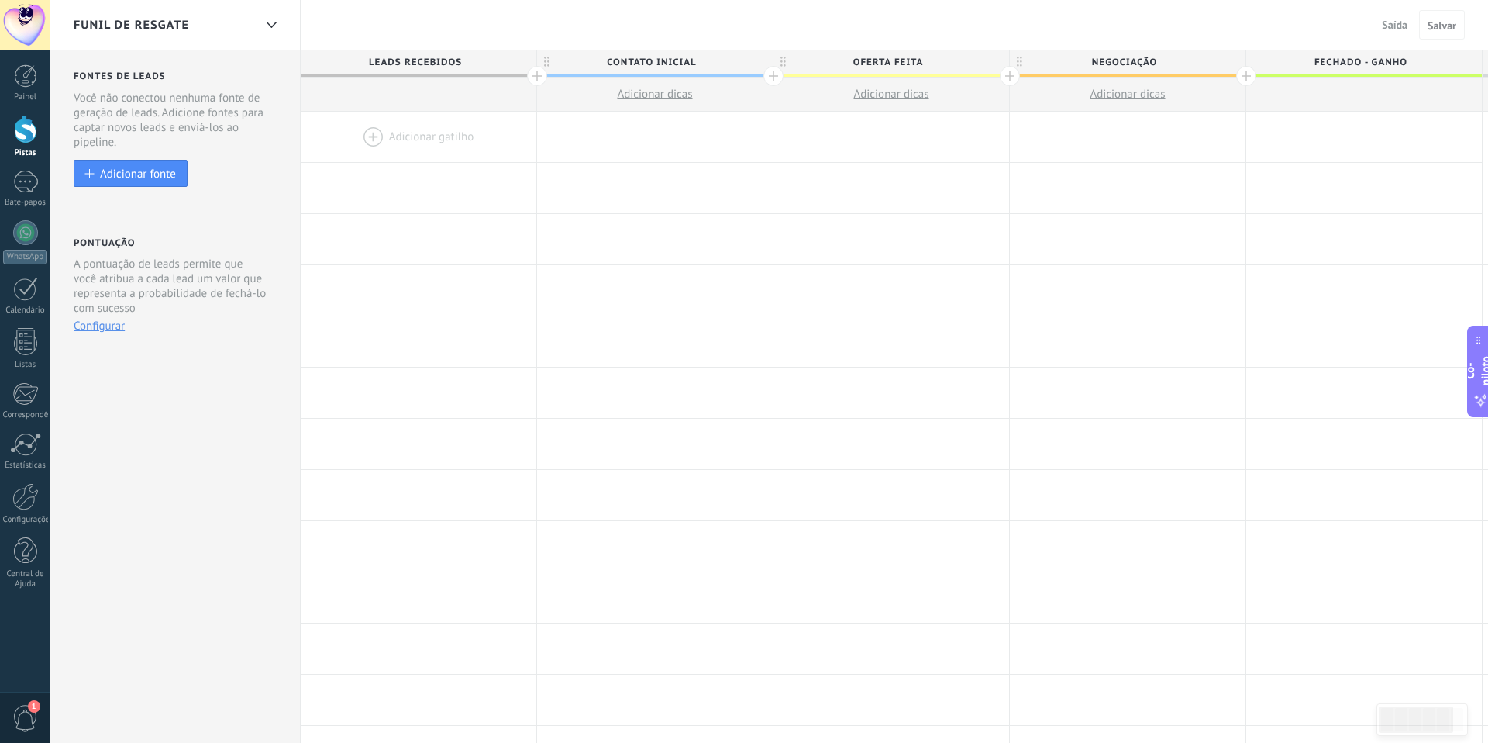
click at [720, 61] on span "Contato inicial" at bounding box center [651, 62] width 228 height 24
click at [720, 61] on input "**********" at bounding box center [651, 61] width 205 height 23
type input "**********"
click at [949, 64] on span "Oferta feita" at bounding box center [888, 62] width 228 height 24
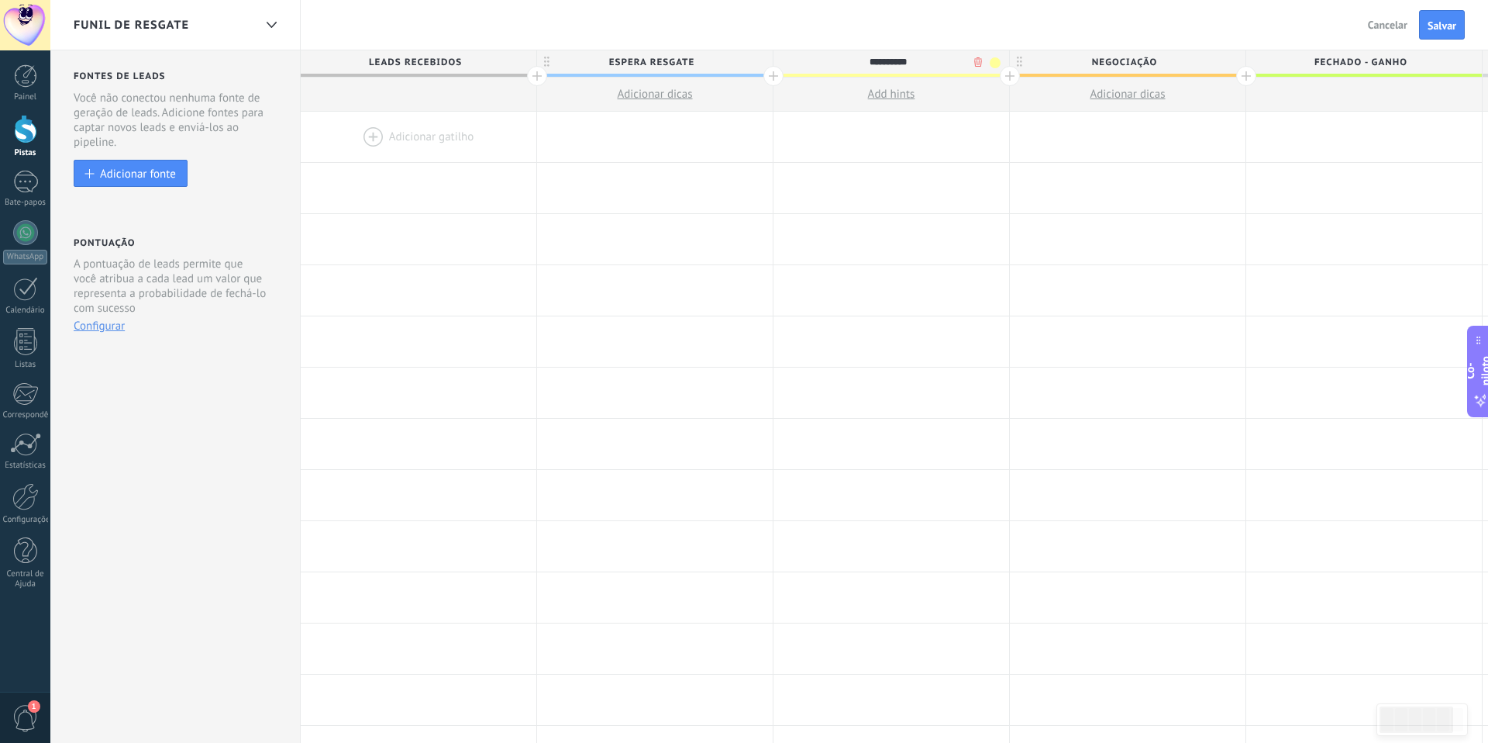
click at [949, 64] on input "**********" at bounding box center [887, 61] width 205 height 23
type input "*********"
click at [1210, 64] on span "Negociação" at bounding box center [1124, 62] width 228 height 24
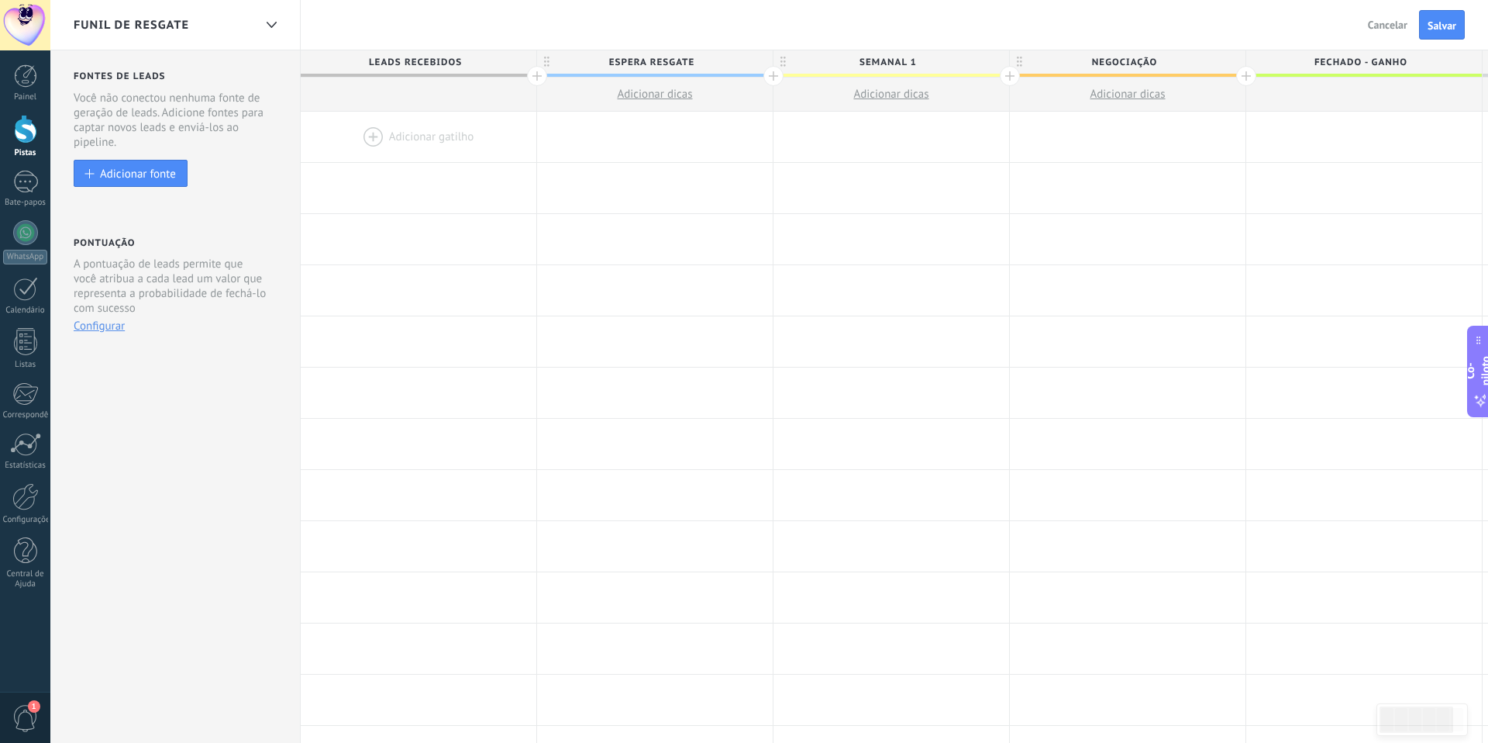
click at [1210, 64] on body ".abecls-1,.abecls-2{fill-rule:evenodd}.abecls-2{fill:#fff} .abhcls-1{fill:none}…" at bounding box center [744, 371] width 1488 height 743
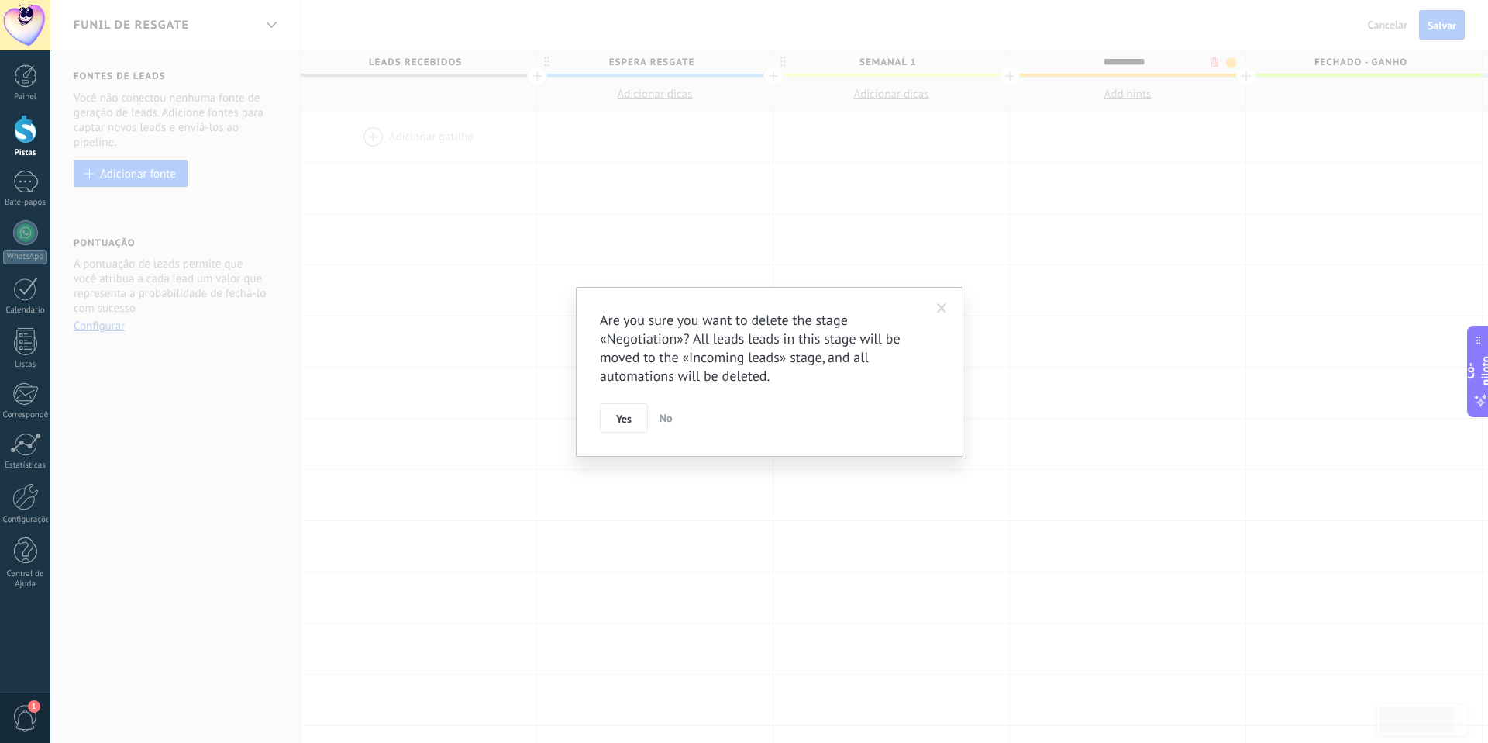
click at [1210, 64] on div "Are you sure you want to delete the stage «Negotiation»? All leads leads in thi…" at bounding box center [769, 371] width 1438 height 743
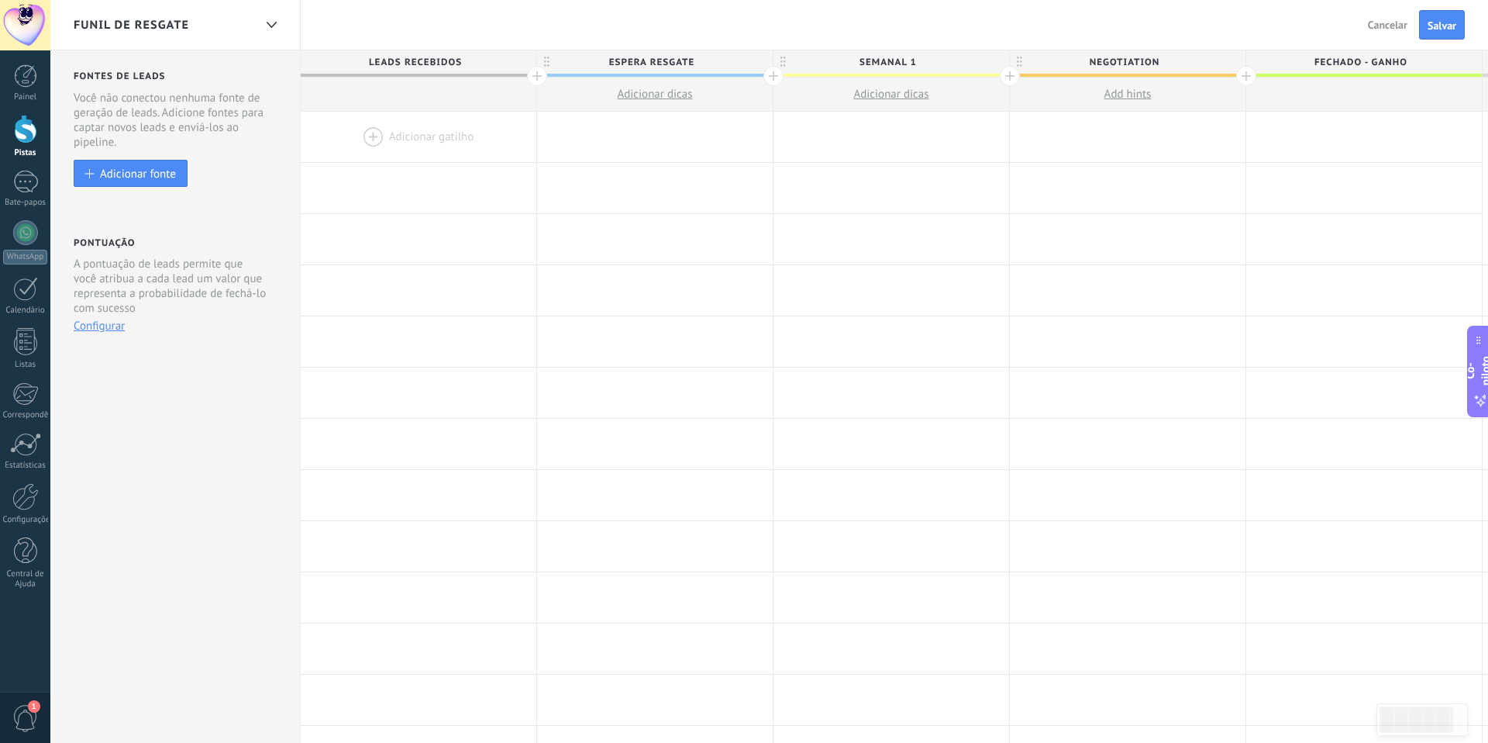
click at [1210, 64] on div at bounding box center [769, 371] width 1438 height 743
click at [1193, 66] on span "Negociação" at bounding box center [1124, 62] width 228 height 24
click at [1193, 66] on input "**********" at bounding box center [1124, 61] width 205 height 23
type input "*********"
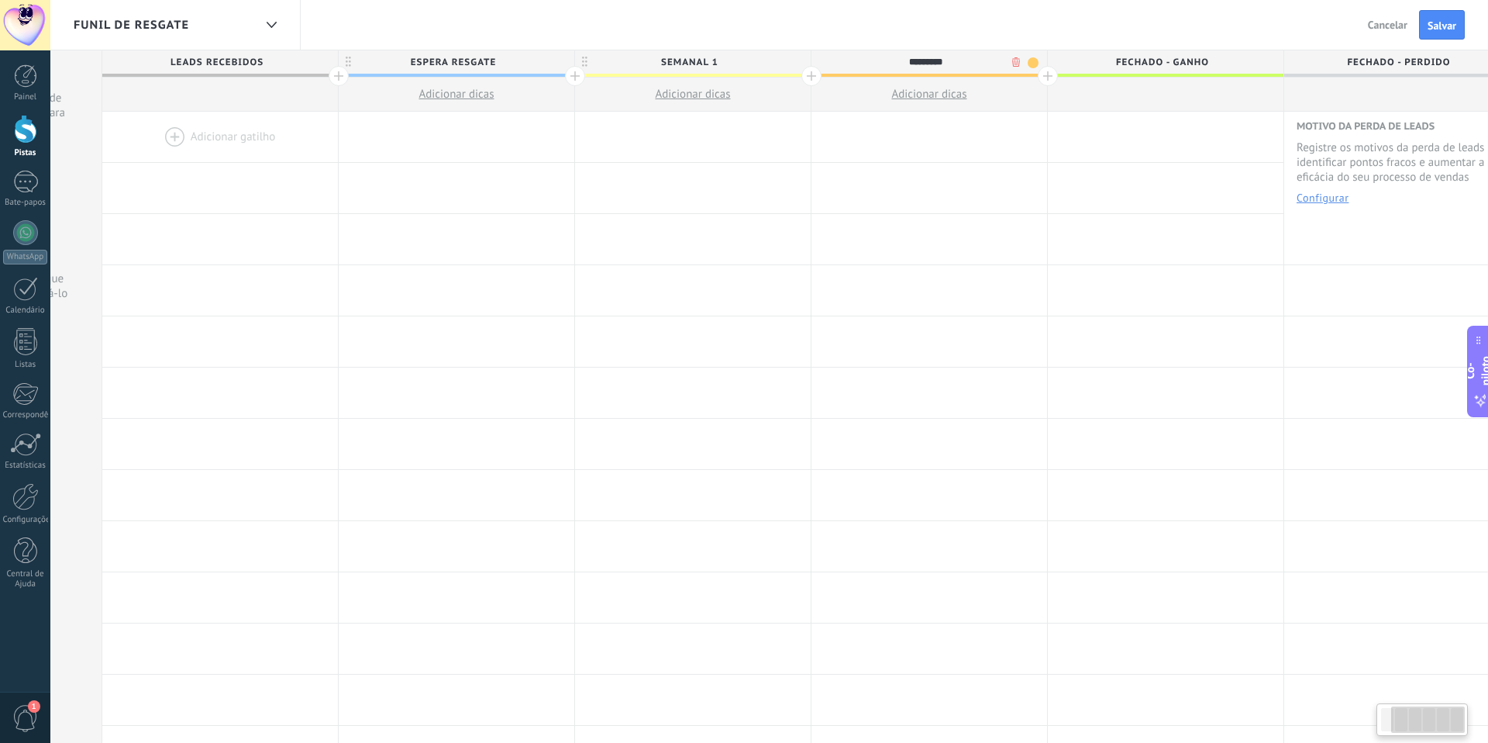
scroll to position [0, 231]
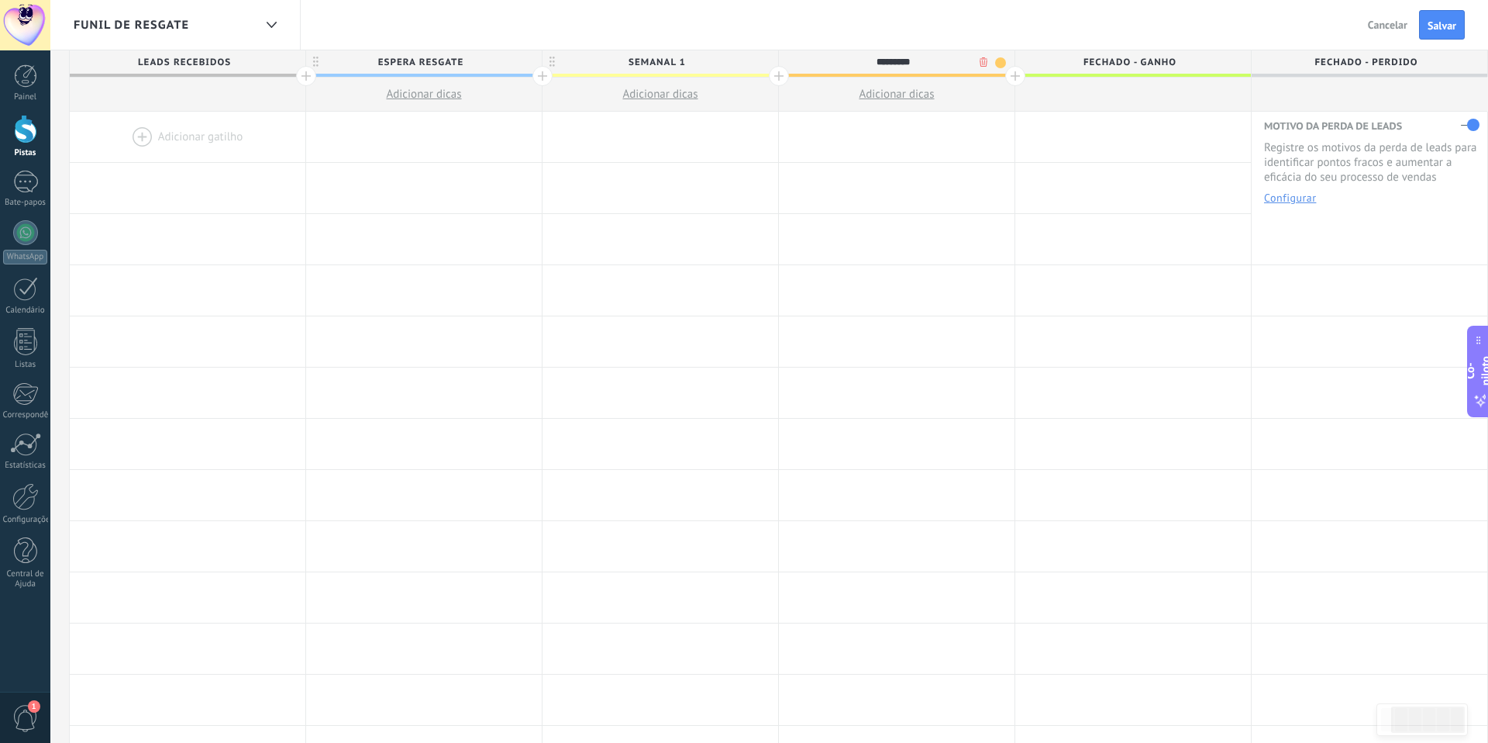
click at [1018, 81] on div at bounding box center [1015, 76] width 20 height 20
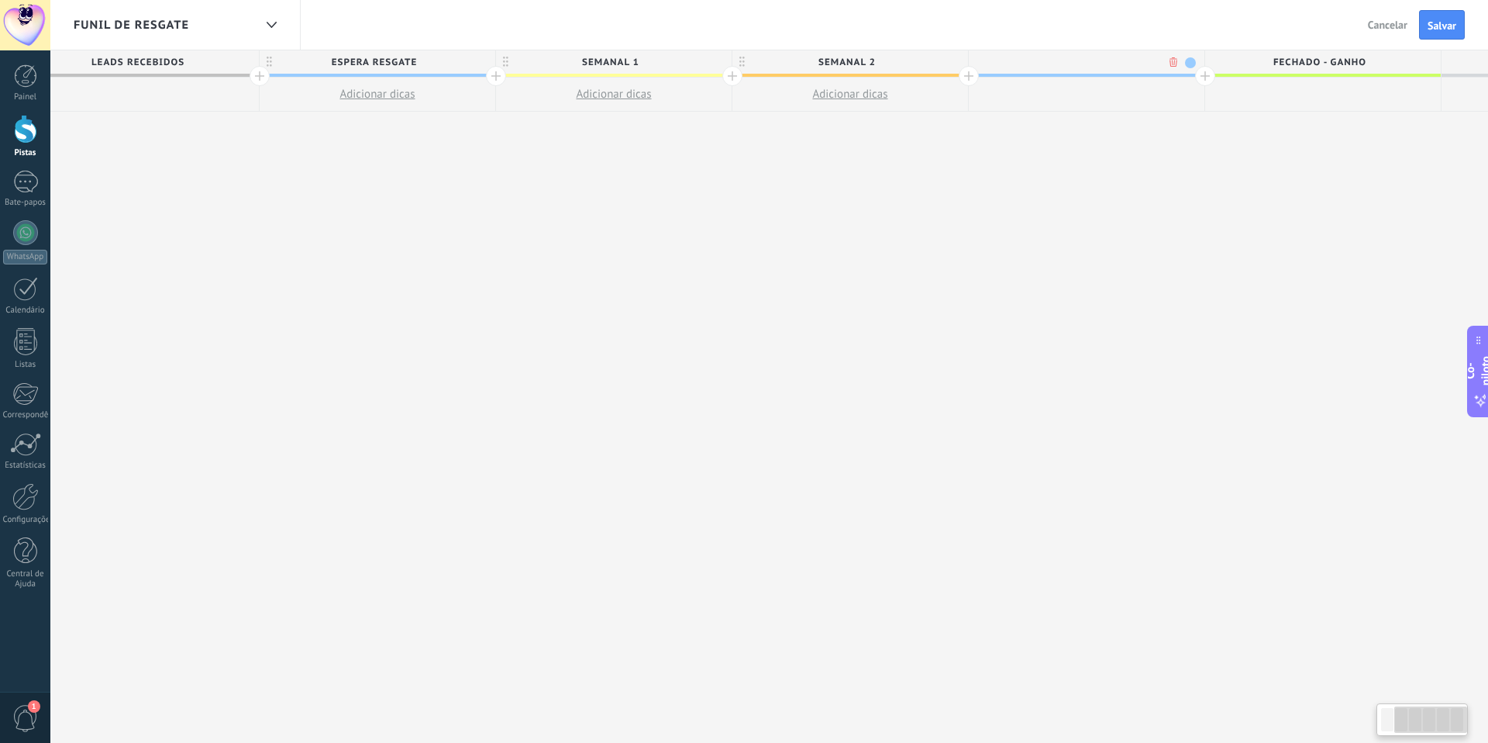
scroll to position [0, 346]
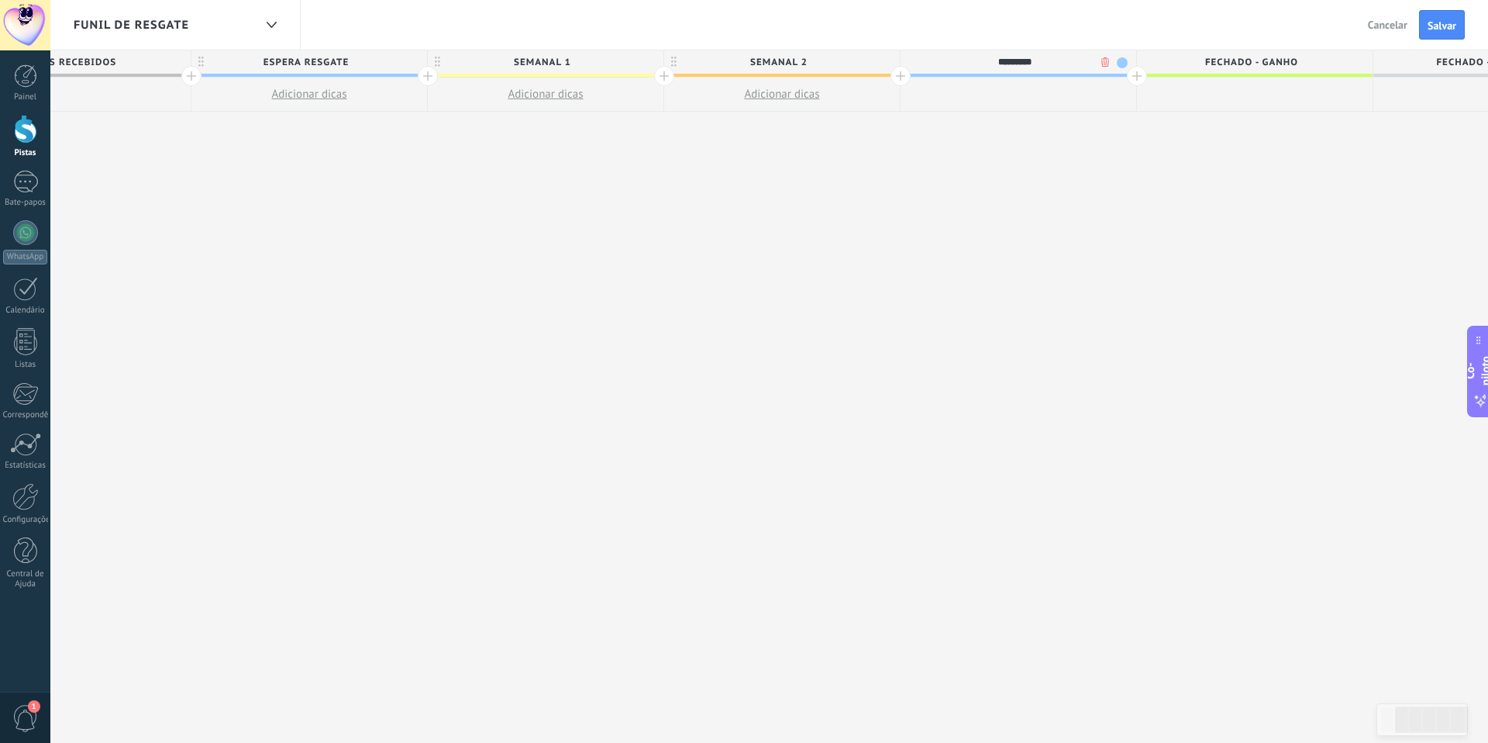
type input "*********"
click at [1132, 76] on div at bounding box center [1137, 76] width 20 height 20
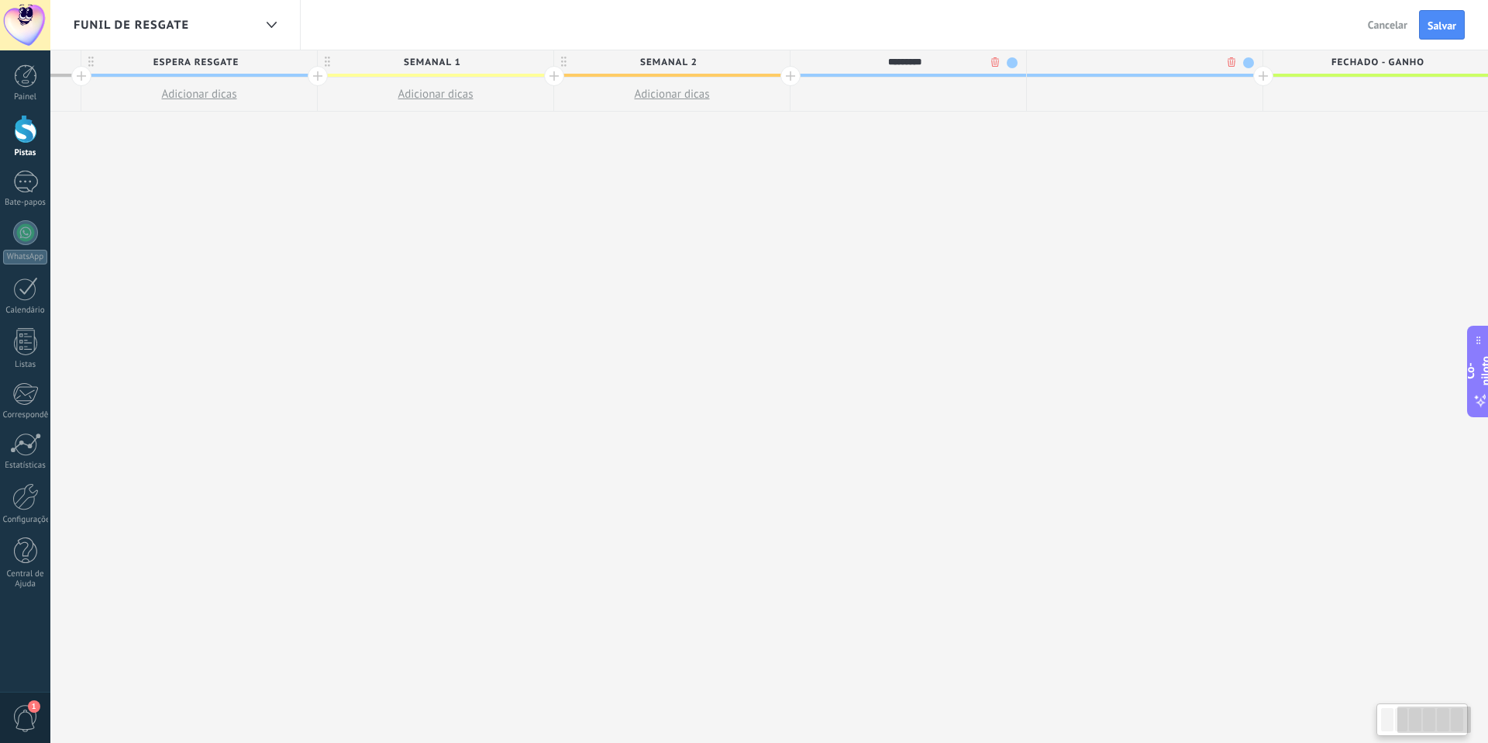
scroll to position [0, 460]
click at [1156, 61] on div at bounding box center [1140, 61] width 236 height 23
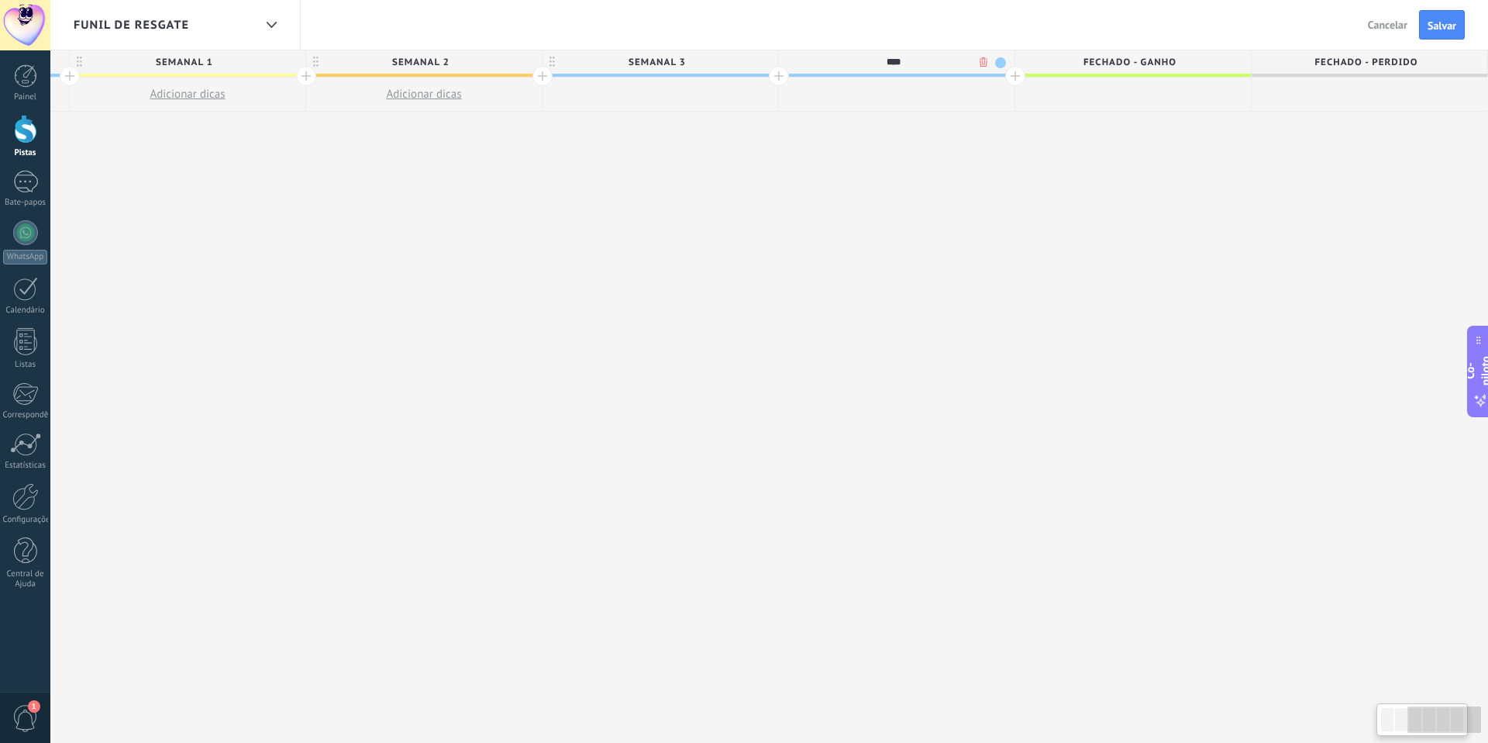
type input "****"
click at [1020, 76] on div at bounding box center [1015, 76] width 20 height 20
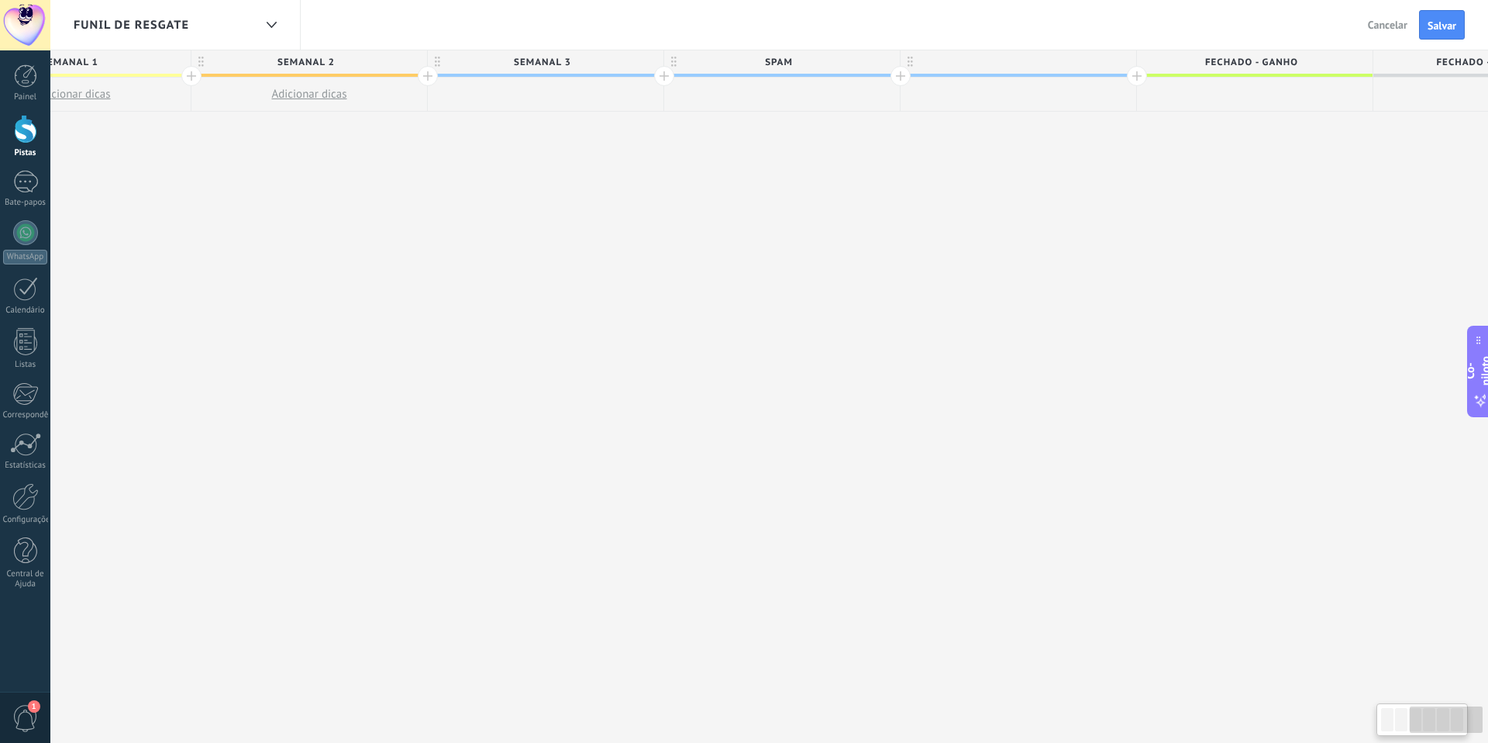
scroll to position [0, 821]
click at [1069, 64] on div at bounding box center [1016, 61] width 236 height 23
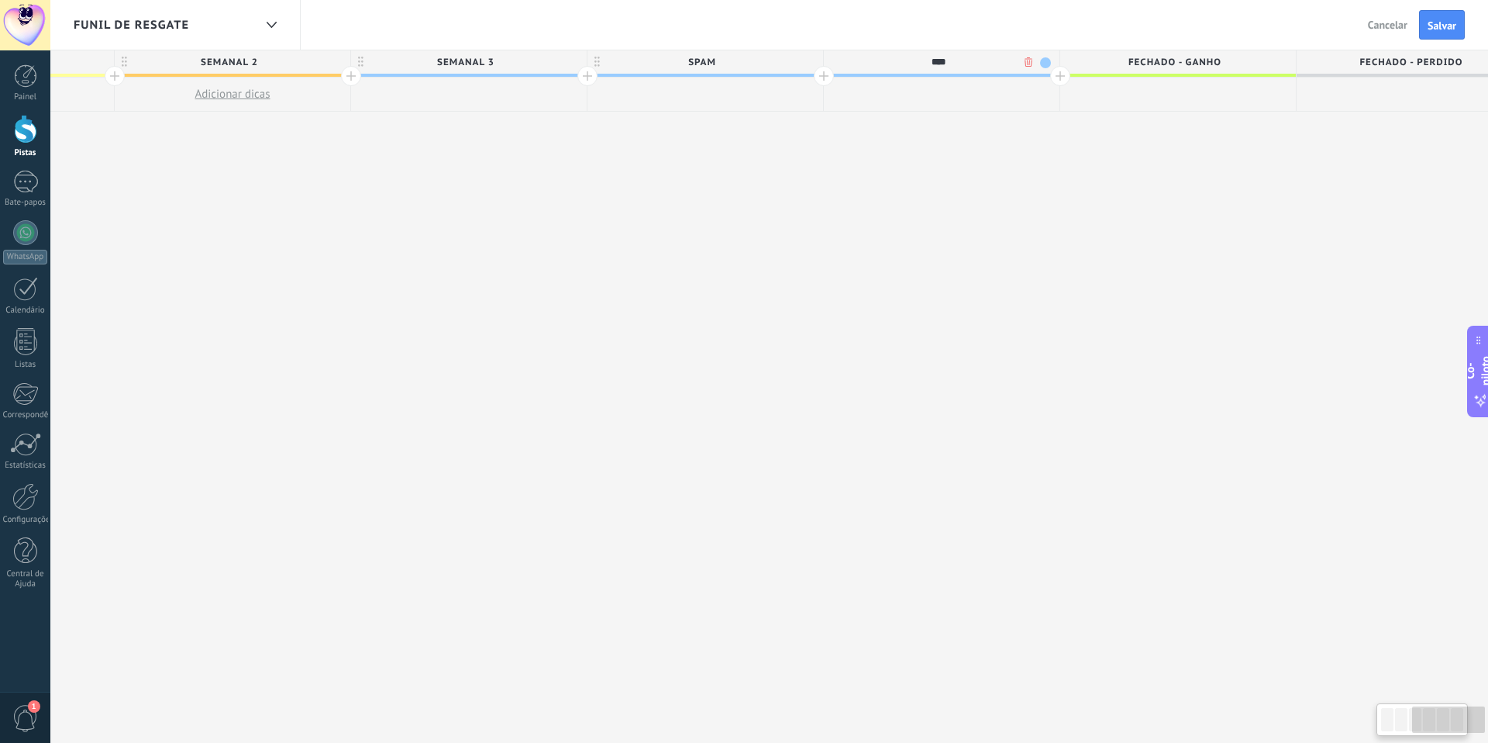
scroll to position [0, 916]
type input "****"
click at [1040, 78] on div at bounding box center [1039, 76] width 20 height 20
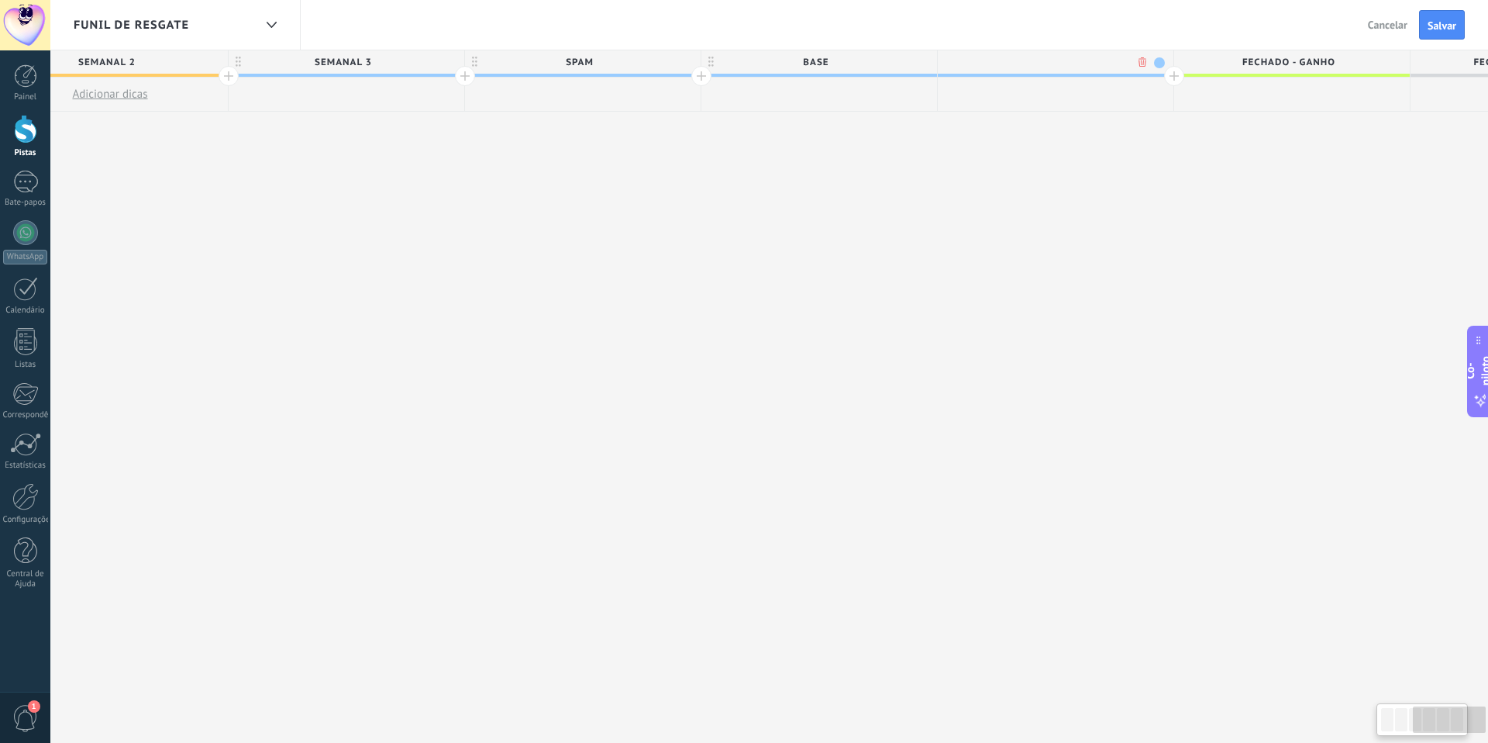
scroll to position [0, 1031]
type input "*****"
click at [1157, 78] on div at bounding box center [1161, 76] width 20 height 20
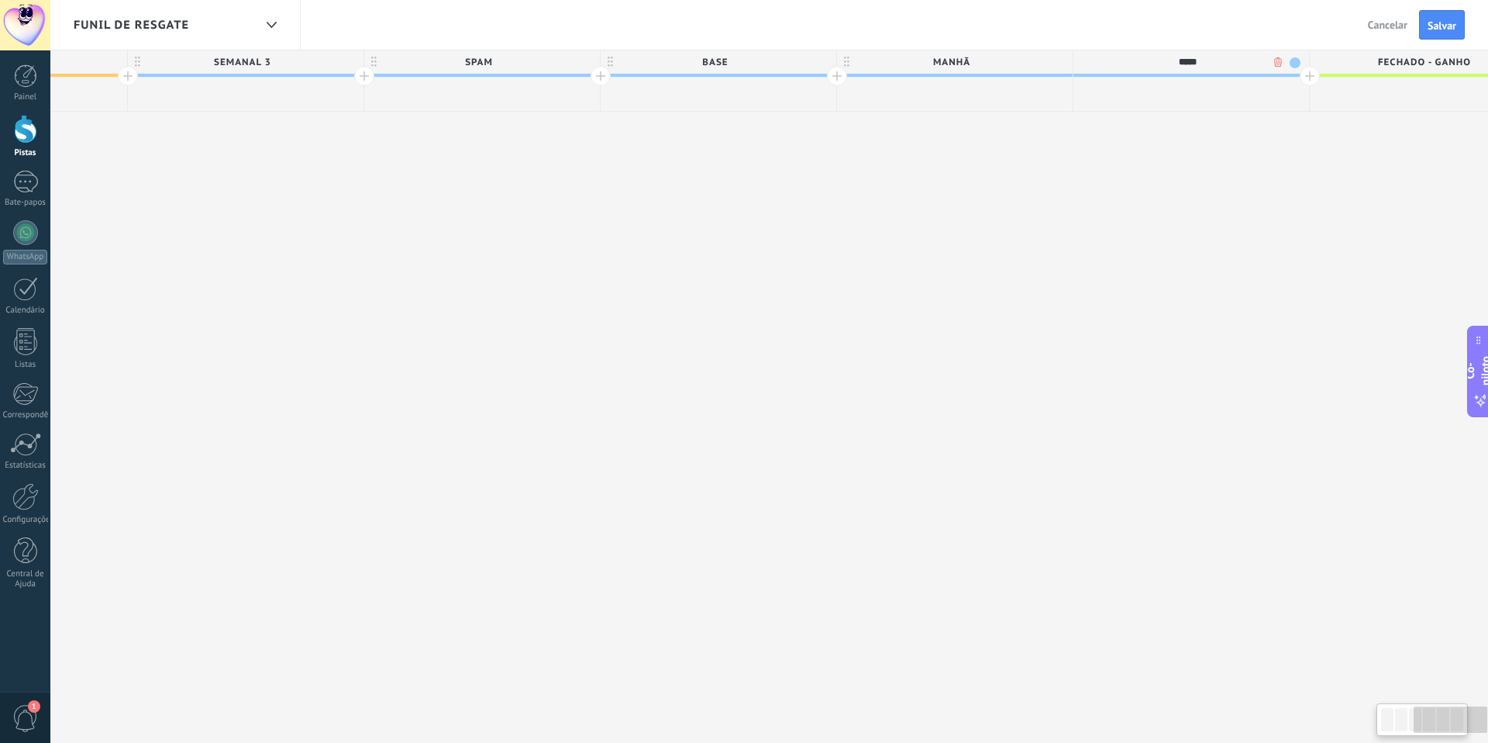
scroll to position [0, 1146]
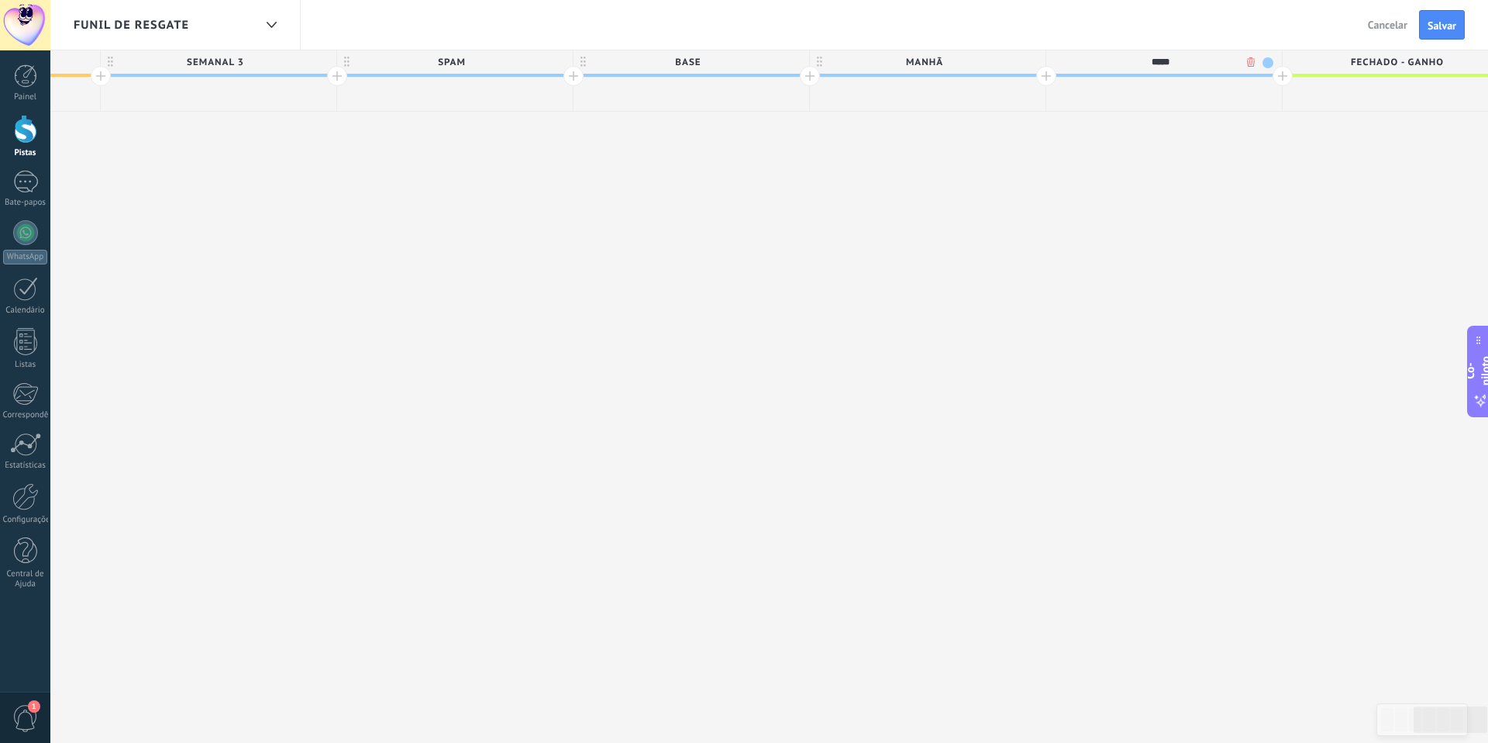
type input "*****"
click at [1260, 81] on div at bounding box center [1257, 76] width 20 height 20
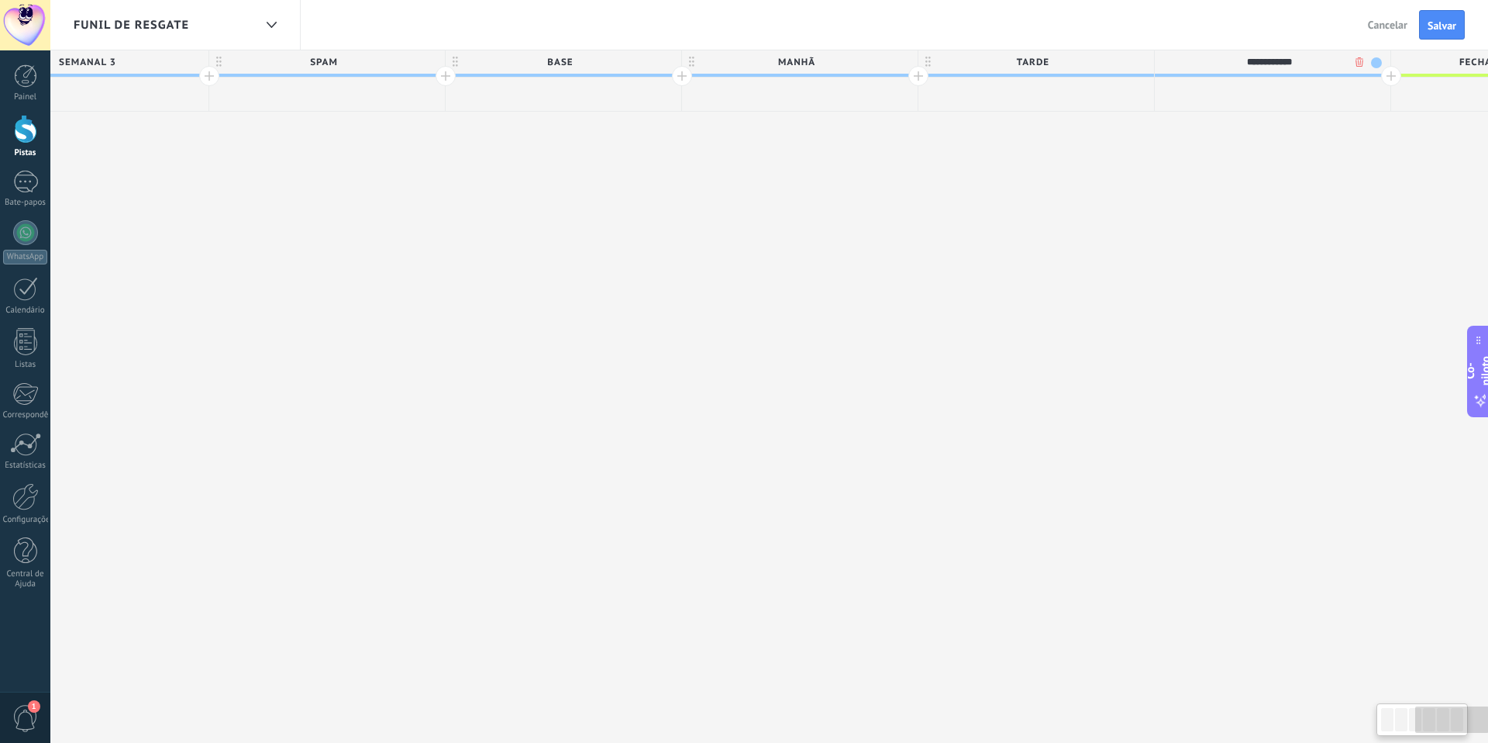
scroll to position [0, 1286]
type input "**********"
click at [1359, 64] on span at bounding box center [1364, 62] width 11 height 11
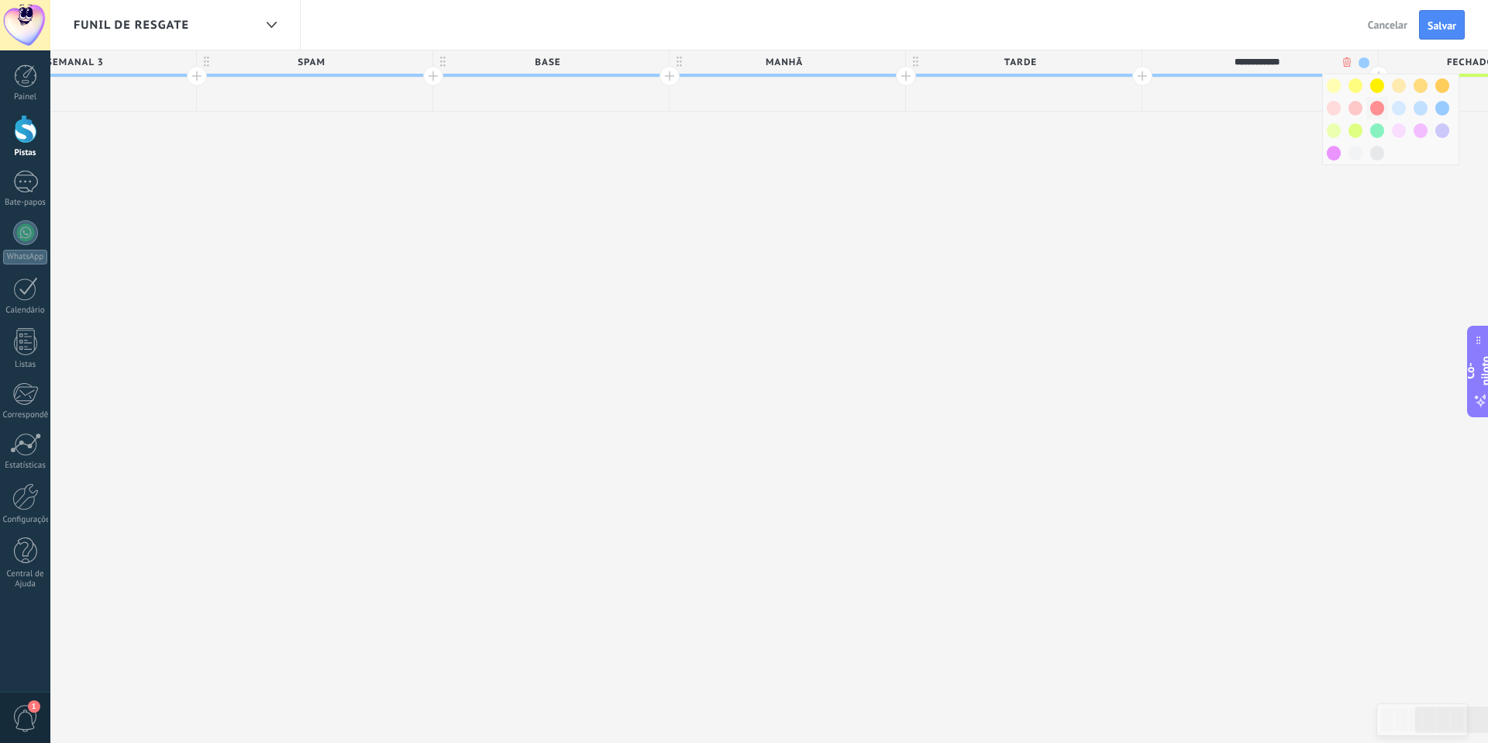
click at [1379, 113] on span at bounding box center [1377, 108] width 14 height 15
click at [1098, 57] on span "TARDE" at bounding box center [1020, 62] width 228 height 24
click at [1132, 63] on span at bounding box center [1127, 62] width 11 height 11
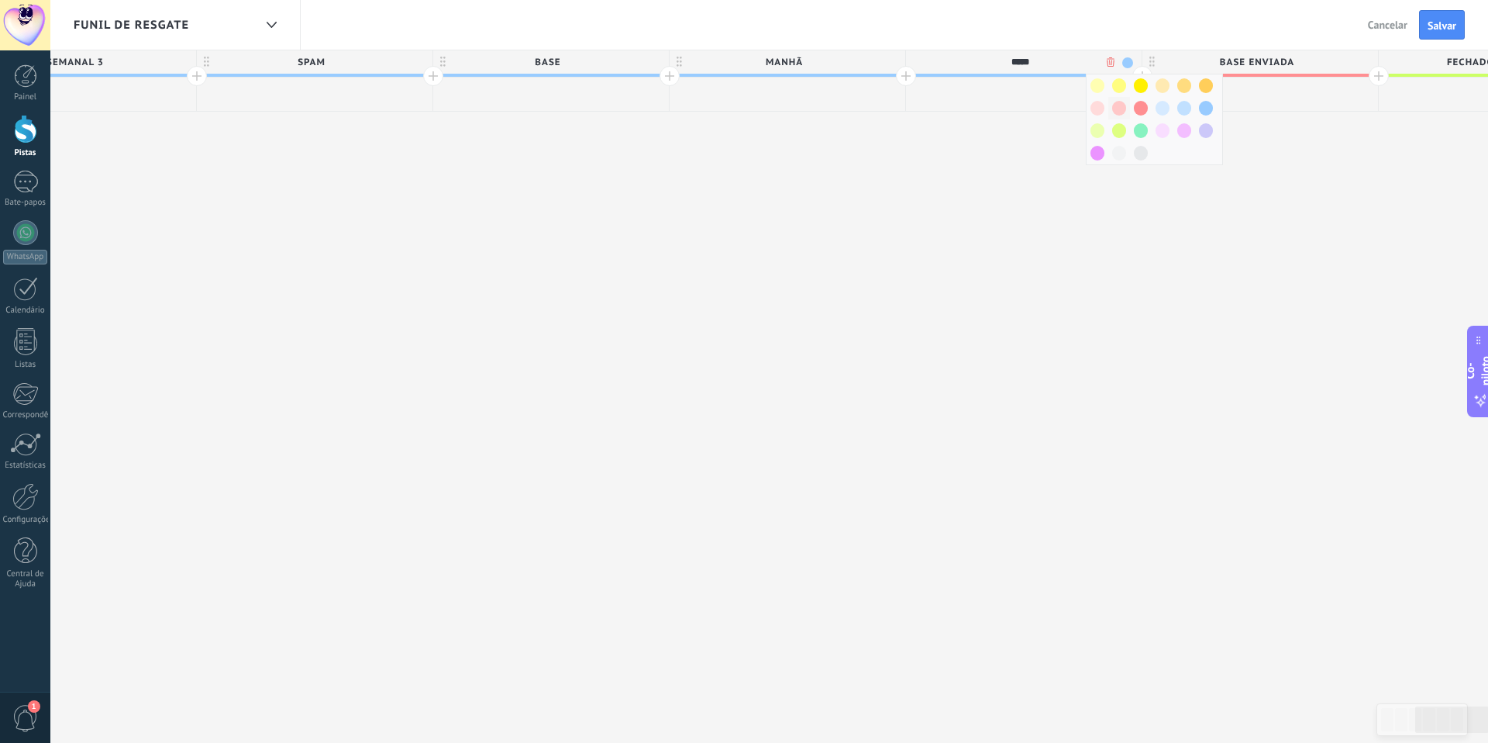
click at [1125, 110] on div at bounding box center [1119, 108] width 22 height 22
click at [867, 64] on span "MANHÃ" at bounding box center [784, 62] width 228 height 24
drag, startPoint x: 894, startPoint y: 64, endPoint x: 909, endPoint y: 70, distance: 16.7
click at [894, 64] on span at bounding box center [891, 62] width 11 height 11
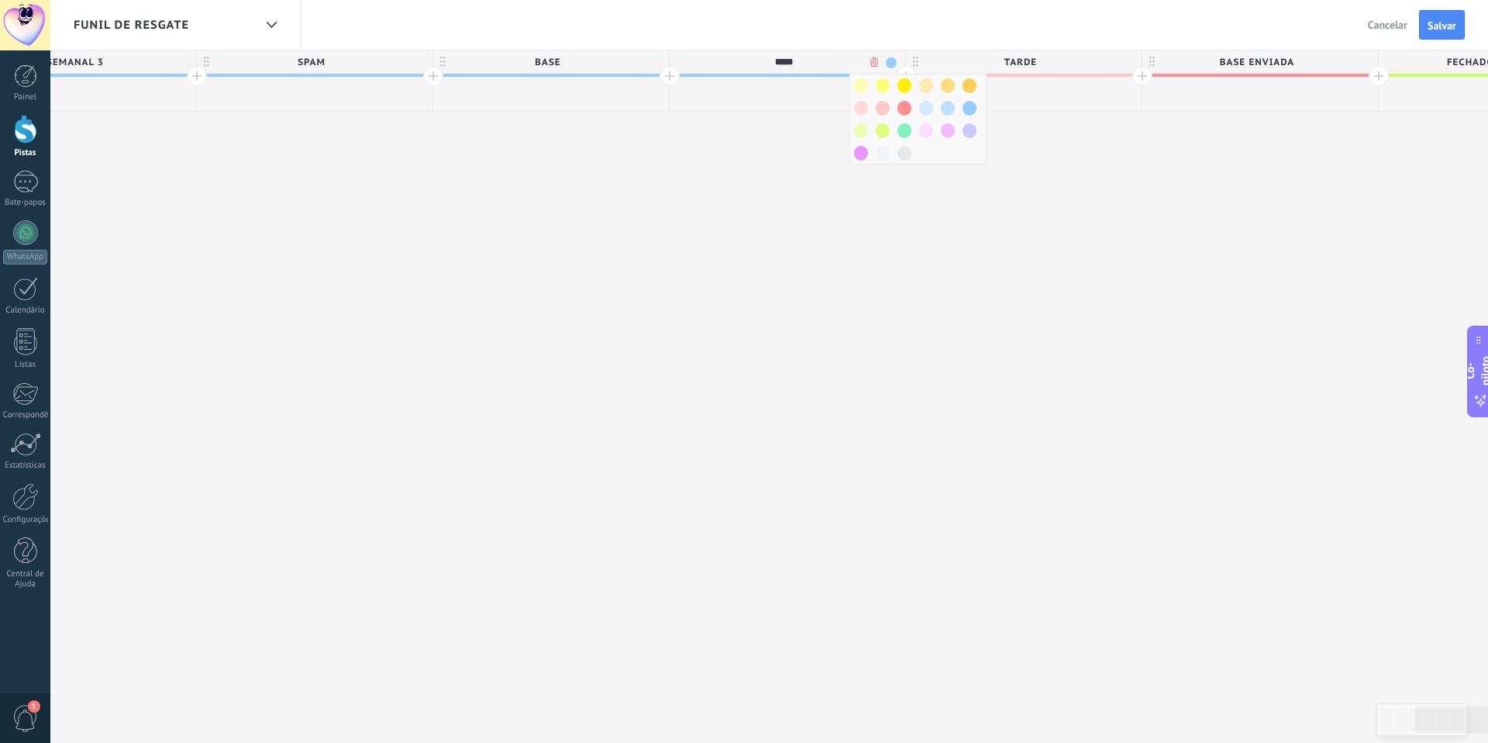
click at [974, 88] on span at bounding box center [970, 85] width 14 height 15
click at [636, 65] on span "BASE" at bounding box center [547, 62] width 228 height 24
click at [654, 62] on span at bounding box center [655, 62] width 11 height 11
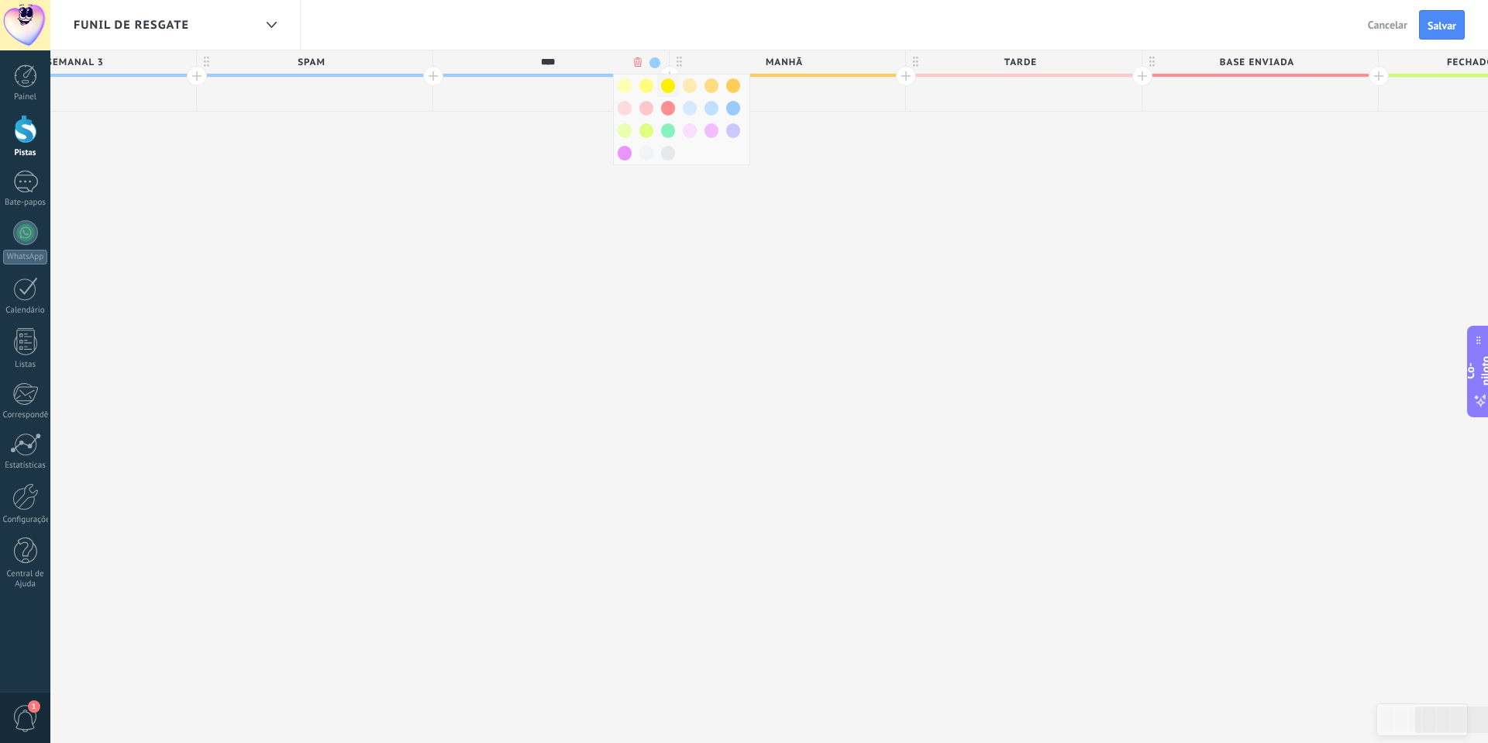
click at [674, 90] on span at bounding box center [668, 85] width 14 height 15
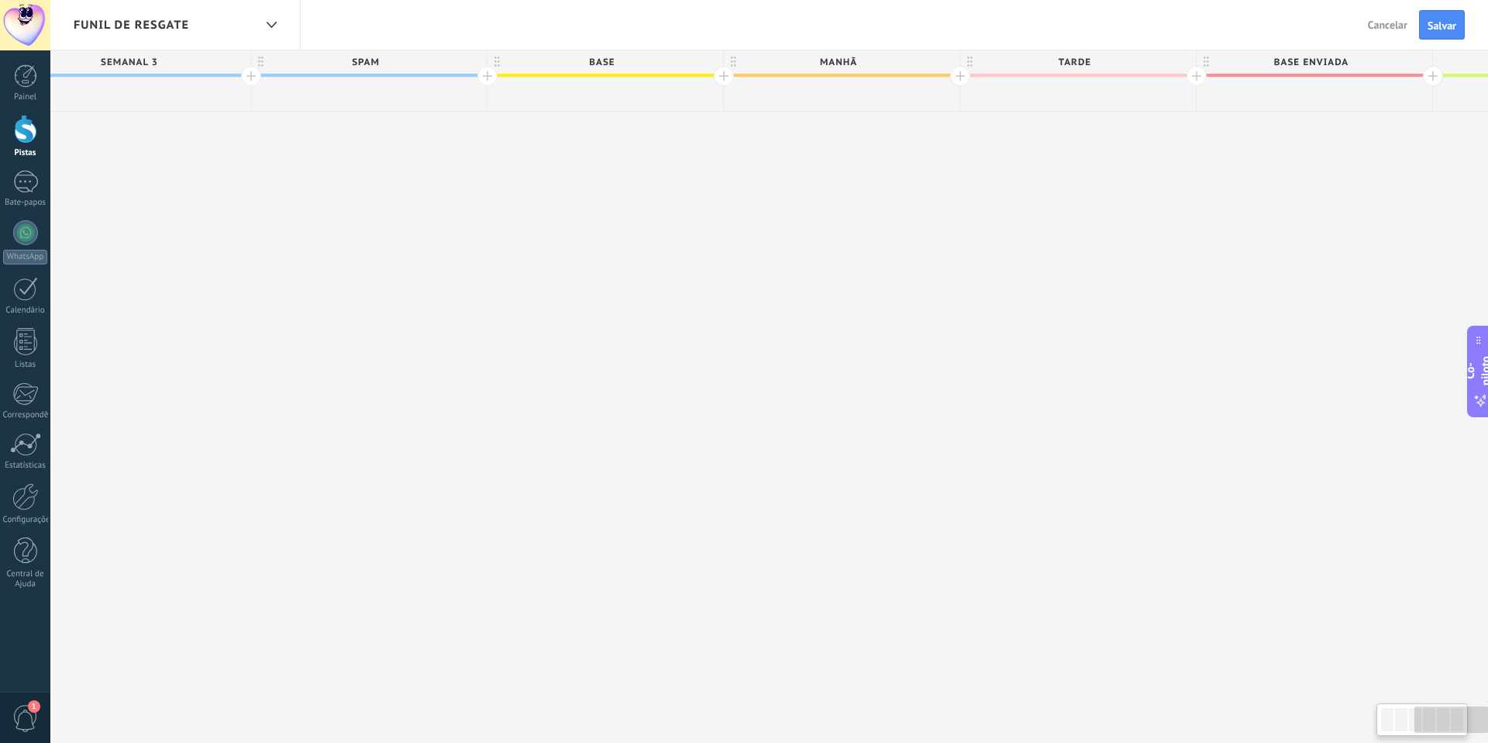
scroll to position [0, 1173]
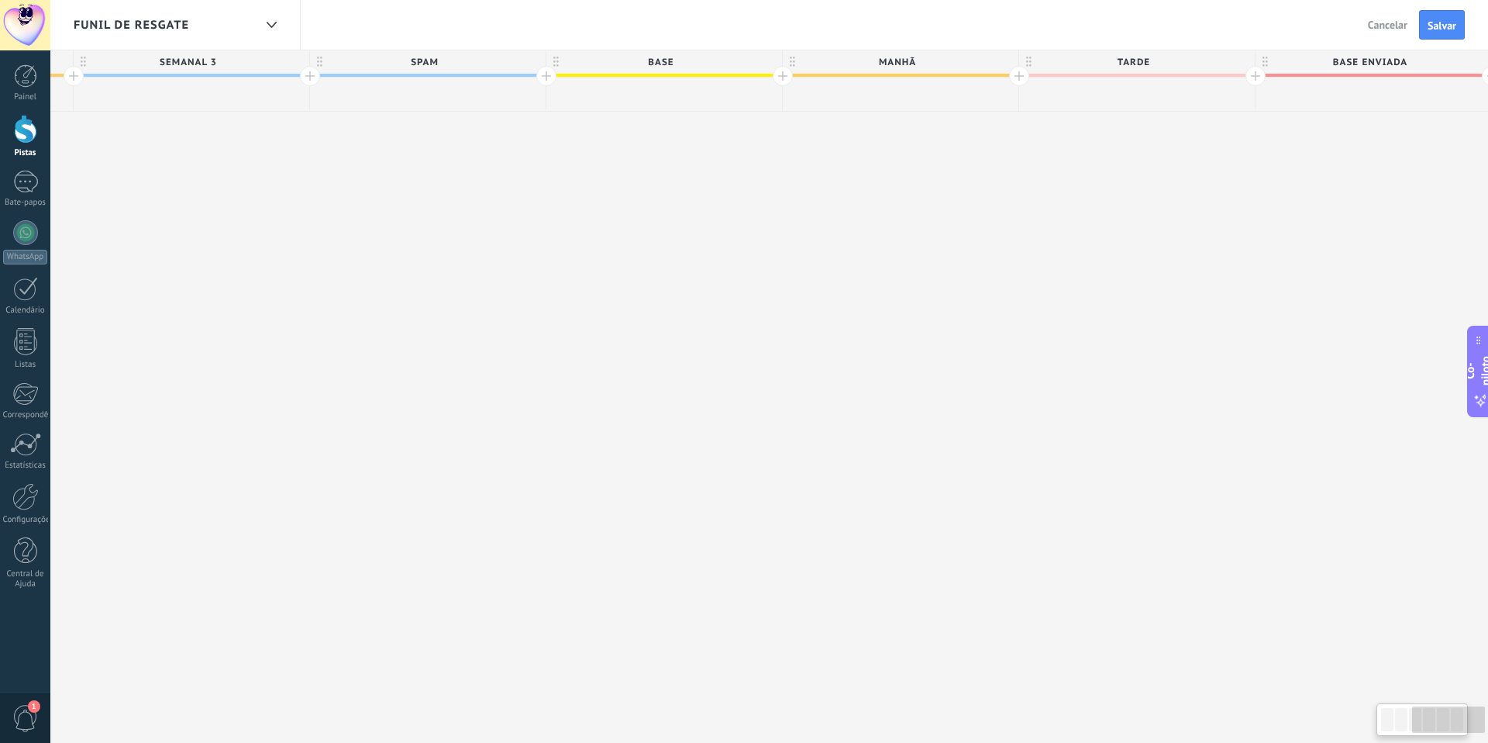
click at [473, 62] on span "SPAM" at bounding box center [424, 62] width 228 height 24
click at [530, 60] on span at bounding box center [531, 62] width 11 height 11
drag, startPoint x: 609, startPoint y: 129, endPoint x: 494, endPoint y: 133, distance: 115.6
click at [608, 129] on span at bounding box center [610, 130] width 14 height 15
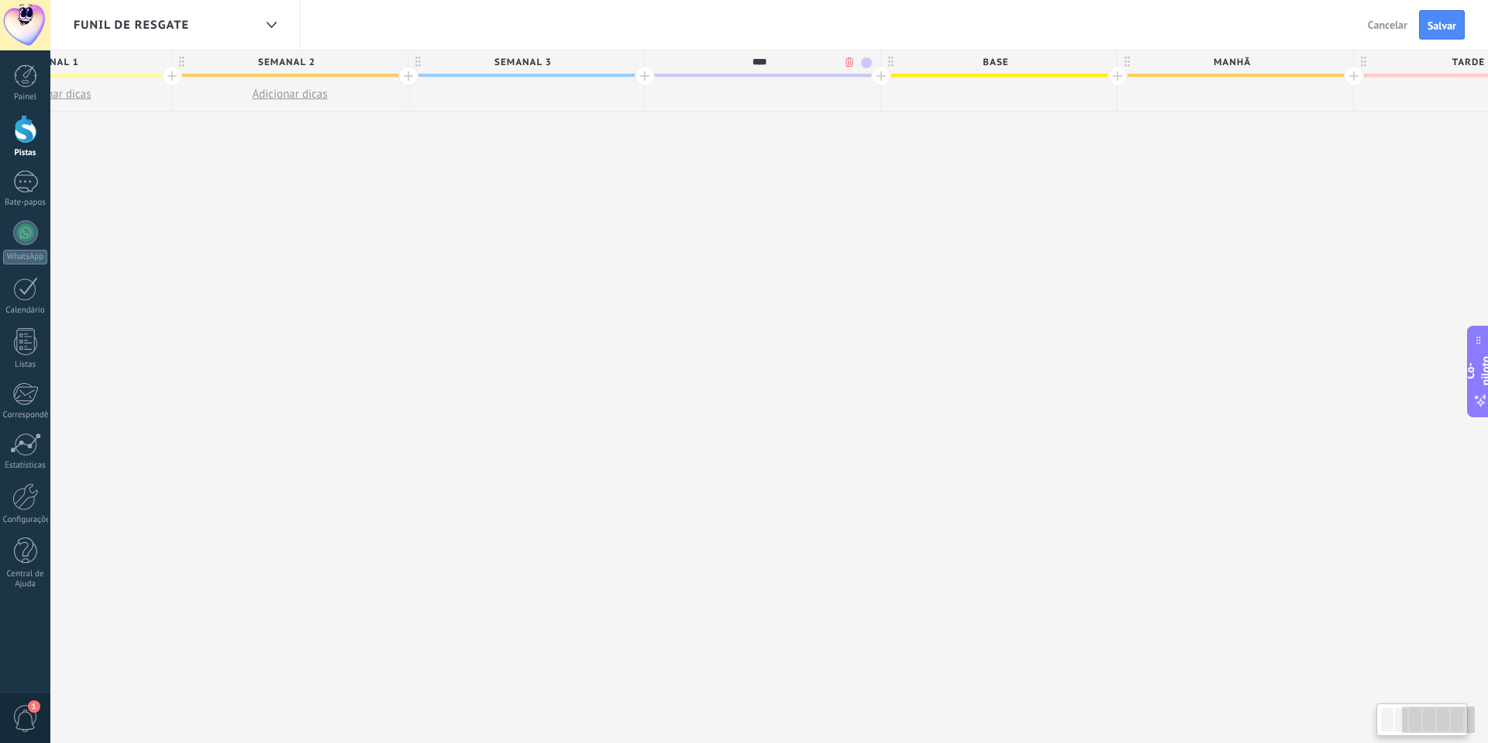
scroll to position [0, 798]
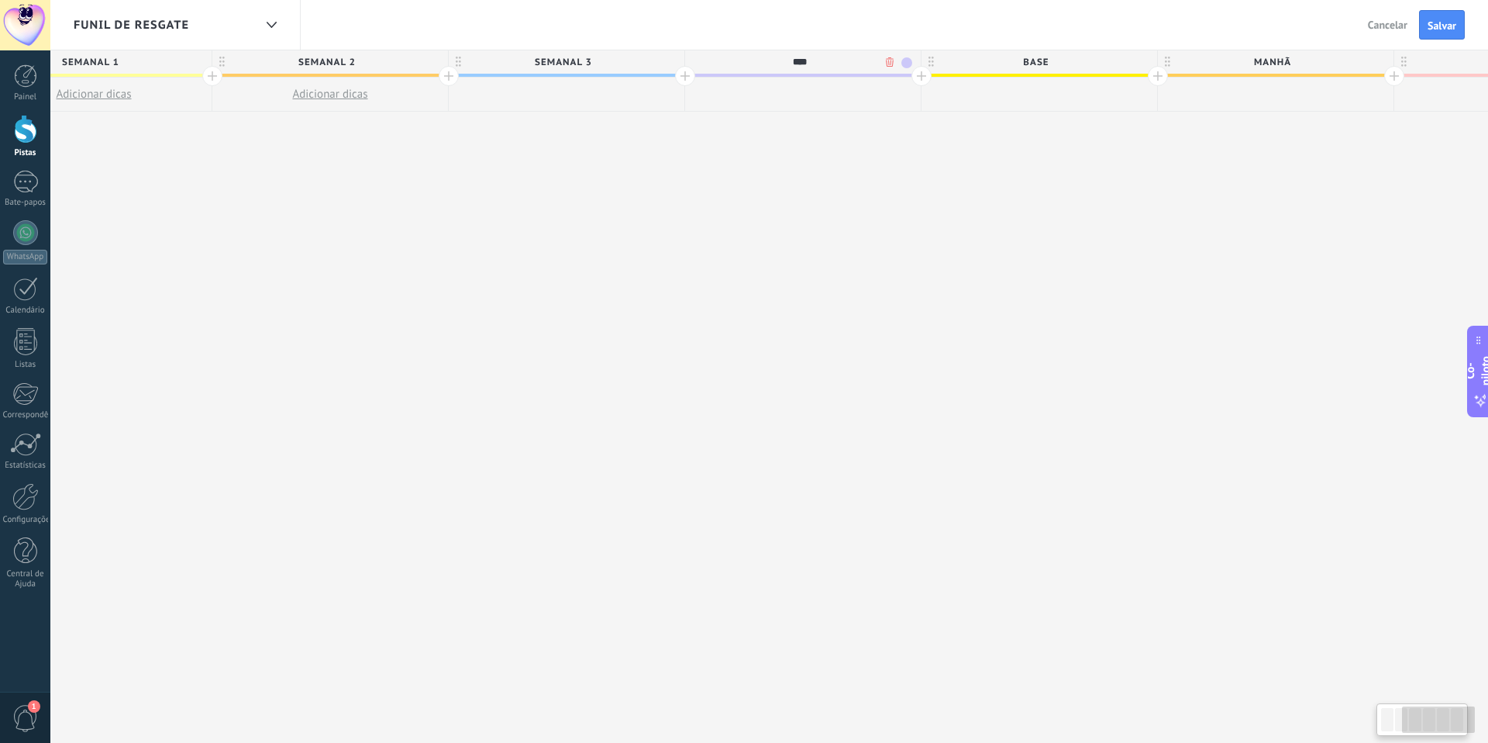
click at [608, 62] on span "SEMANAL 3" at bounding box center [563, 62] width 228 height 24
click at [671, 58] on span at bounding box center [670, 62] width 11 height 11
click at [751, 84] on span at bounding box center [749, 85] width 14 height 15
drag, startPoint x: 1434, startPoint y: 34, endPoint x: 1457, endPoint y: 46, distance: 26.0
click at [1434, 34] on button "Salvar" at bounding box center [1442, 24] width 46 height 29
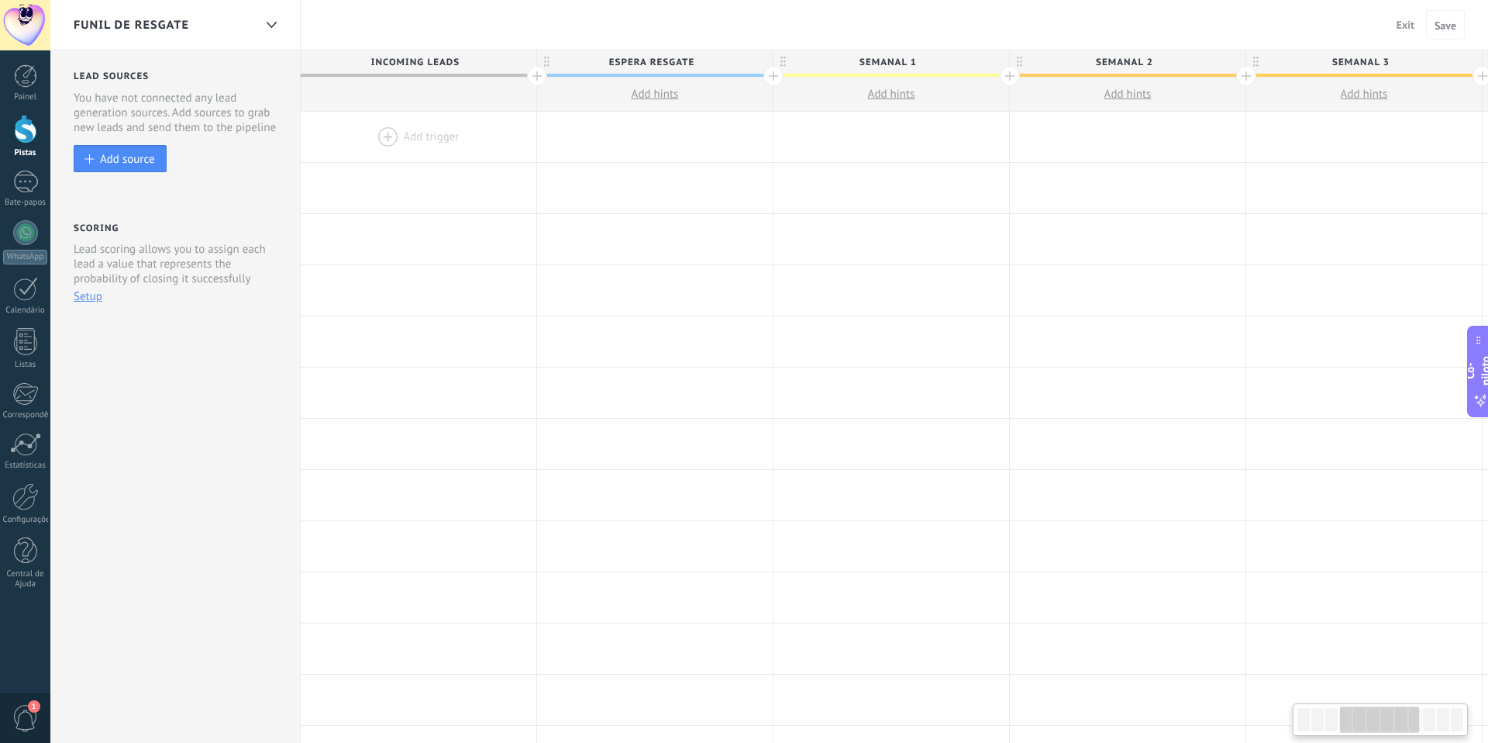
scroll to position [0, 798]
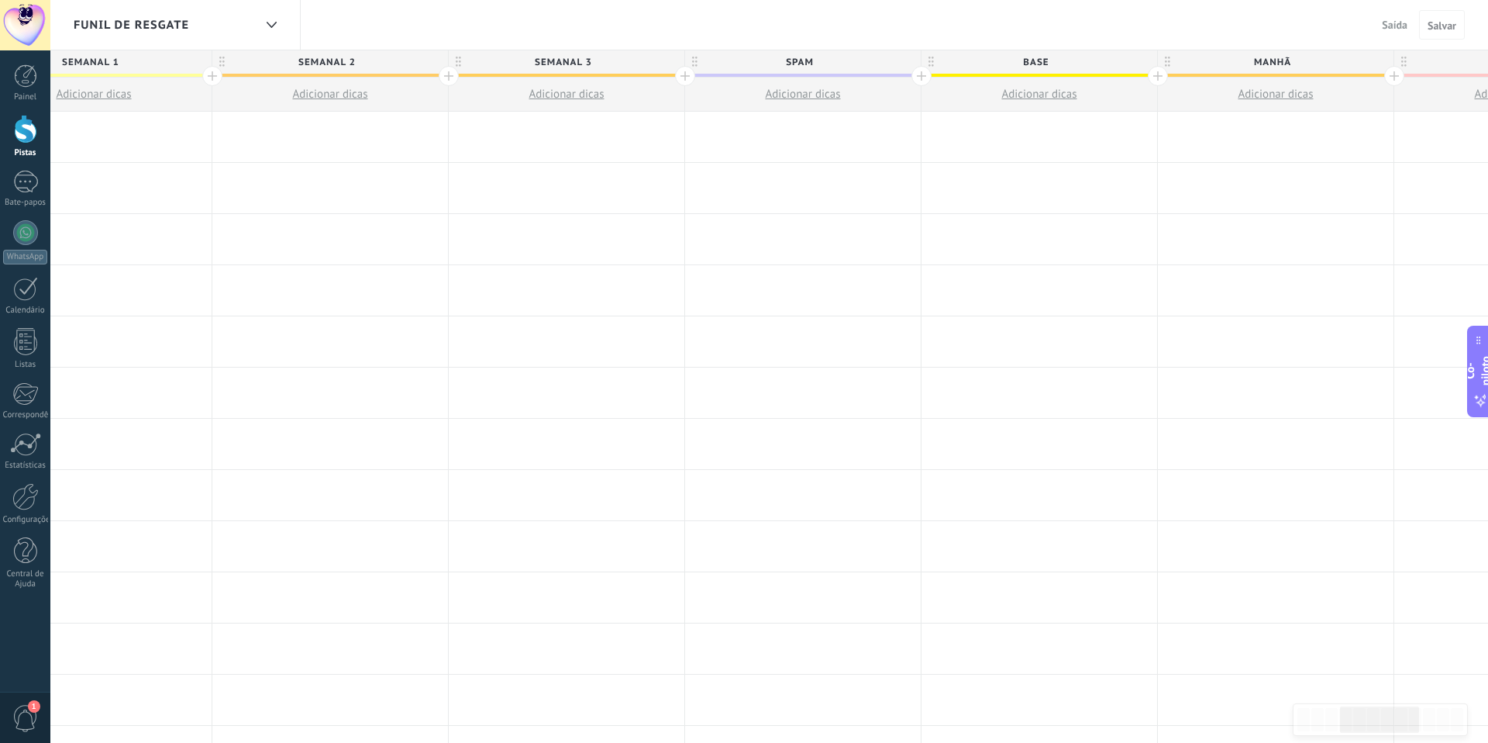
click at [19, 9] on div at bounding box center [25, 25] width 50 height 50
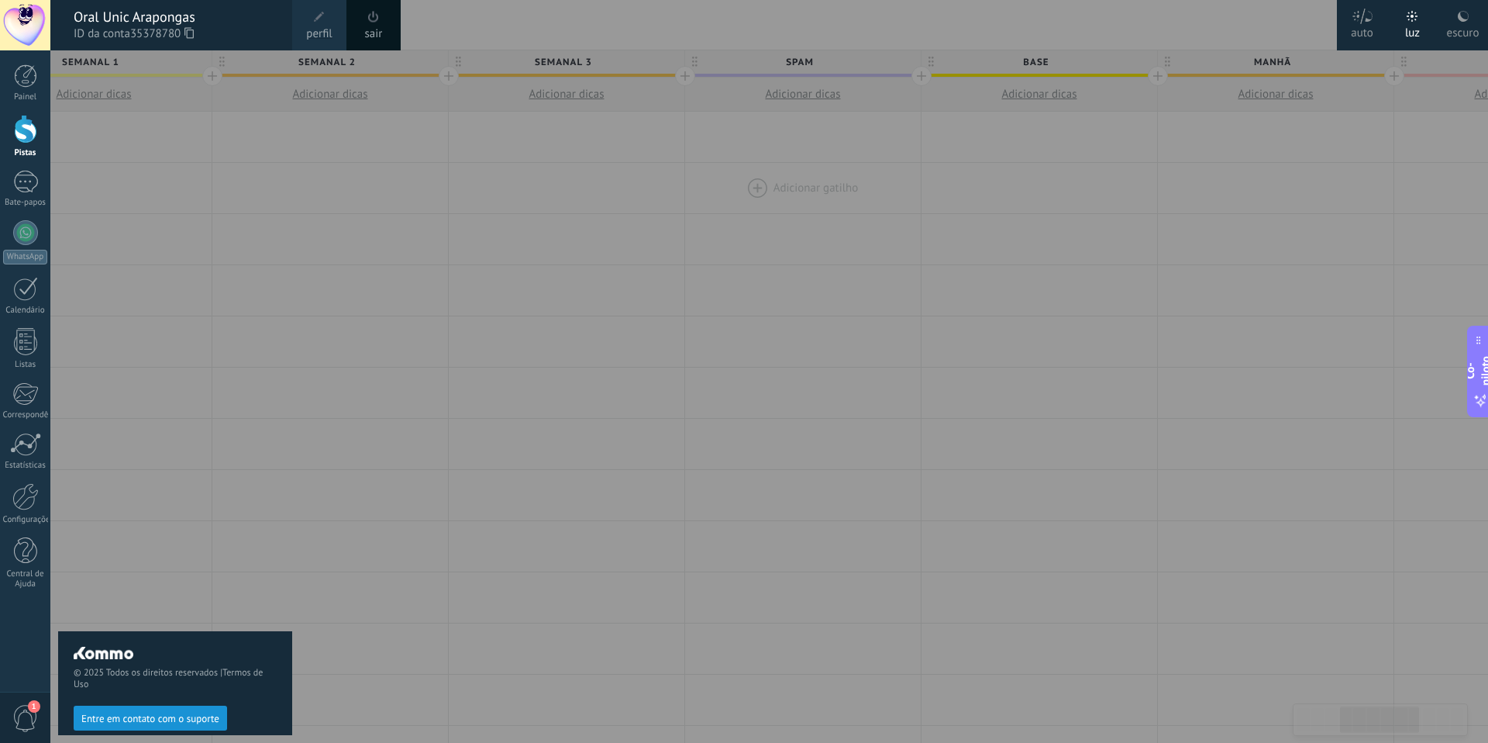
click at [708, 181] on div at bounding box center [794, 371] width 1488 height 743
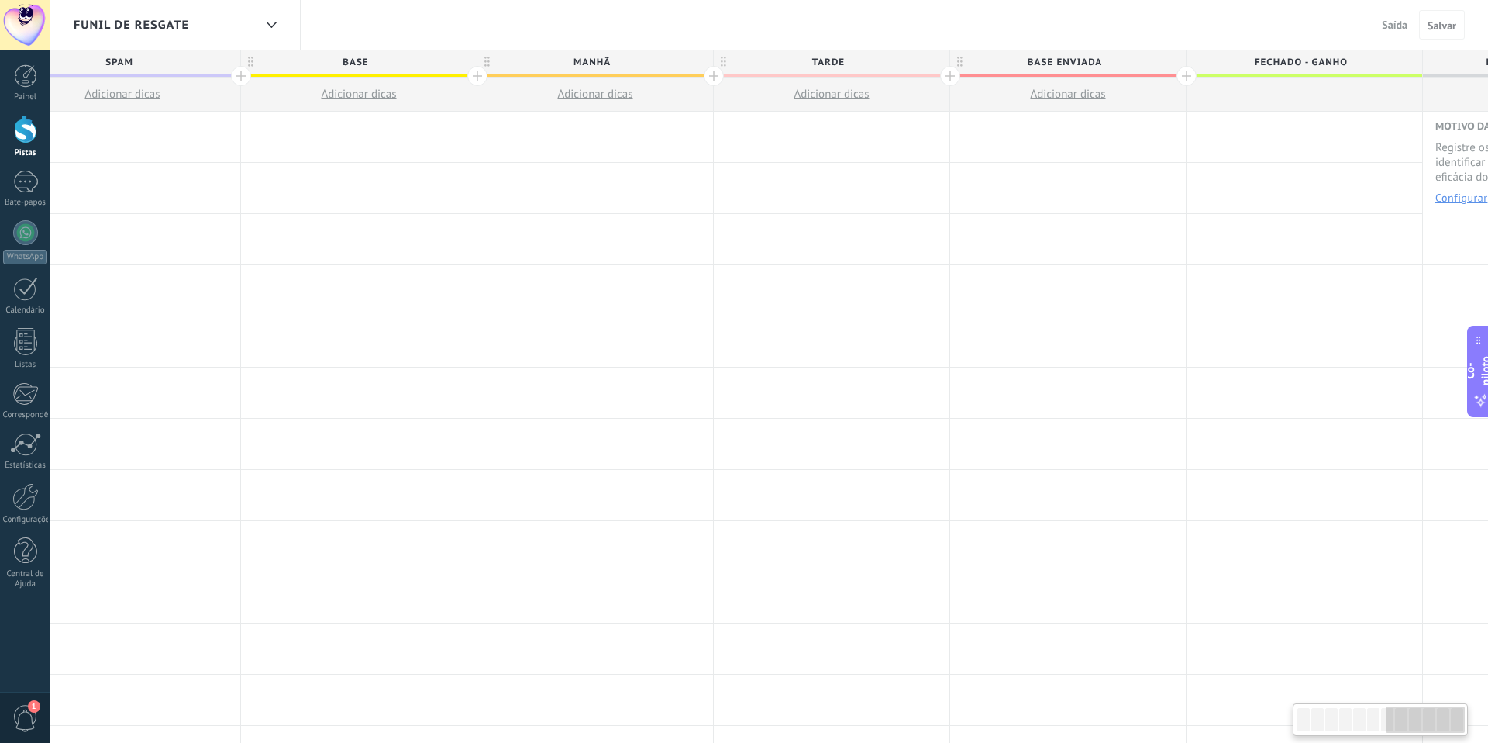
scroll to position [0, 1649]
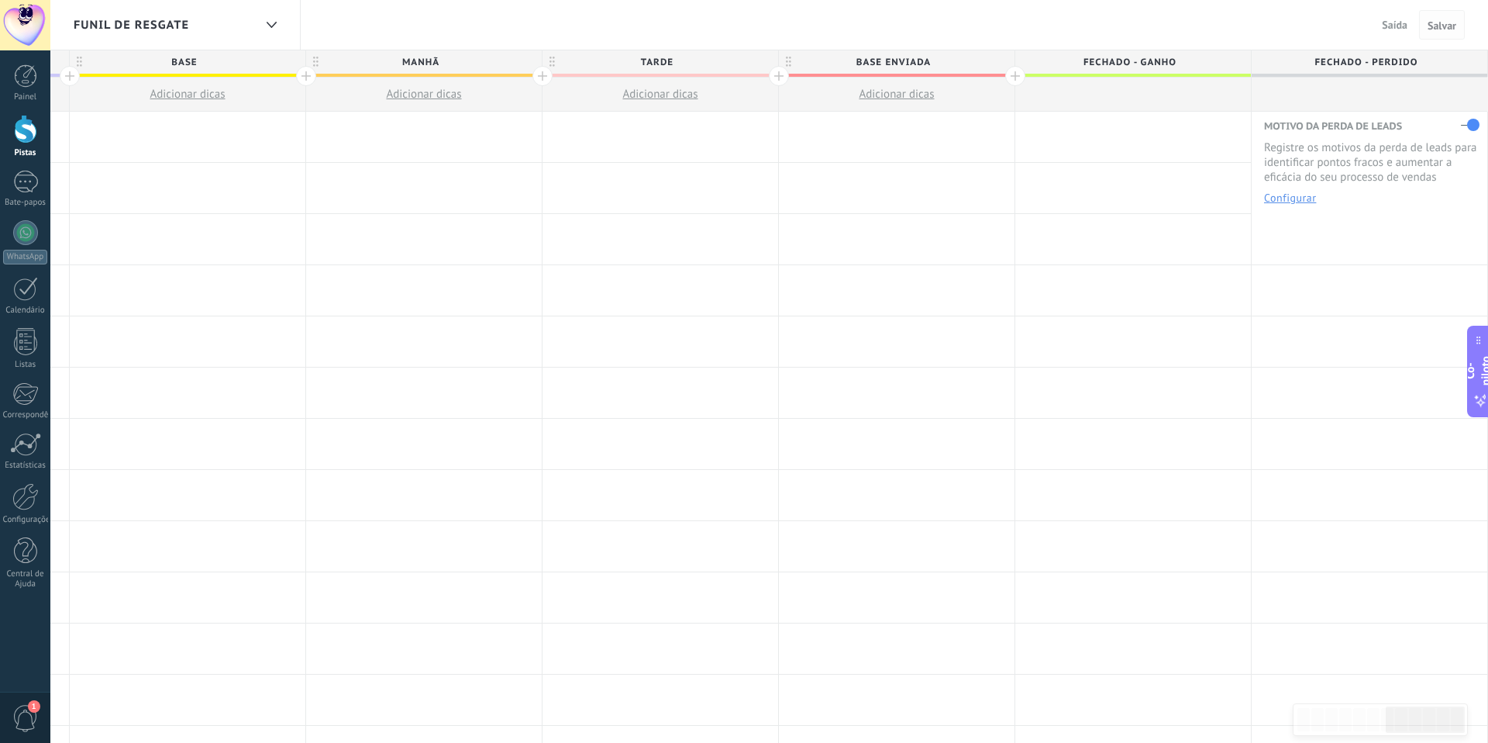
click at [1443, 26] on font "Salvar" at bounding box center [1442, 26] width 29 height 14
click at [1389, 26] on font "Saída" at bounding box center [1395, 25] width 26 height 14
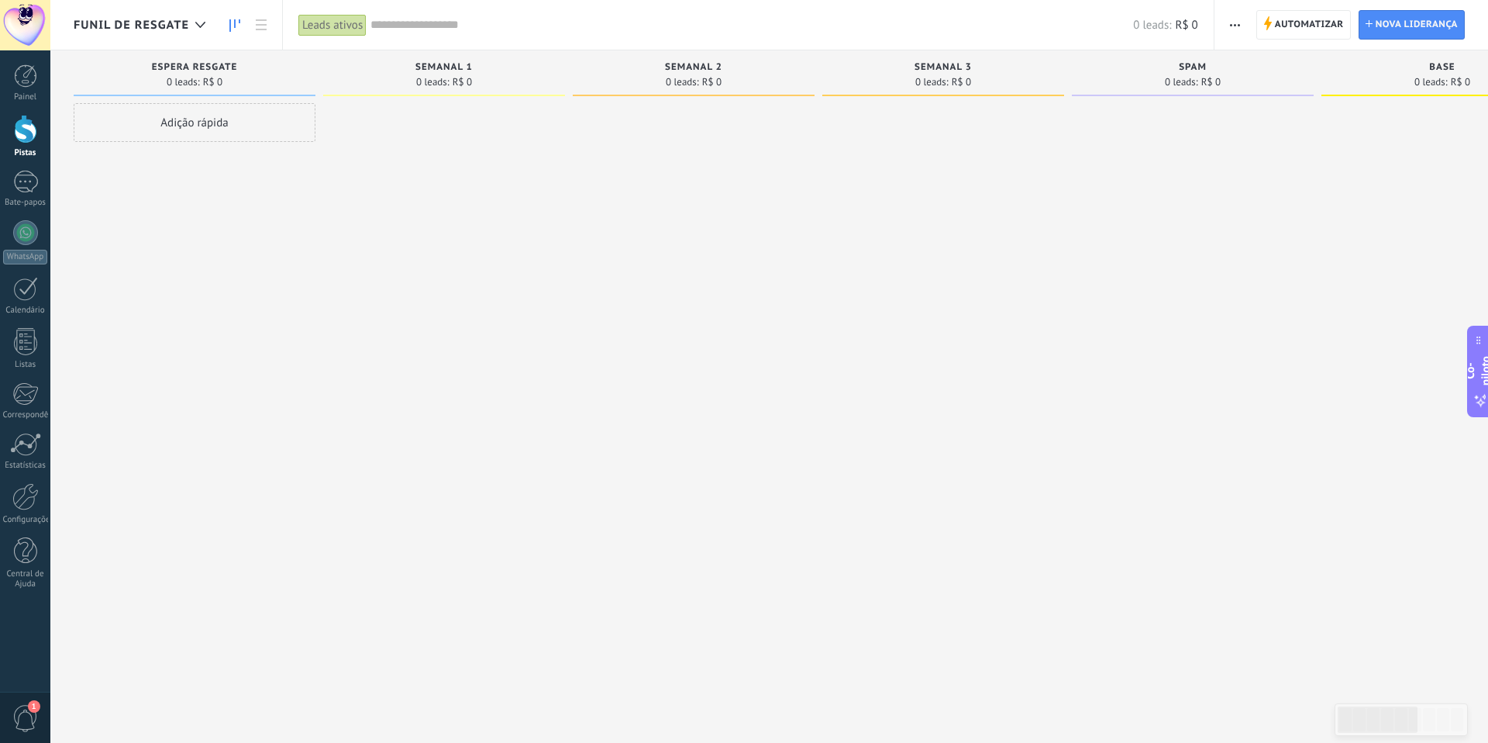
click at [27, 24] on div at bounding box center [25, 25] width 50 height 50
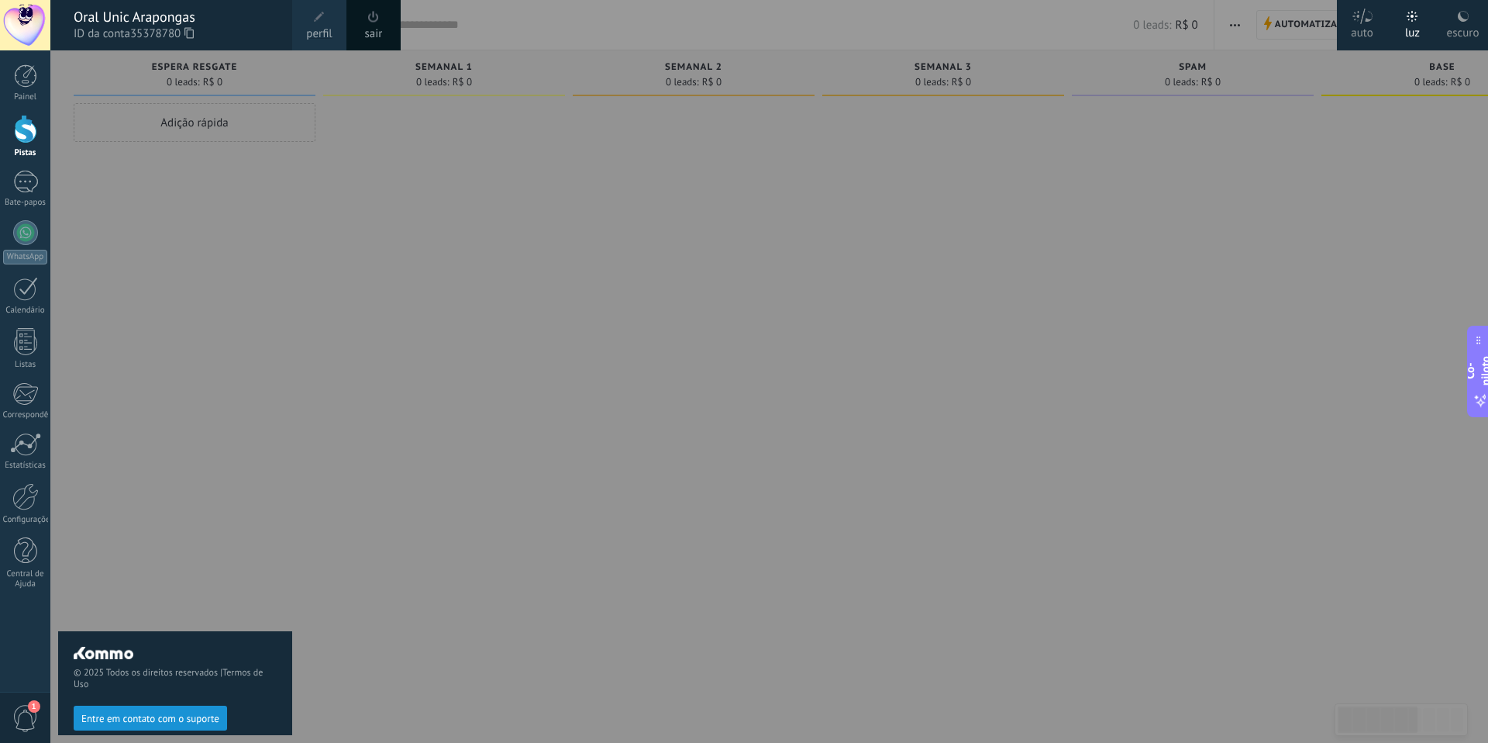
click at [374, 26] on font "sair" at bounding box center [374, 33] width 18 height 15
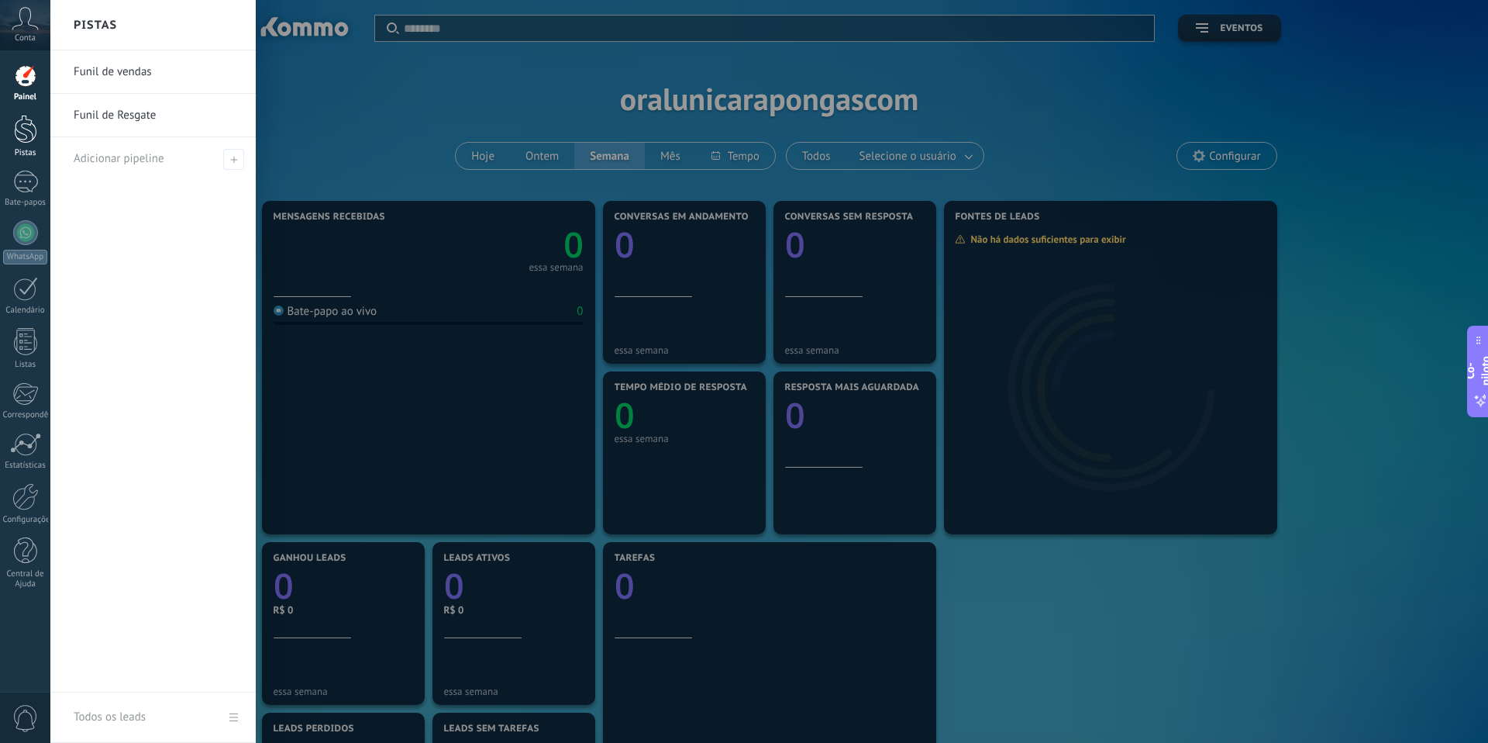
click at [26, 134] on div at bounding box center [25, 129] width 23 height 29
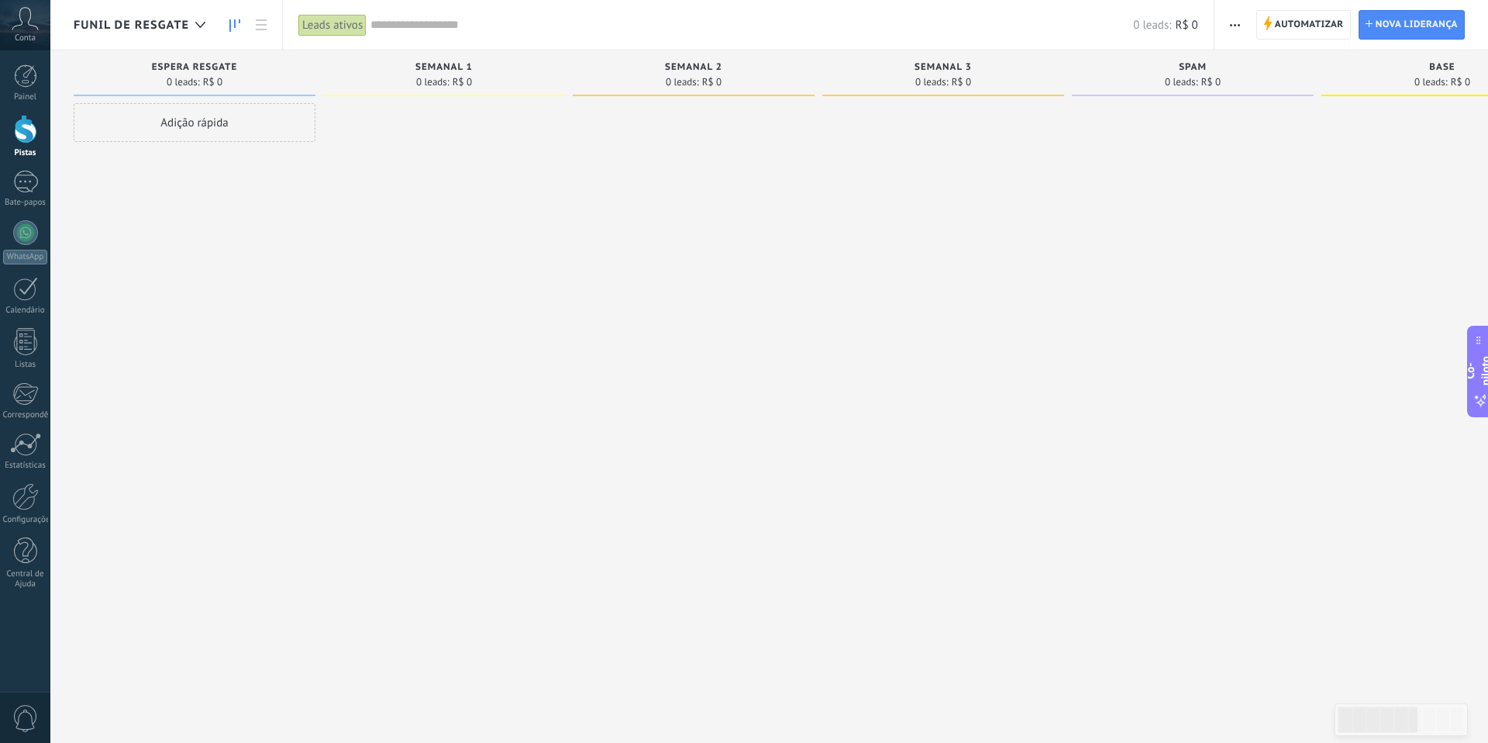
click at [184, 19] on font "Funil de Resgate" at bounding box center [131, 25] width 115 height 15
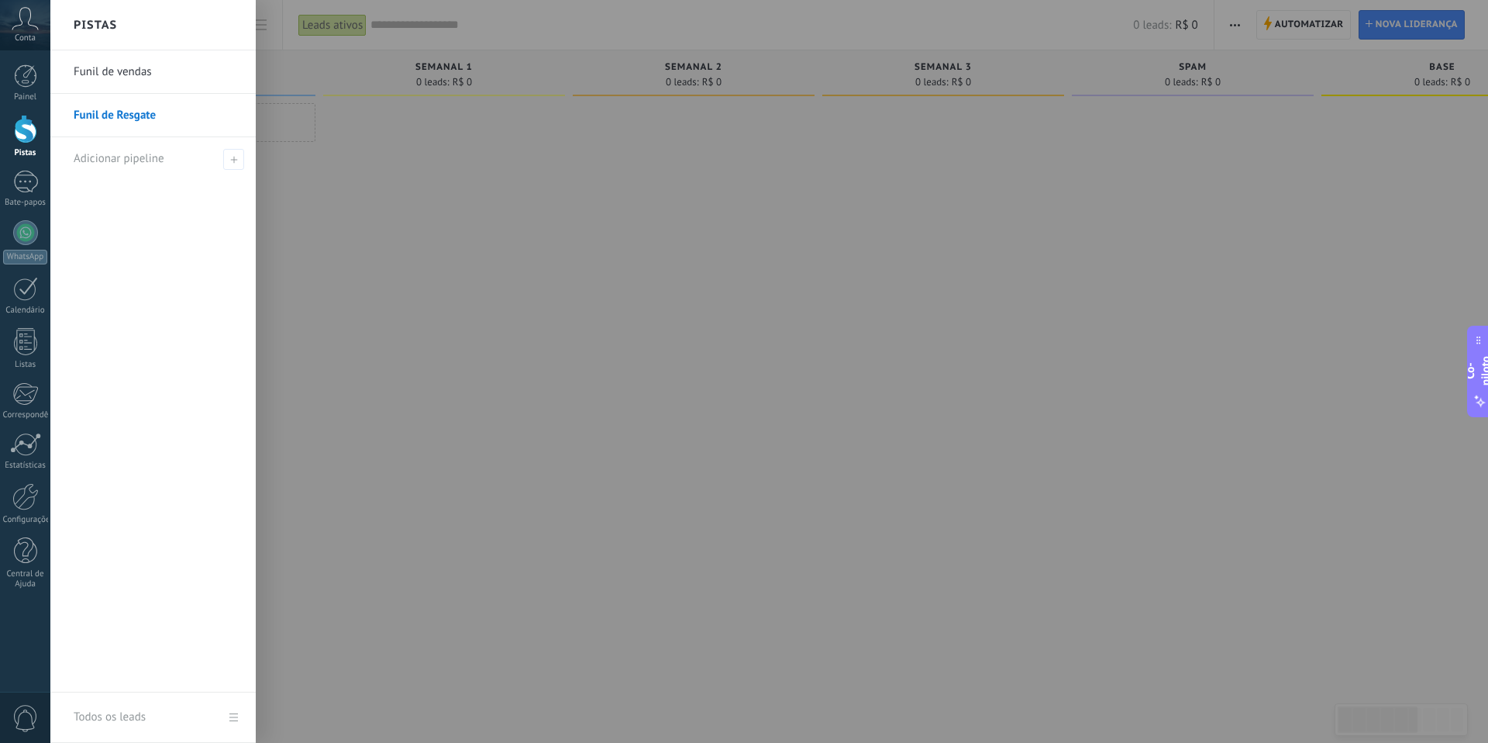
click at [429, 325] on div at bounding box center [794, 371] width 1488 height 743
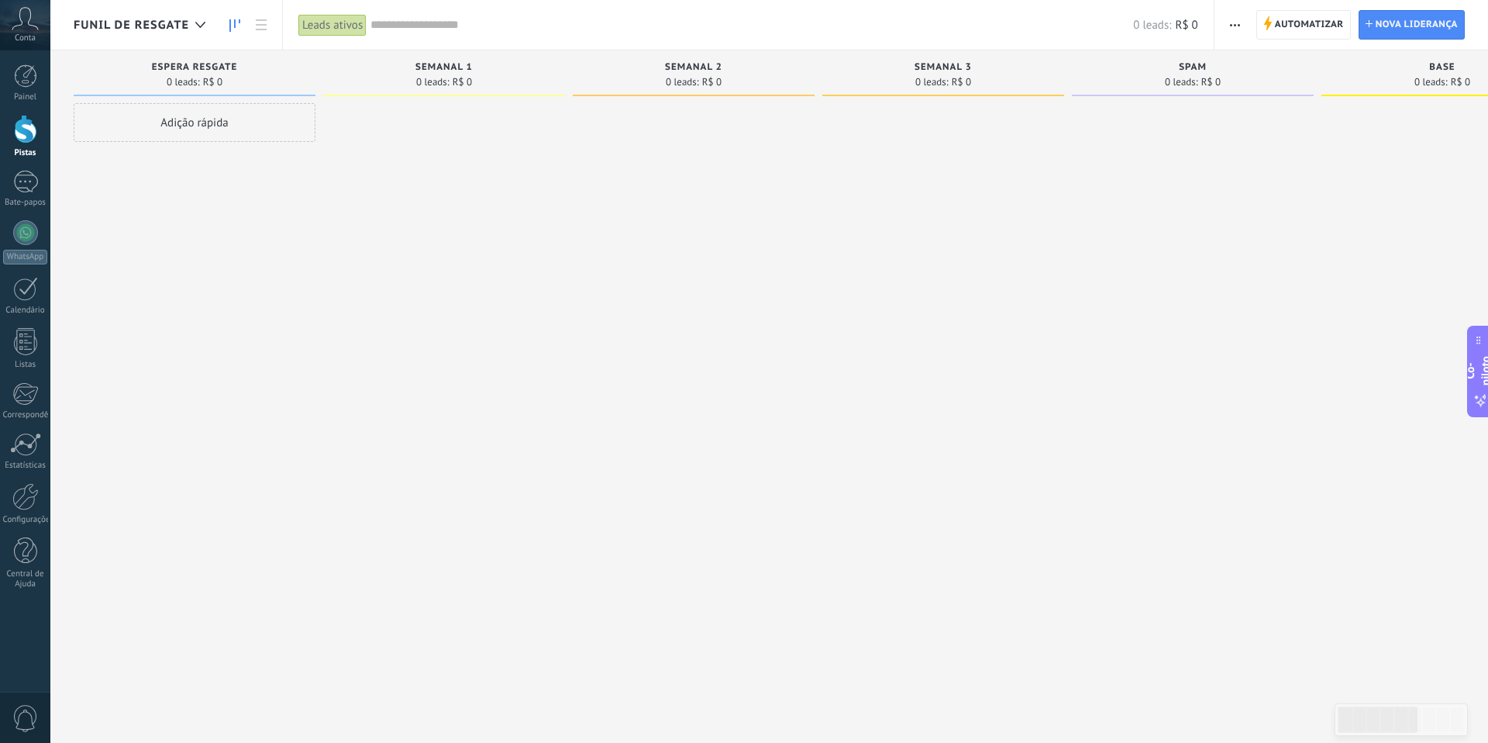
click at [24, 30] on div "Conta" at bounding box center [25, 25] width 50 height 50
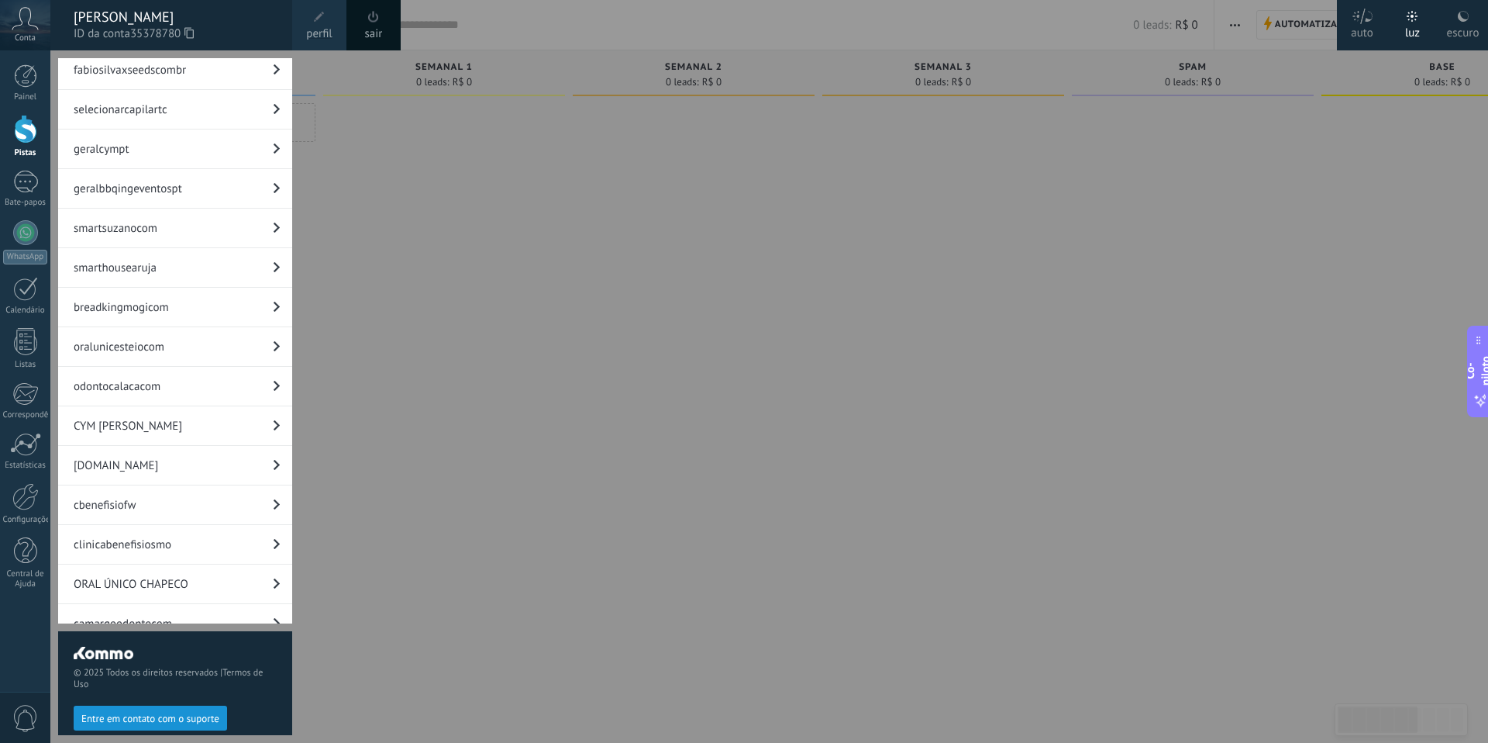
click at [189, 327] on link "oralunicesteiocom" at bounding box center [175, 346] width 234 height 39
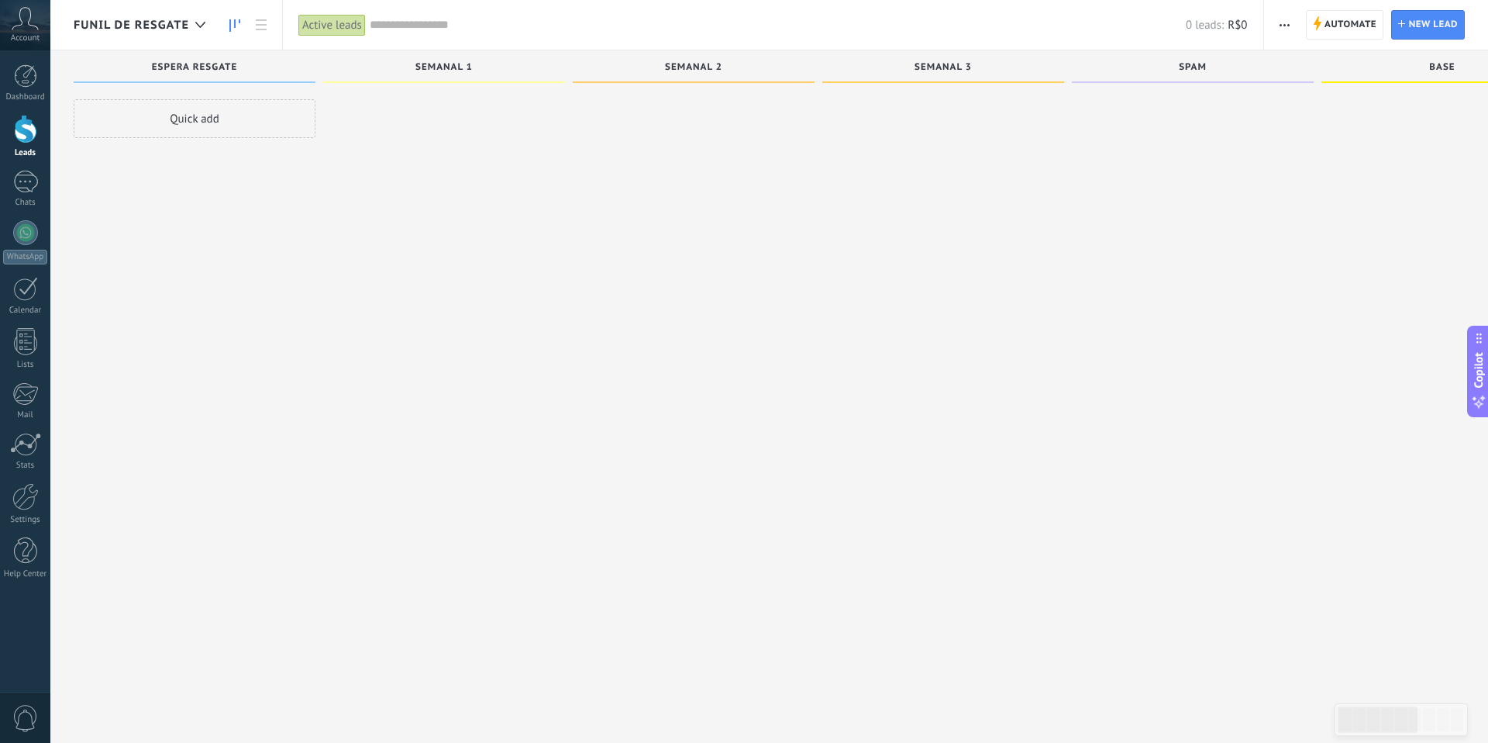
scroll to position [5, 0]
click at [32, 37] on span "Account" at bounding box center [25, 38] width 29 height 10
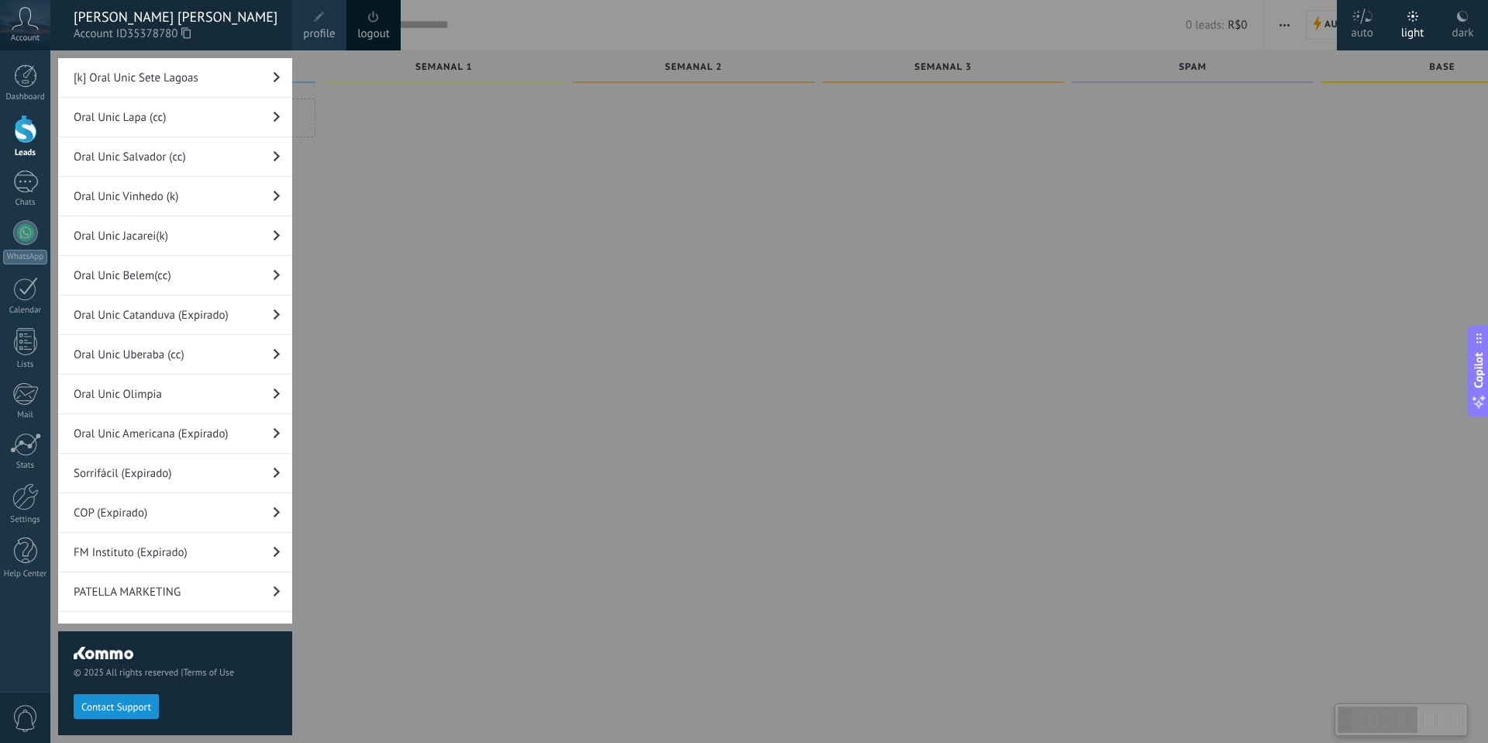
scroll to position [4667, 0]
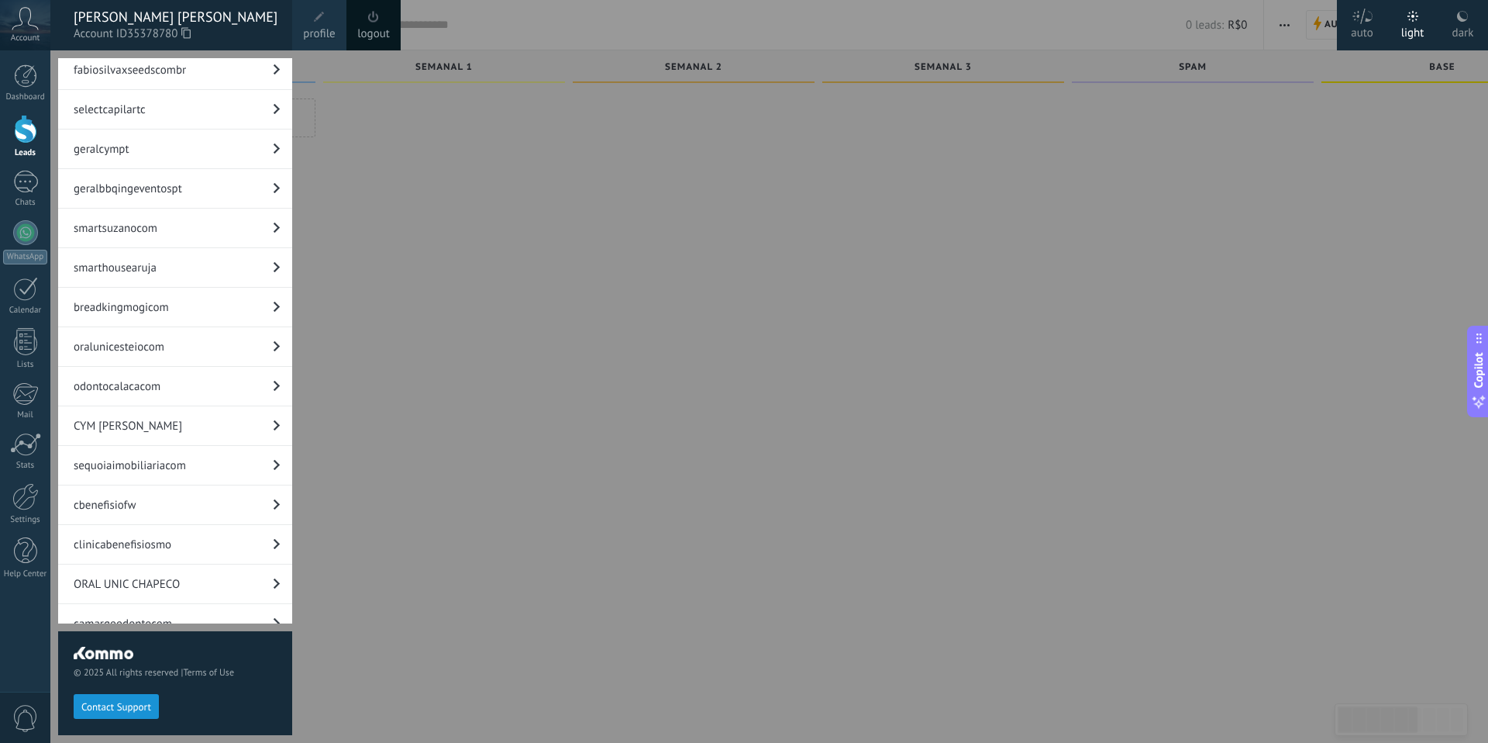
click at [189, 564] on link "ORAL UNIC CHAPECO" at bounding box center [175, 583] width 234 height 39
click at [136, 564] on link "ORAL UNIC CHAPECO" at bounding box center [175, 583] width 234 height 39
